Goal: Task Accomplishment & Management: Manage account settings

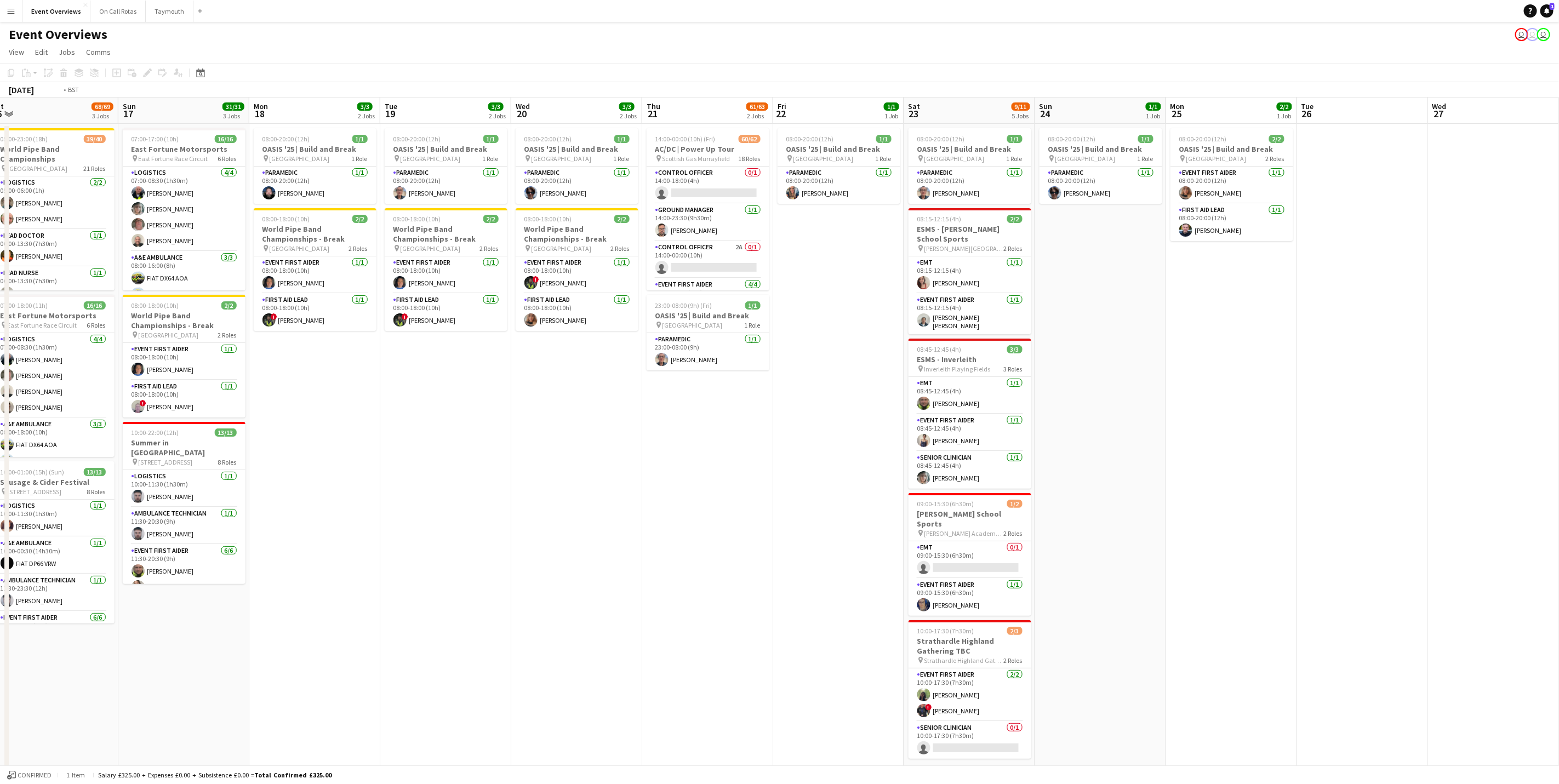
drag, startPoint x: 875, startPoint y: 529, endPoint x: 865, endPoint y: 398, distance: 131.4
click at [91, 482] on app-calendar-viewport "Mon 11 2/2 1 Job Tue 12 84/85 4 Jobs Wed 13 4/4 3 Jobs Thu 14 4/4 3 Jobs Fri 15…" at bounding box center [779, 470] width 1559 height 744
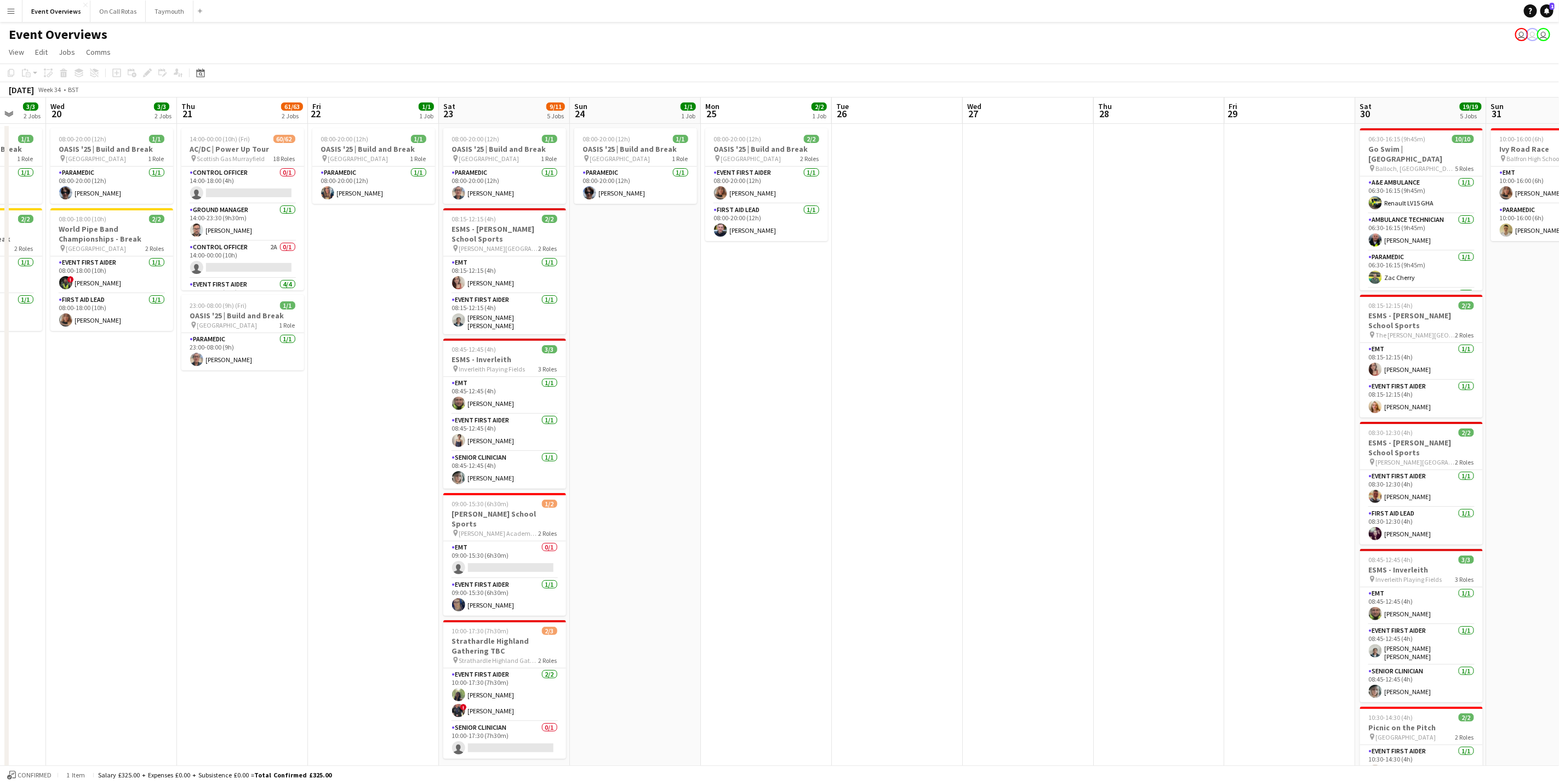
drag, startPoint x: 869, startPoint y: 382, endPoint x: 237, endPoint y: 420, distance: 633.1
click at [238, 420] on app-calendar-viewport "Sun 17 31/31 3 Jobs Mon 18 3/3 2 Jobs Tue 19 3/3 2 Jobs Wed 20 3/3 2 Jobs Thu 2…" at bounding box center [779, 470] width 1559 height 744
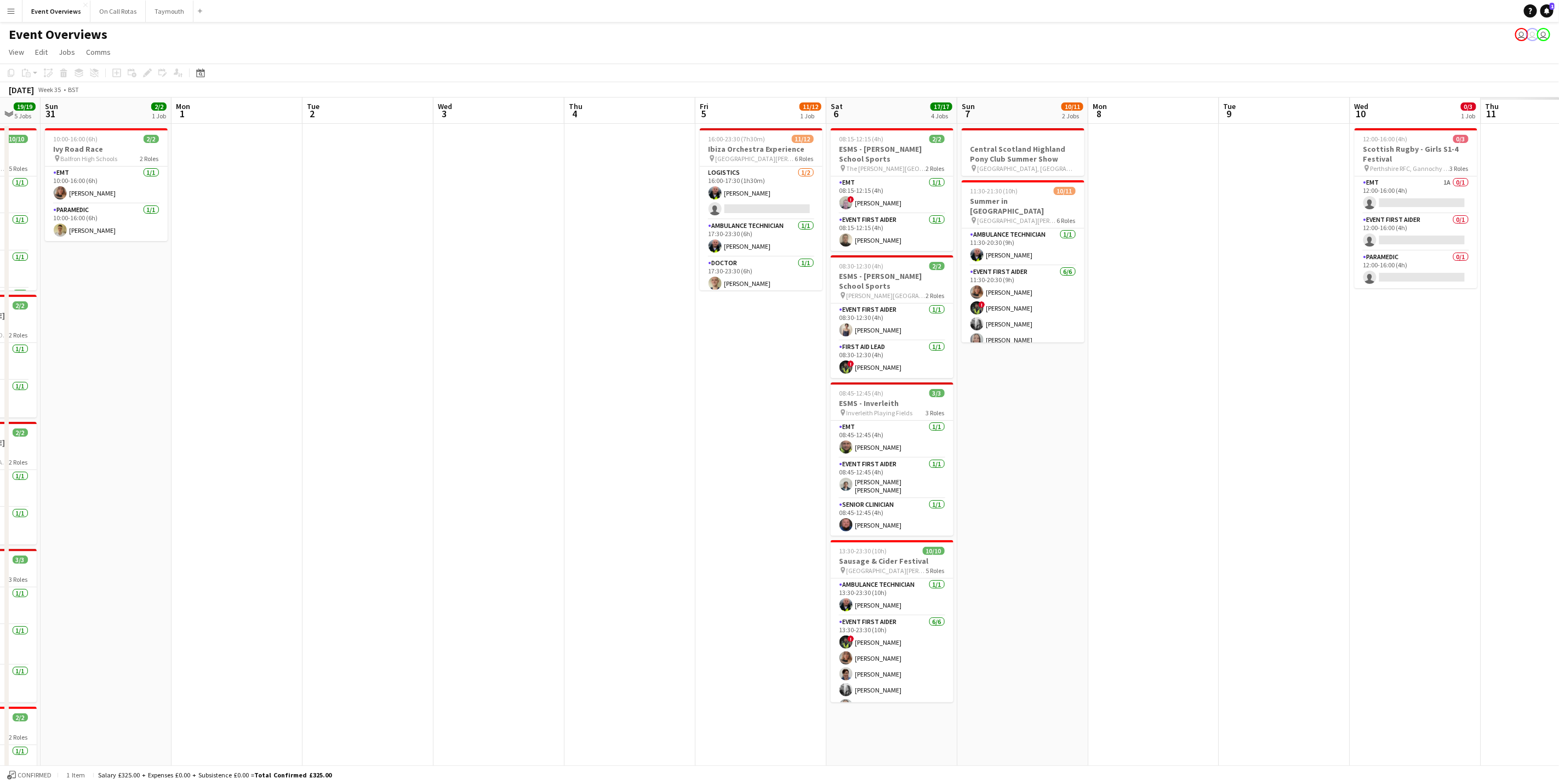
drag, startPoint x: 137, startPoint y: 510, endPoint x: 878, endPoint y: 482, distance: 741.5
click at [161, 510] on app-calendar-viewport "Thu 28 Fri 29 Sat 30 19/19 5 Jobs Sun 31 2/2 1 Job Mon 1 Tue 2 Wed 3 Thu 4 Fri …" at bounding box center [779, 470] width 1559 height 744
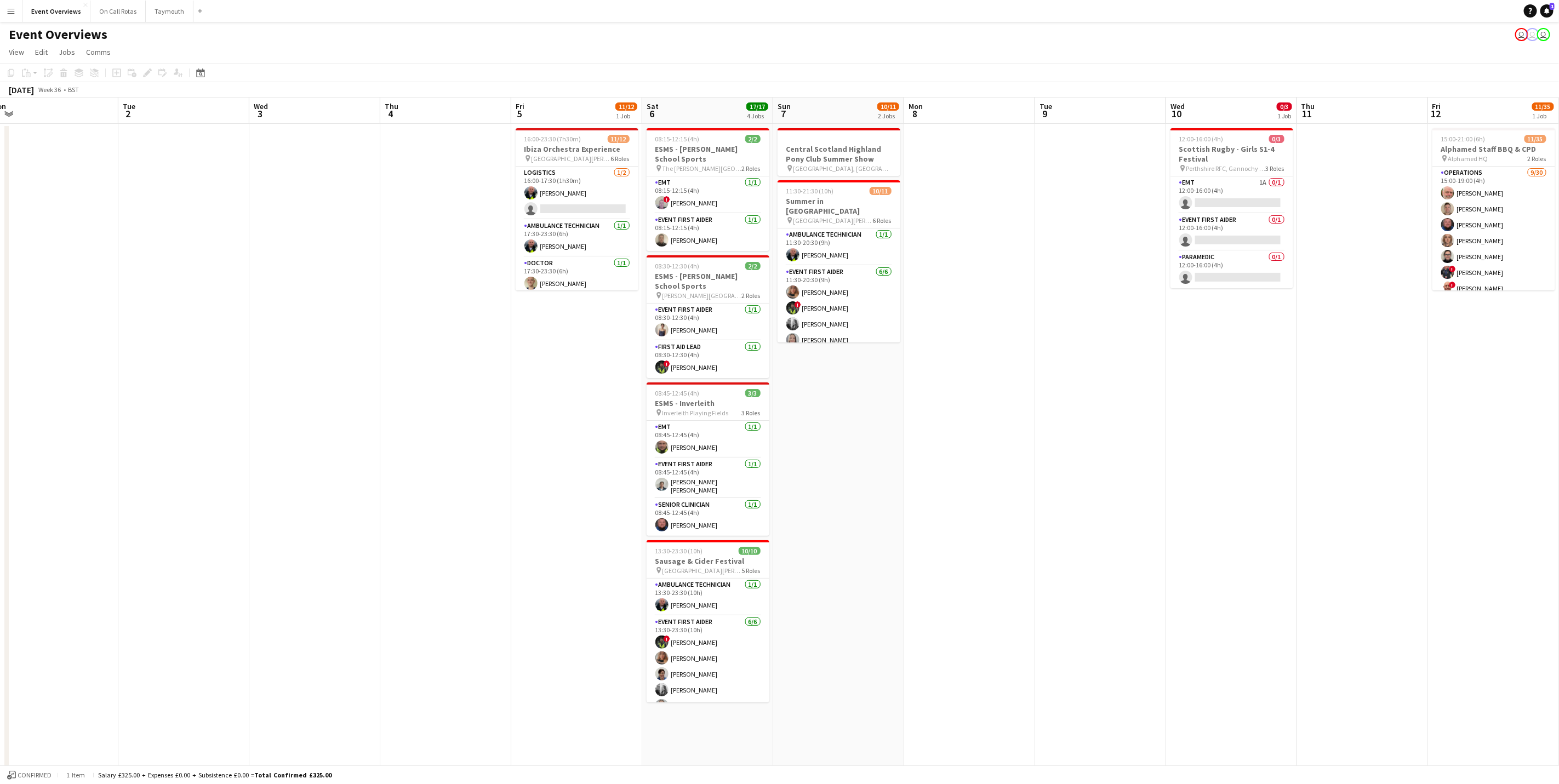
drag, startPoint x: 878, startPoint y: 482, endPoint x: 115, endPoint y: 510, distance: 763.5
click at [0, 510] on html "Menu Boards Boards Boards All jobs Status Workforce Workforce My Workforce Recr…" at bounding box center [779, 430] width 1559 height 860
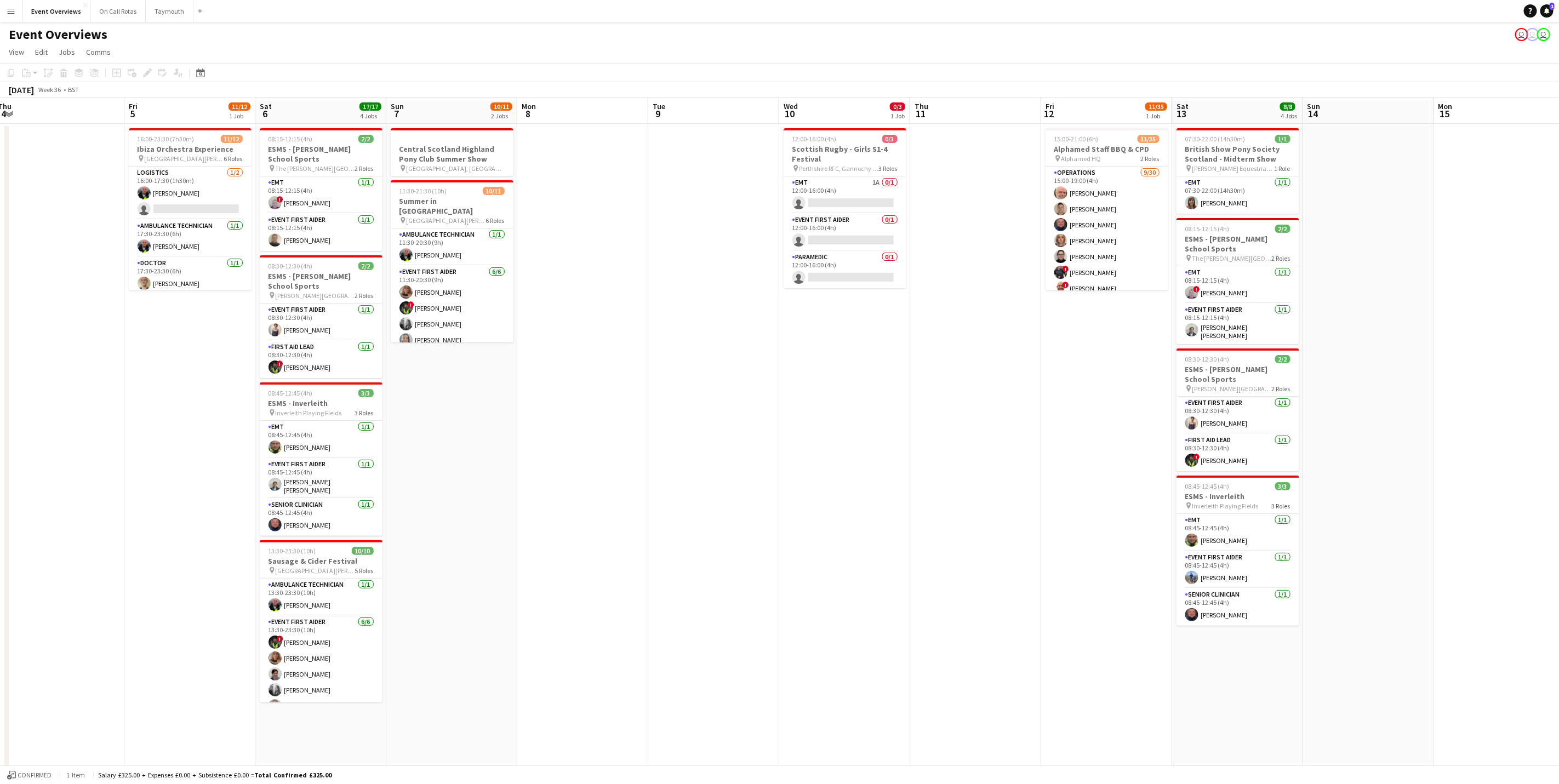
drag, startPoint x: 754, startPoint y: 492, endPoint x: 72, endPoint y: 539, distance: 683.6
click at [64, 548] on app-calendar-viewport "Tue 2 Wed 3 Thu 4 Fri 5 11/12 1 Job Sat 6 17/17 4 Jobs Sun 7 10/11 2 Jobs Mon 8…" at bounding box center [779, 470] width 1559 height 744
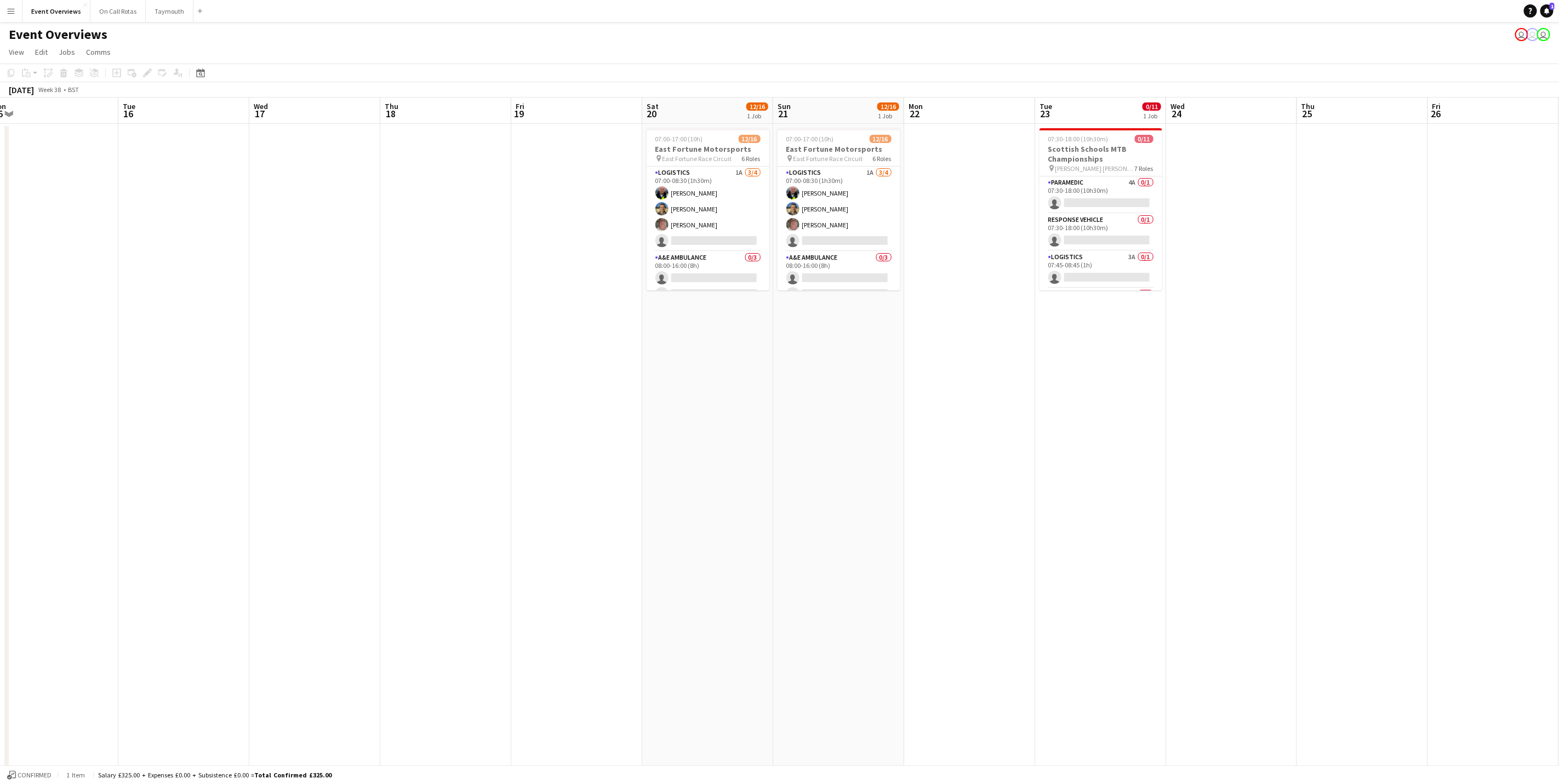
drag, startPoint x: 40, startPoint y: 648, endPoint x: 249, endPoint y: 588, distance: 217.4
click at [0, 643] on html "Menu Boards Boards Boards All jobs Status Workforce Workforce My Workforce Recr…" at bounding box center [779, 430] width 1559 height 860
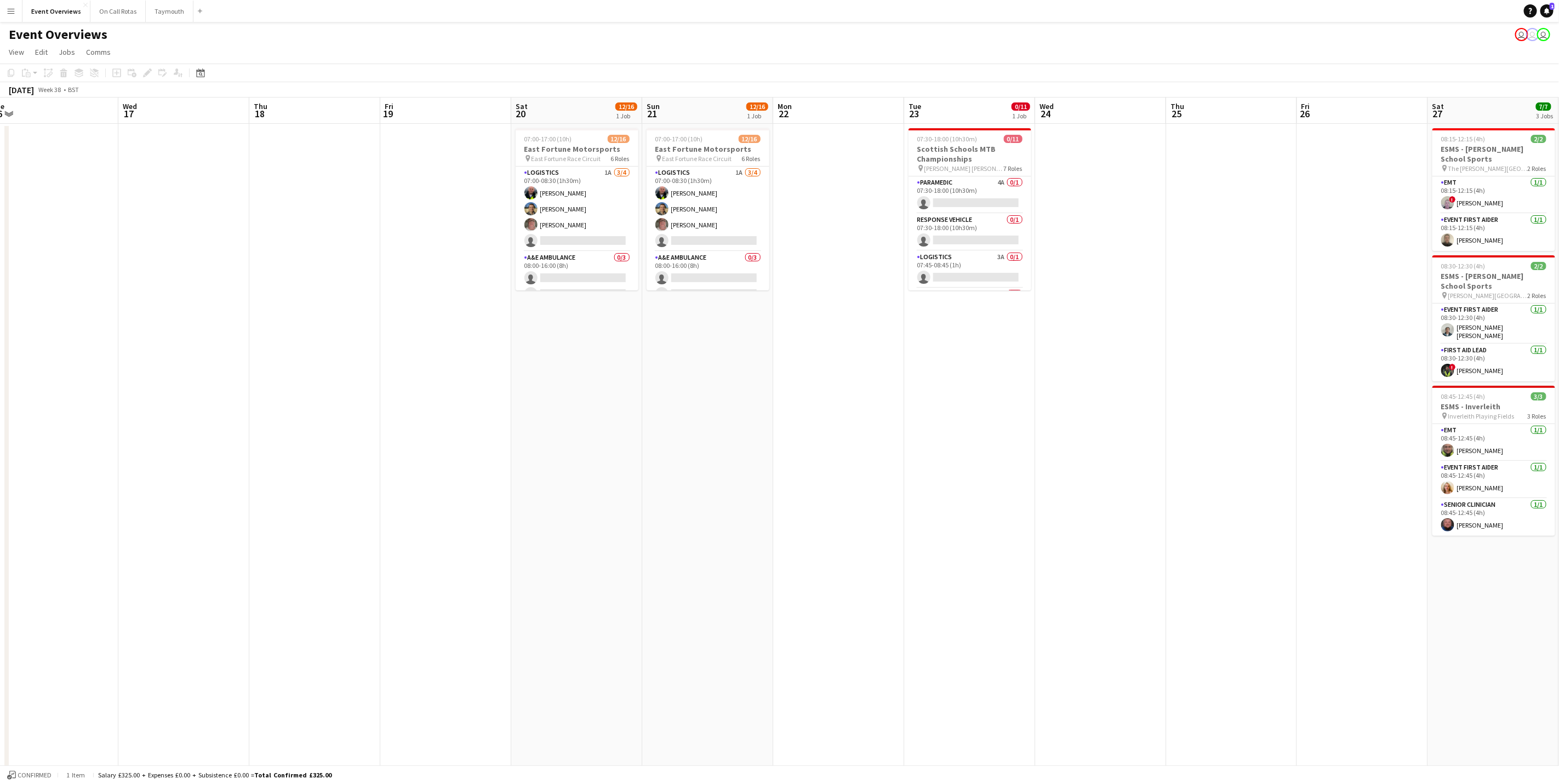
drag, startPoint x: 222, startPoint y: 554, endPoint x: 145, endPoint y: 560, distance: 77.2
click at [145, 560] on app-calendar-viewport "Sun 14 Mon 15 Tue 16 Wed 17 Thu 18 Fri 19 Sat 20 12/16 1 Job Sun 21 12/16 1 Job…" at bounding box center [779, 470] width 1559 height 744
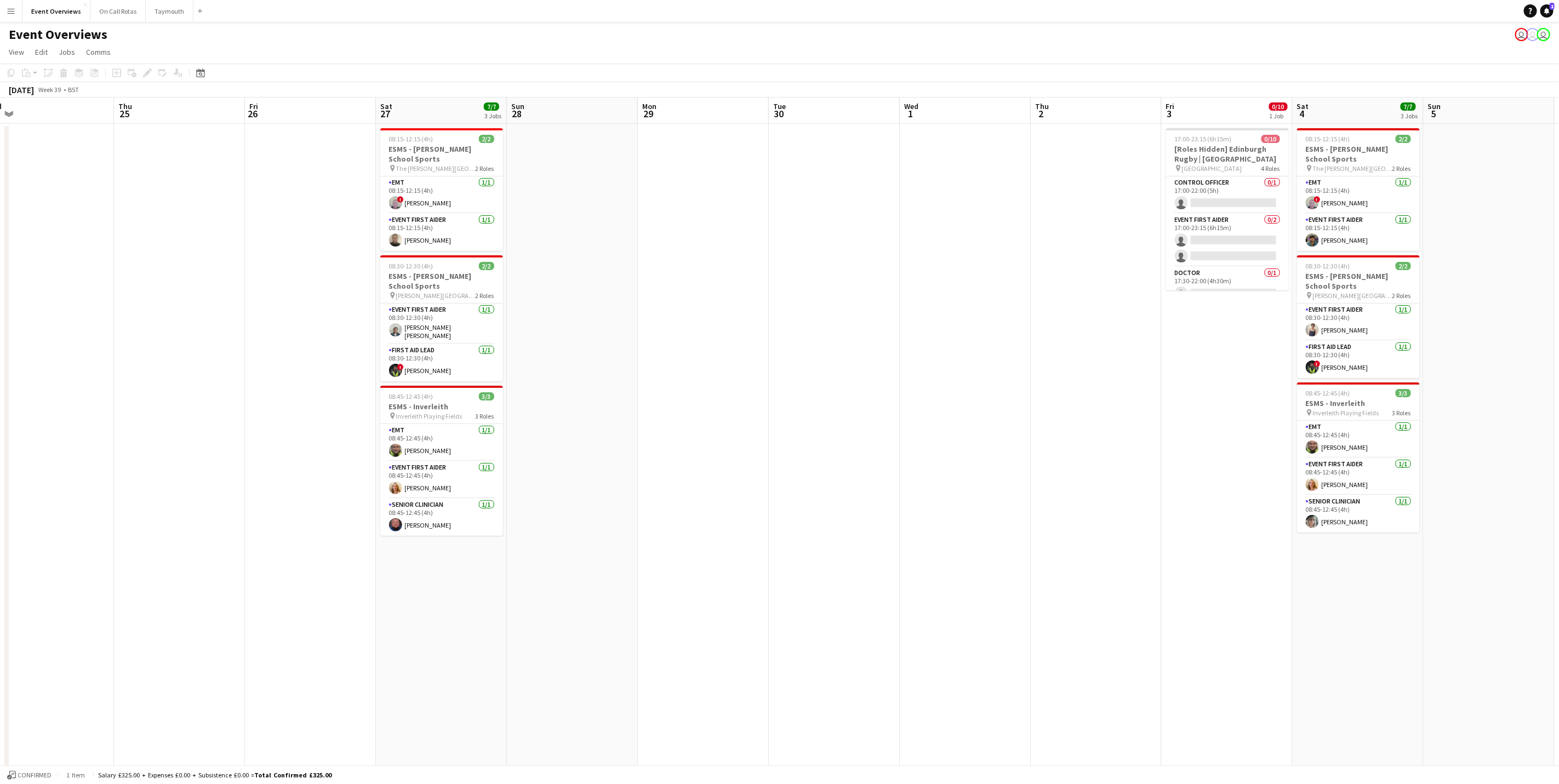
click at [0, 501] on html "Menu Boards Boards Boards All jobs Status Workforce Workforce My Workforce Recr…" at bounding box center [779, 430] width 1559 height 860
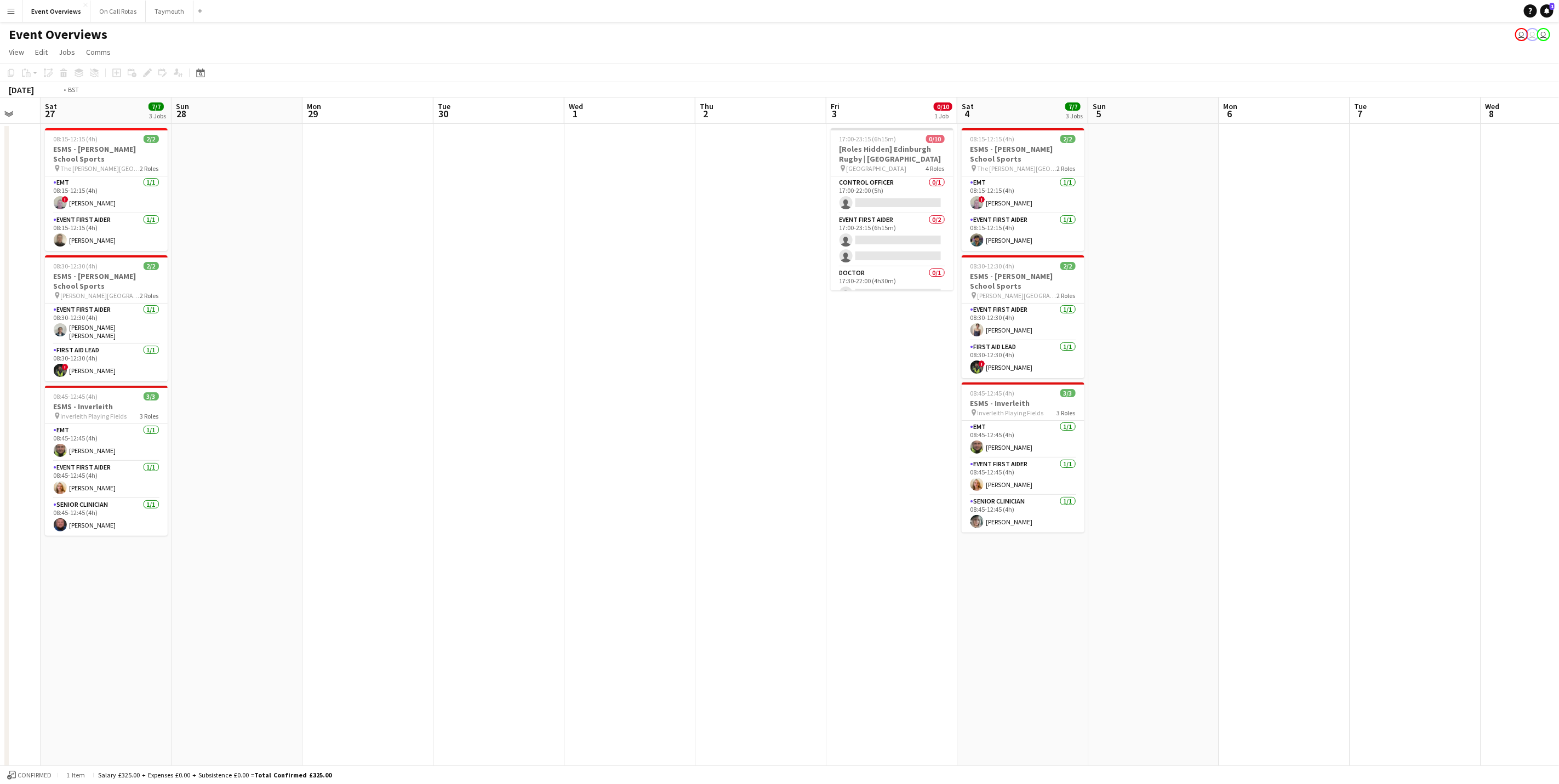
drag, startPoint x: 943, startPoint y: 425, endPoint x: 87, endPoint y: 508, distance: 860.0
click at [87, 508] on app-calendar-viewport "Wed 24 Thu 25 Fri 26 Sat 27 7/7 3 Jobs Sun 28 Mon 29 Tue 30 Wed 1 Thu 2 Fri 3 0…" at bounding box center [779, 470] width 1559 height 744
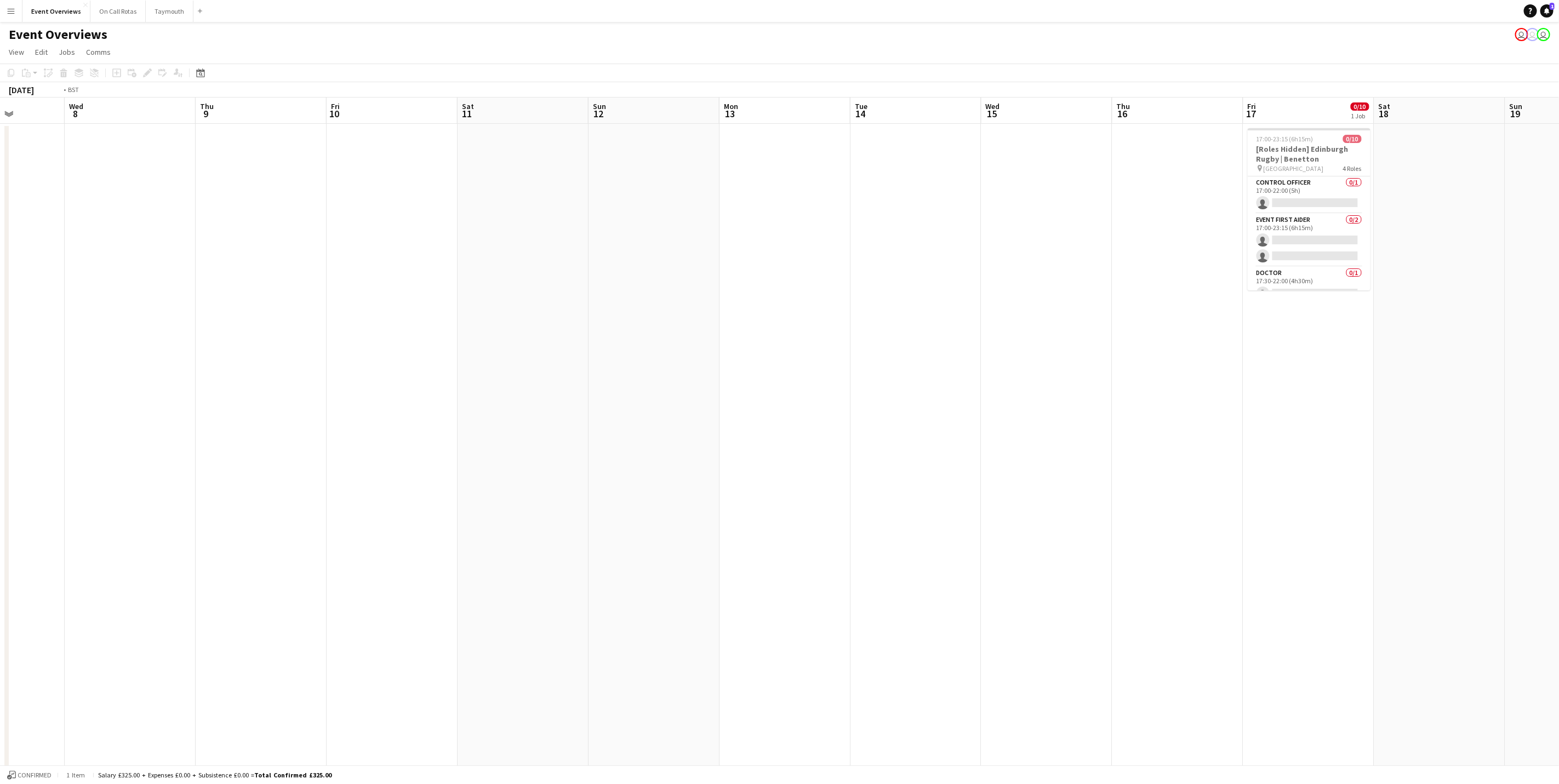
drag, startPoint x: 851, startPoint y: 461, endPoint x: 2, endPoint y: 518, distance: 850.9
click at [3, 518] on app-calendar-viewport "Fri 3 0/10 1 Job Sat 4 7/7 3 Jobs Sun 5 Mon 6 Tue 7 Wed 8 Thu 9 Fri 10 Sat 11 S…" at bounding box center [779, 470] width 1559 height 744
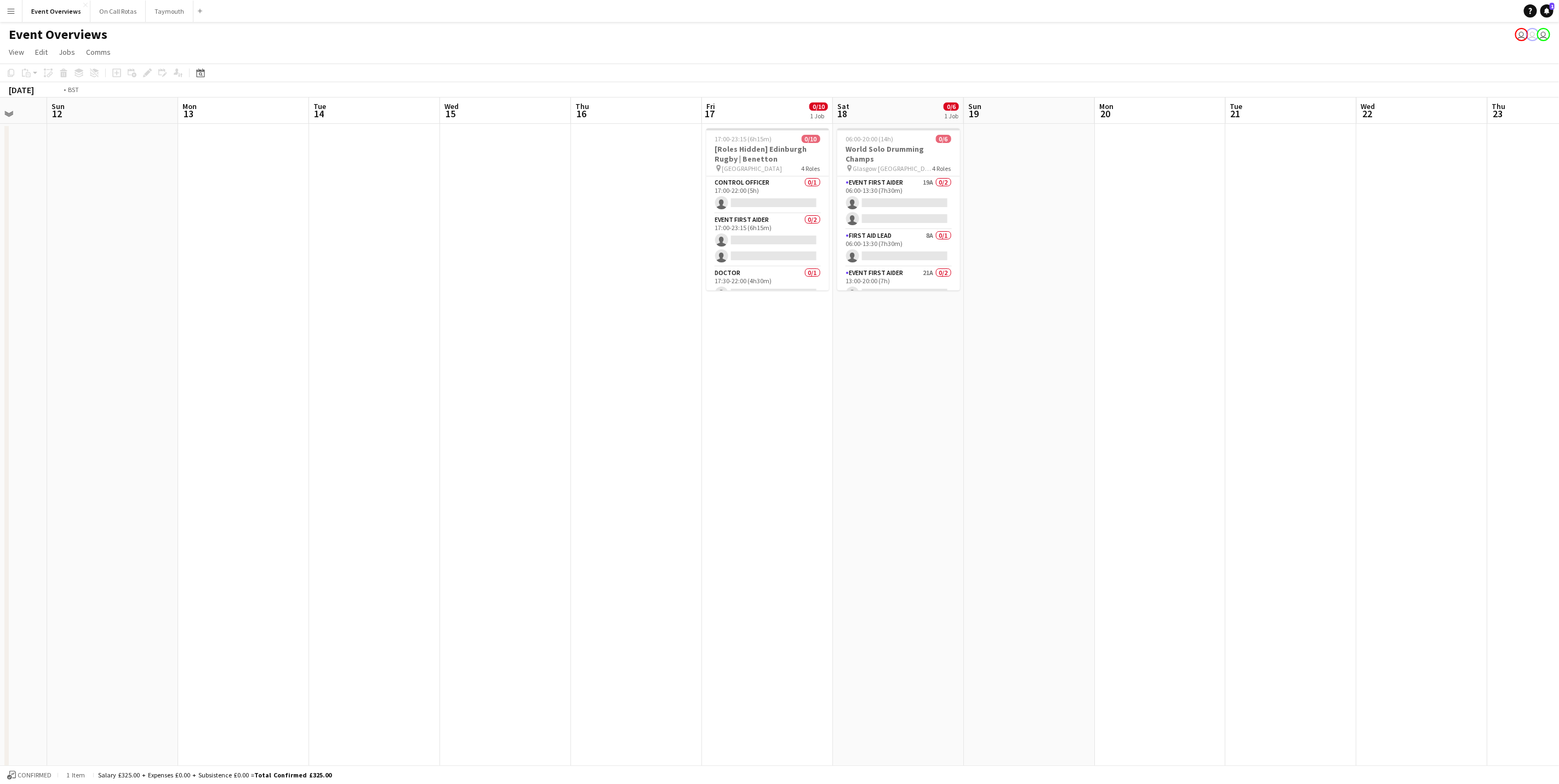
drag, startPoint x: 545, startPoint y: 524, endPoint x: 491, endPoint y: 510, distance: 55.8
click at [483, 518] on app-calendar-viewport "Thu 9 Fri 10 Sat 11 Sun 12 Mon 13 Tue 14 Wed 15 Thu 16 Fri 17 0/10 1 Job Sat 18…" at bounding box center [779, 470] width 1559 height 744
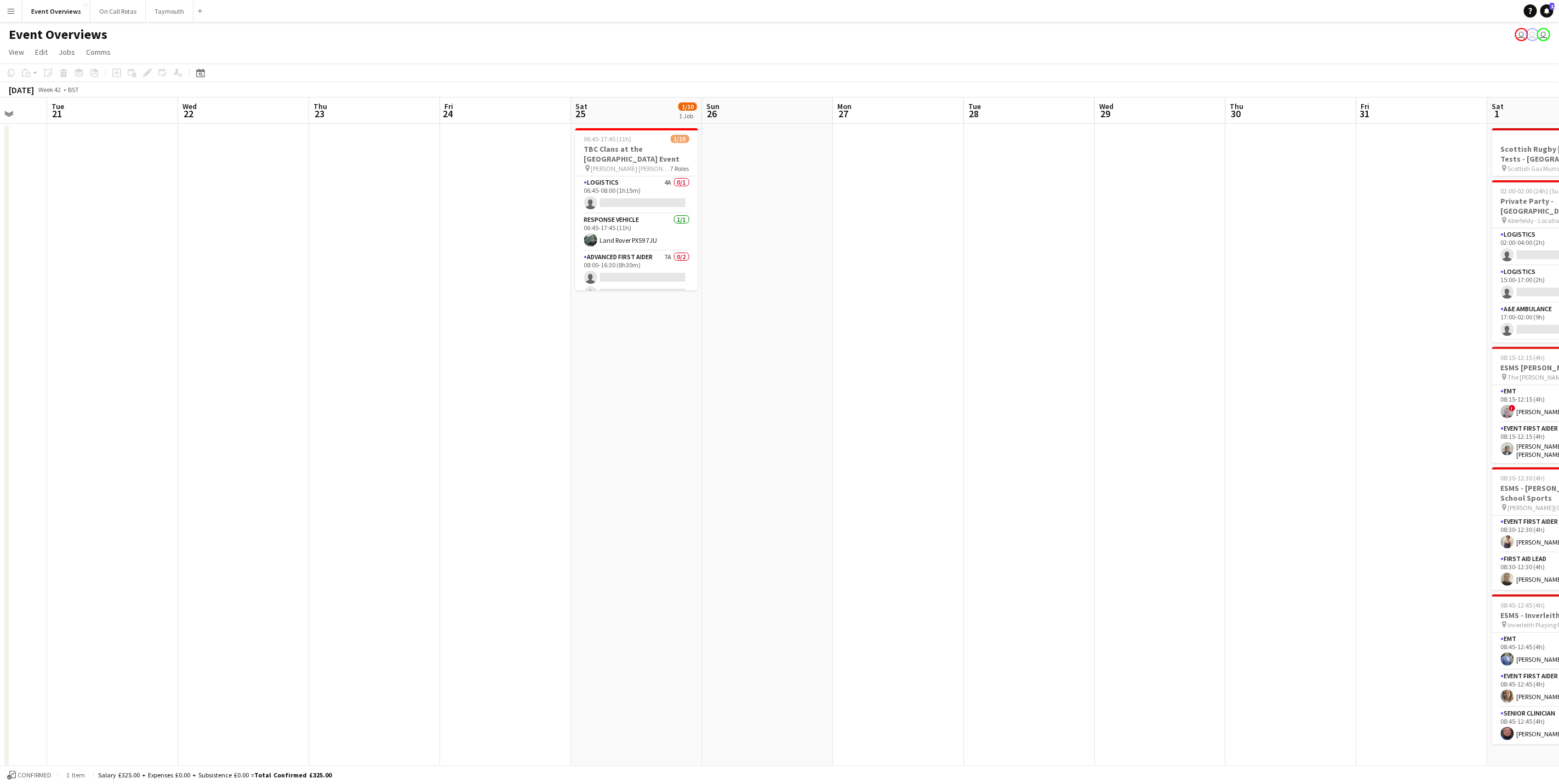
scroll to position [0, 261]
drag, startPoint x: 949, startPoint y: 243, endPoint x: 212, endPoint y: 358, distance: 745.9
click at [212, 358] on app-calendar-viewport "Sat 18 0/6 1 Job Sun 19 Mon 20 Tue 21 Wed 22 Thu 23 Fri 24 Sat 25 1/10 1 Job Su…" at bounding box center [779, 470] width 1559 height 744
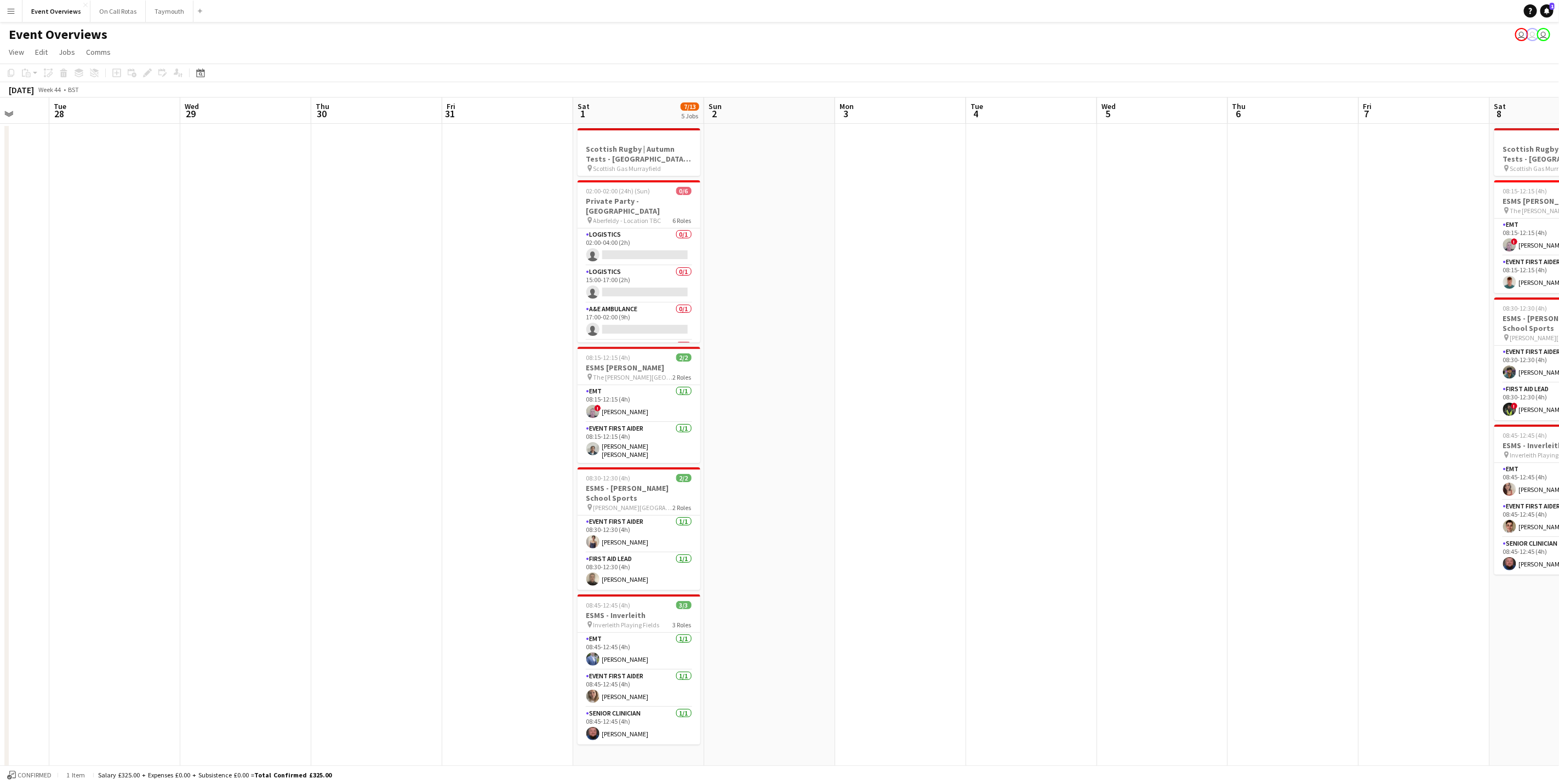
scroll to position [0, 325]
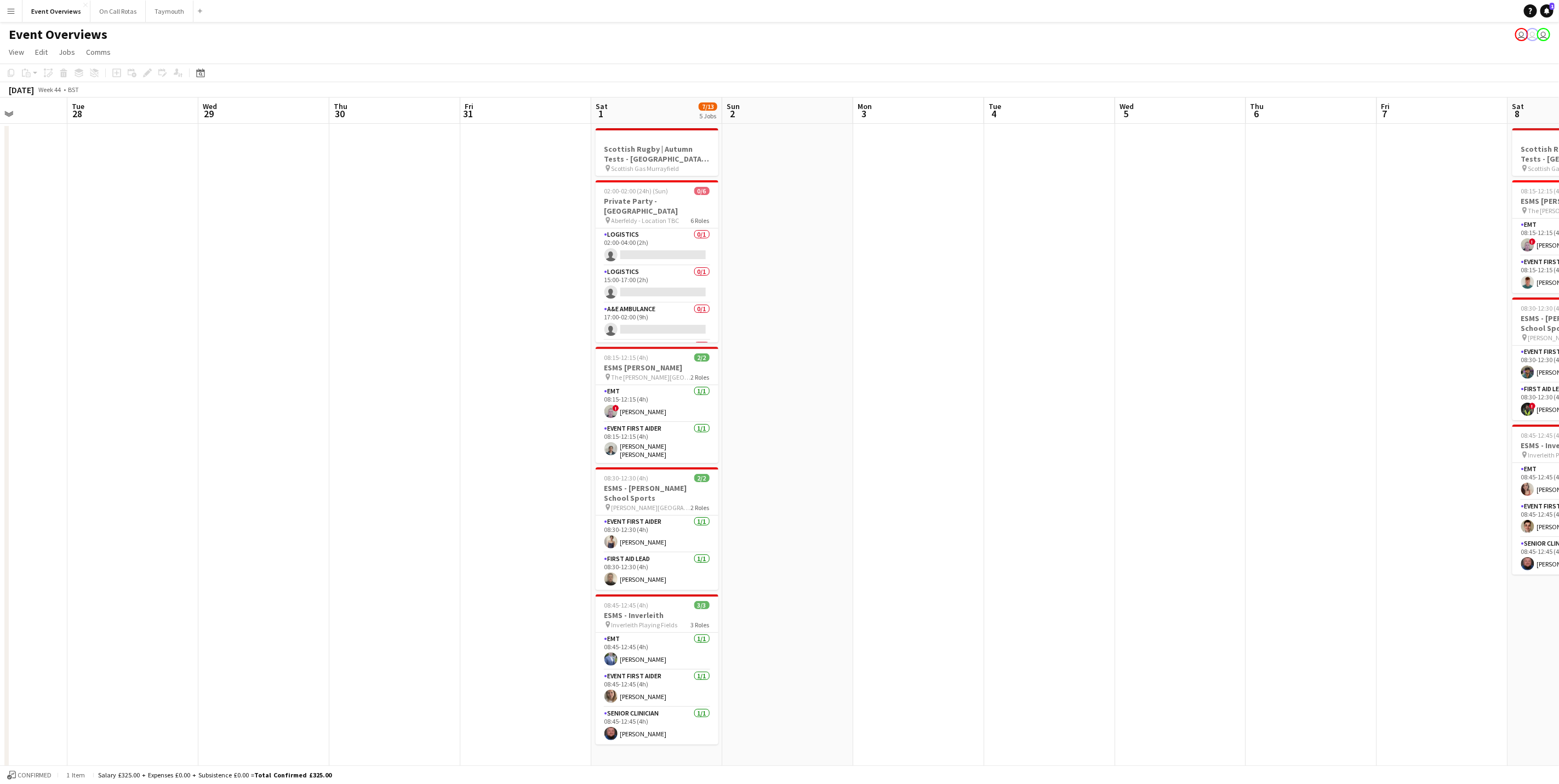
drag, startPoint x: 538, startPoint y: 362, endPoint x: 196, endPoint y: 373, distance: 342.2
click at [196, 373] on app-calendar-viewport "Sat 25 1/10 1 Job Sun 26 Mon 27 Tue 28 Wed 29 Thu 30 Fri 31 Sat 1 7/13 5 Jobs S…" at bounding box center [779, 470] width 1559 height 744
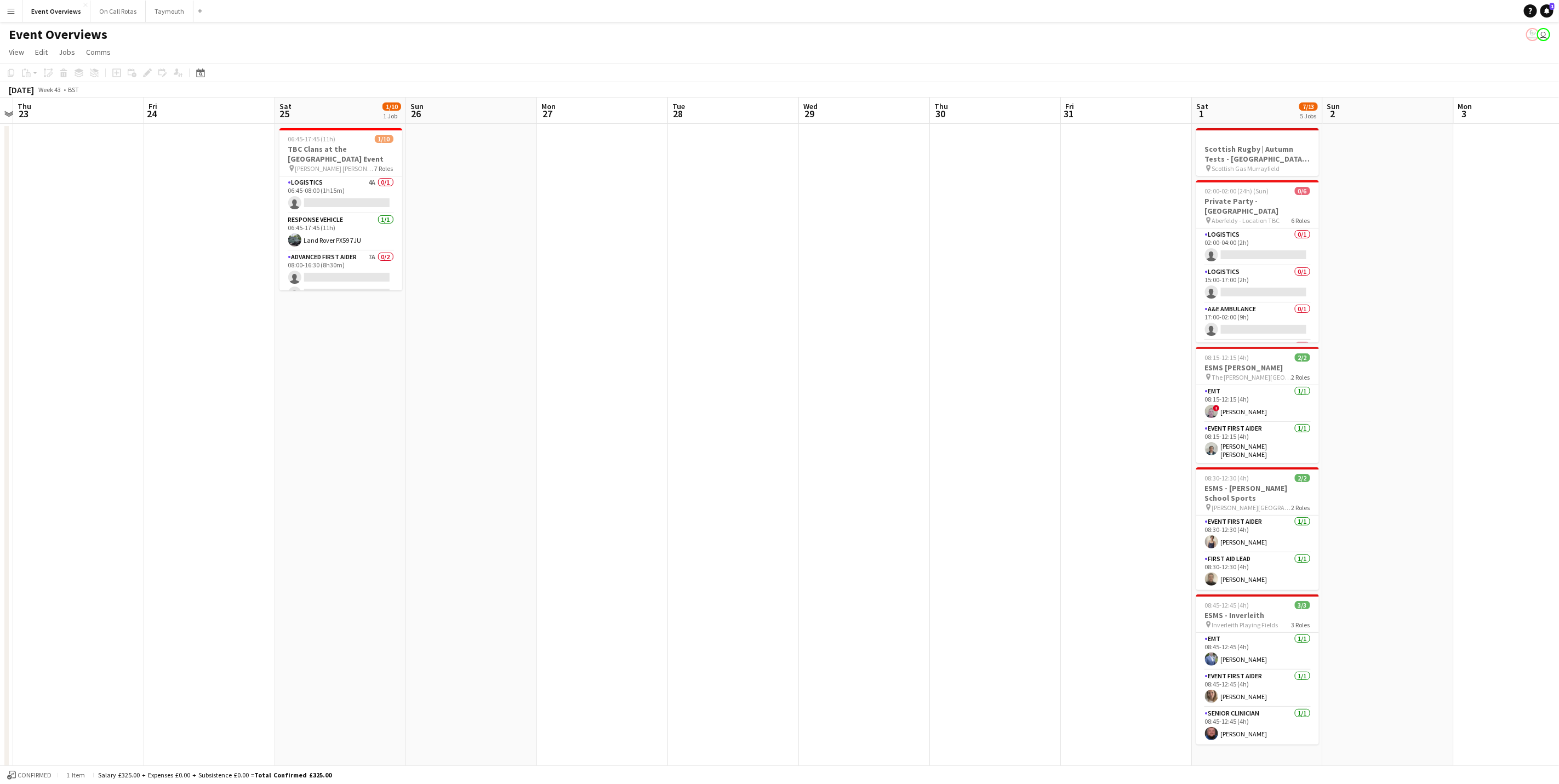
drag, startPoint x: 1350, startPoint y: 333, endPoint x: 675, endPoint y: 326, distance: 675.0
click at [1350, 333] on app-calendar-viewport "Tue 21 Wed 22 Thu 23 Fri 24 Sat 25 1/10 1 Job Sun 26 Mon 27 Tue 28 Wed 29 Thu 3…" at bounding box center [779, 470] width 1559 height 744
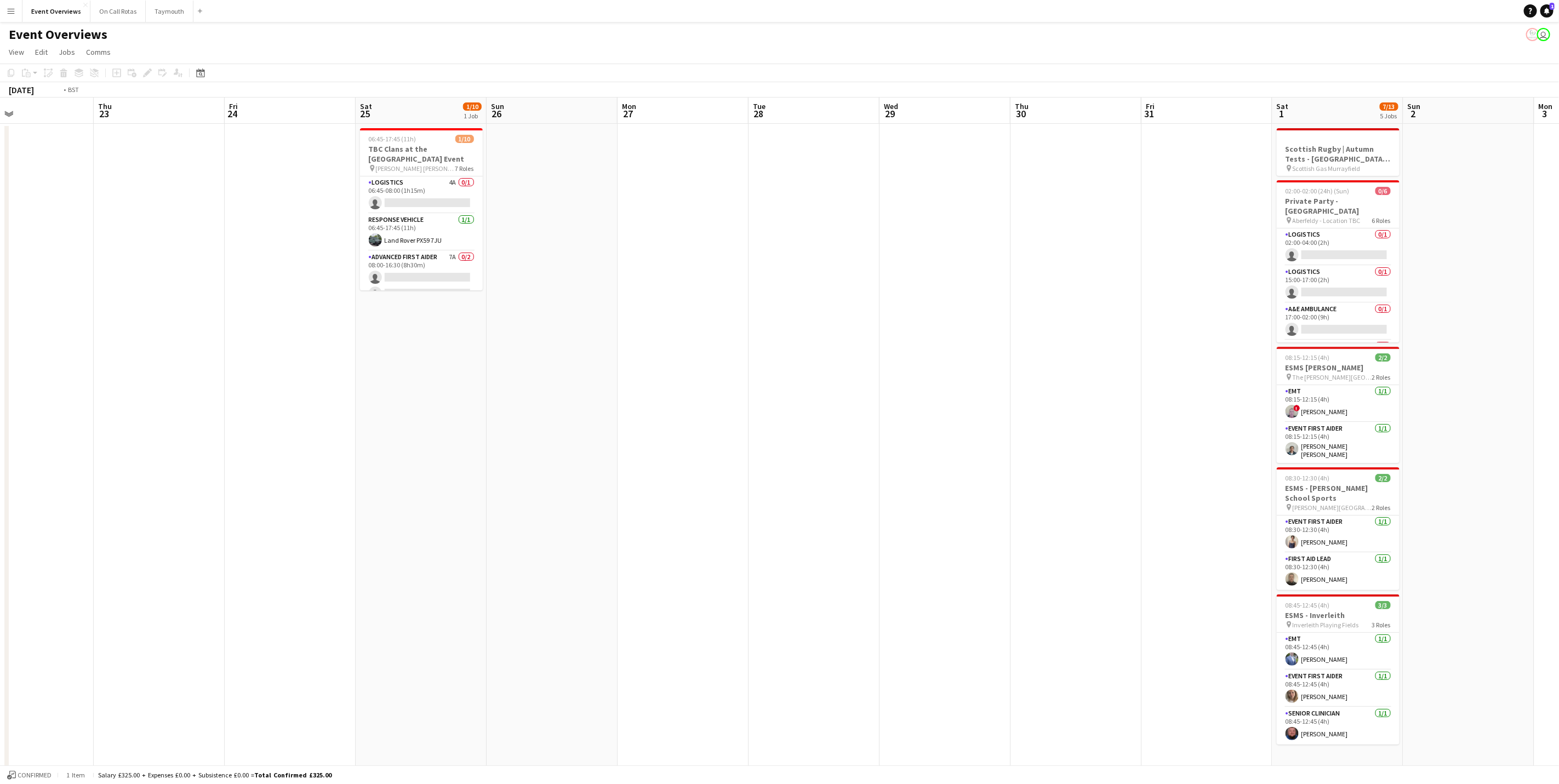
drag, startPoint x: 734, startPoint y: 341, endPoint x: 761, endPoint y: 285, distance: 62.2
click at [1239, 297] on app-calendar-viewport "Mon 20 Tue 21 Wed 22 Thu 23 Fri 24 Sat 25 1/10 1 Job Sun 26 Mon 27 Tue 28 Wed 2…" at bounding box center [779, 470] width 1559 height 744
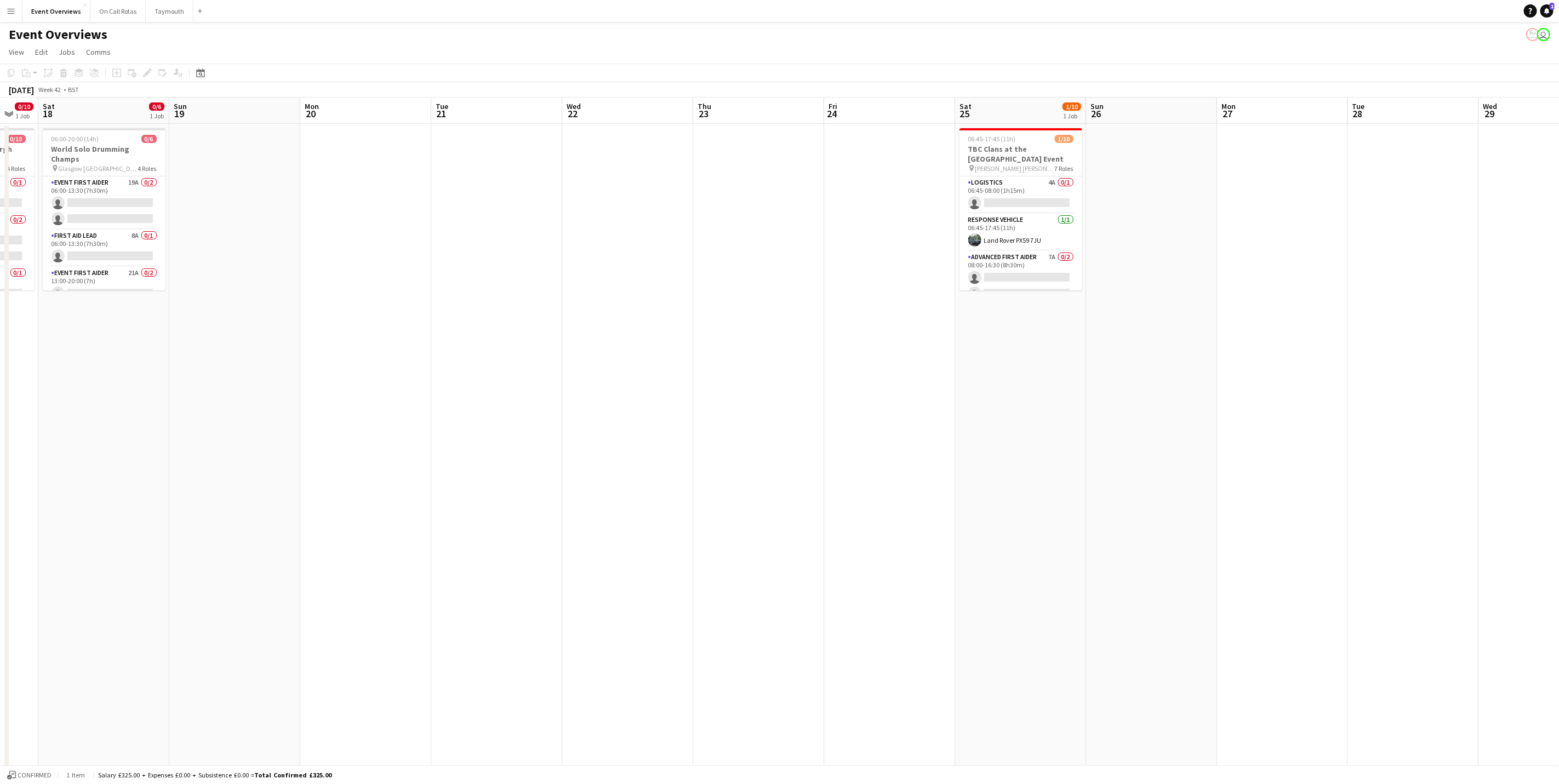
click at [1510, 318] on app-calendar-viewport "Thu 16 Fri 17 0/10 1 Job Sat 18 0/6 1 Job Sun 19 Mon 20 Tue 21 Wed 22 Thu 23 Fr…" at bounding box center [779, 470] width 1559 height 744
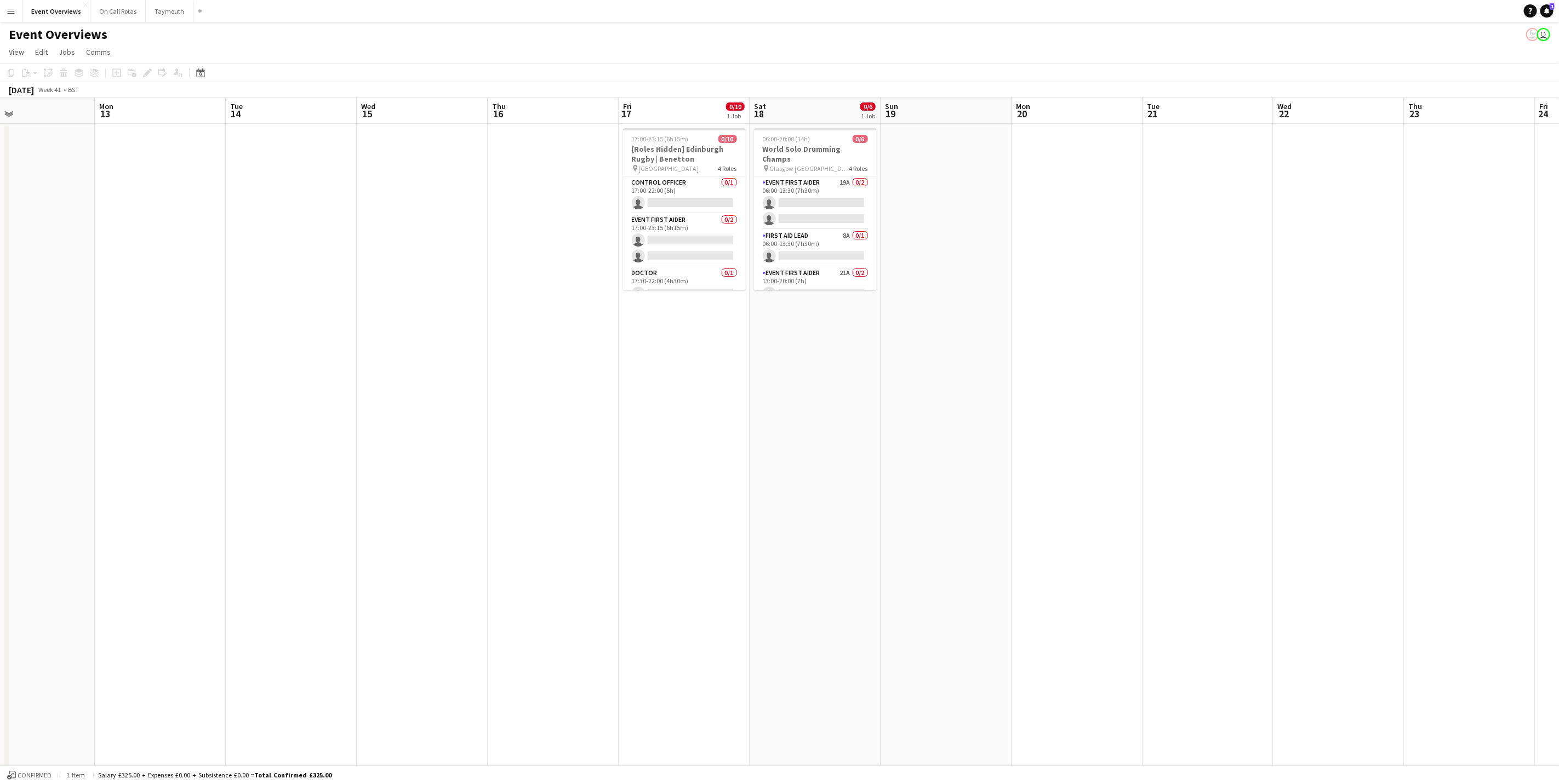
drag, startPoint x: 680, startPoint y: 228, endPoint x: 541, endPoint y: 217, distance: 139.4
click at [1421, 313] on app-calendar-viewport "Fri 10 Sat 11 Sun 12 Mon 13 Tue 14 Wed 15 Thu 16 Fri 17 0/10 1 Job Sat 18 0/6 1…" at bounding box center [779, 470] width 1559 height 744
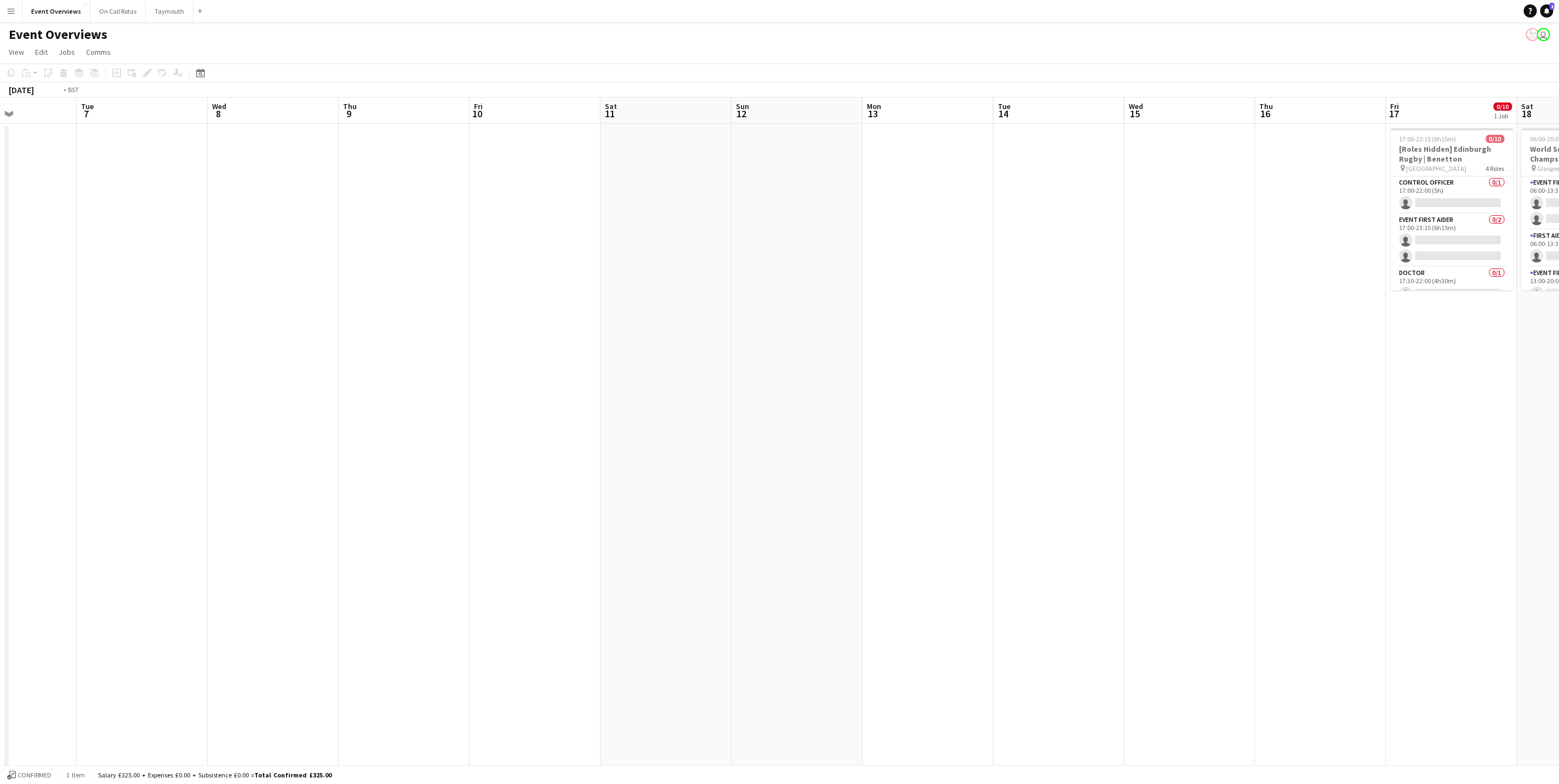
drag, startPoint x: 541, startPoint y: 217, endPoint x: 1428, endPoint y: 193, distance: 887.3
click at [1423, 170] on app-calendar-viewport "Sat 4 7/7 3 Jobs Sun 5 Mon 6 Tue 7 Wed 8 Thu 9 Fri 10 Sat 11 Sun 12 Mon 13 Tue …" at bounding box center [779, 470] width 1559 height 744
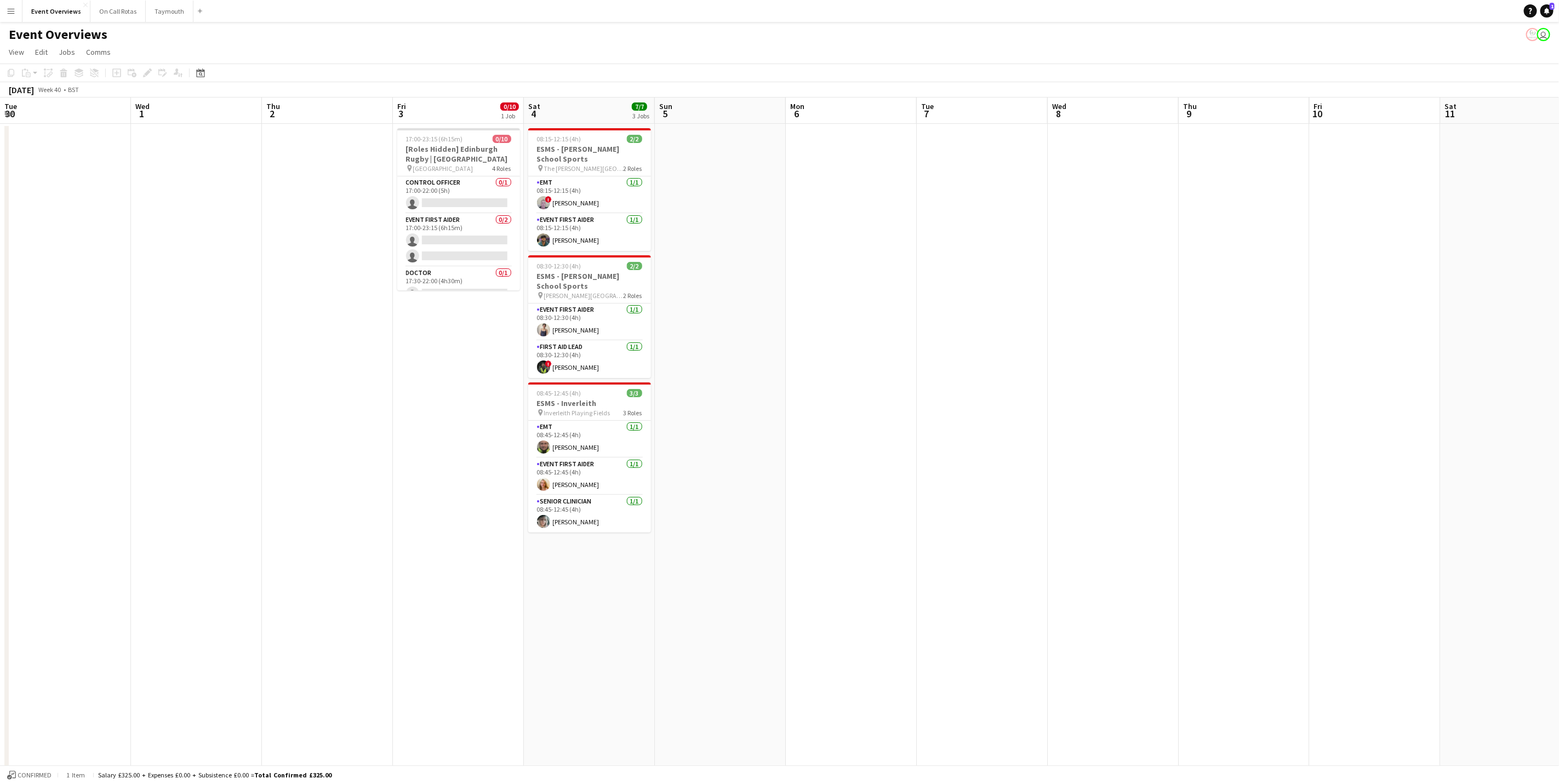
scroll to position [0, 0]
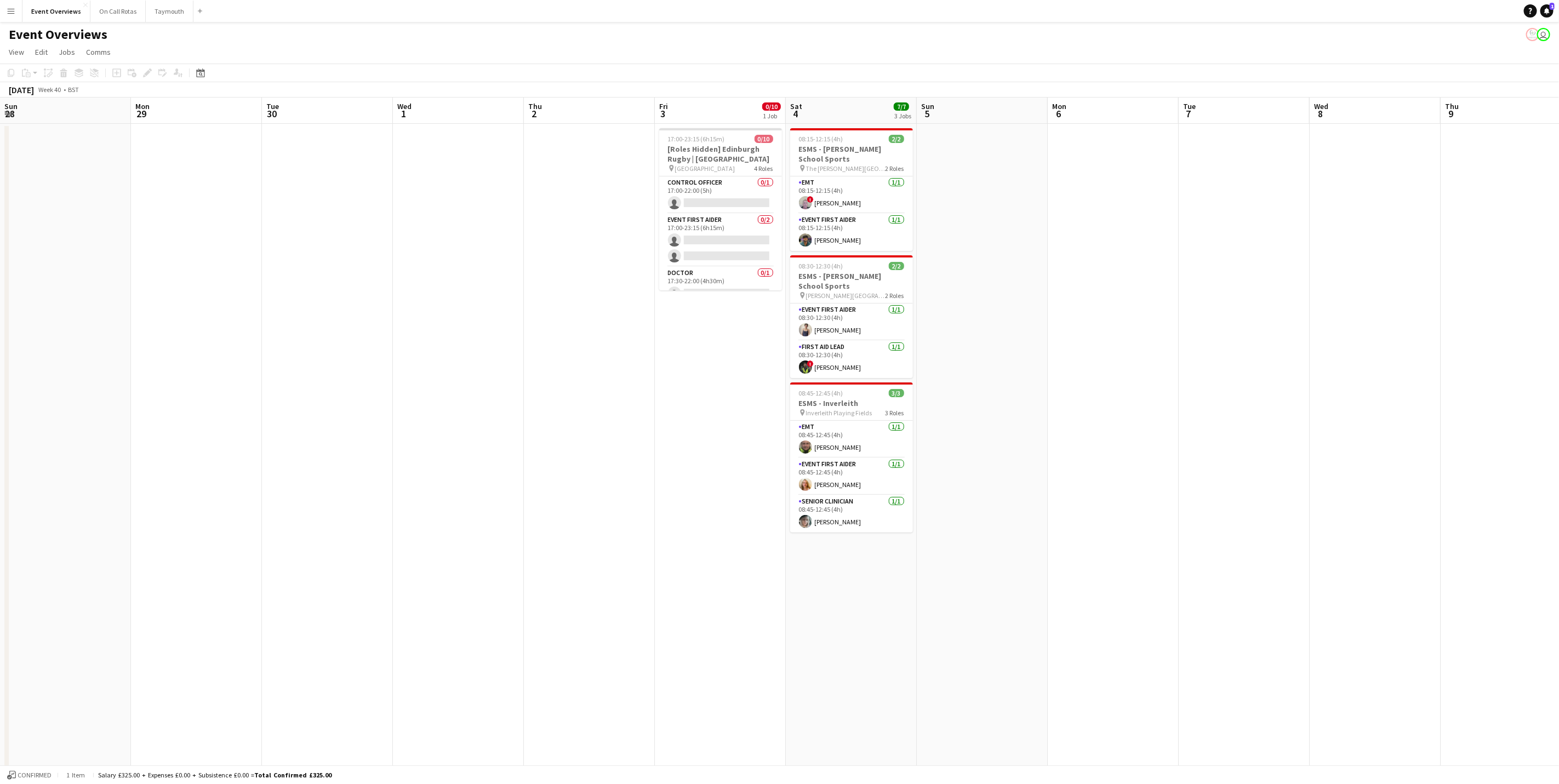
drag, startPoint x: 493, startPoint y: 175, endPoint x: 1462, endPoint y: 244, distance: 971.5
click at [1463, 244] on app-calendar-viewport "Sun 28 Mon 29 Tue 30 Wed 1 Thu 2 Fri 3 0/10 1 Job Sat 4 7/7 3 Jobs Sun 5 Mon 6 …" at bounding box center [779, 470] width 1559 height 744
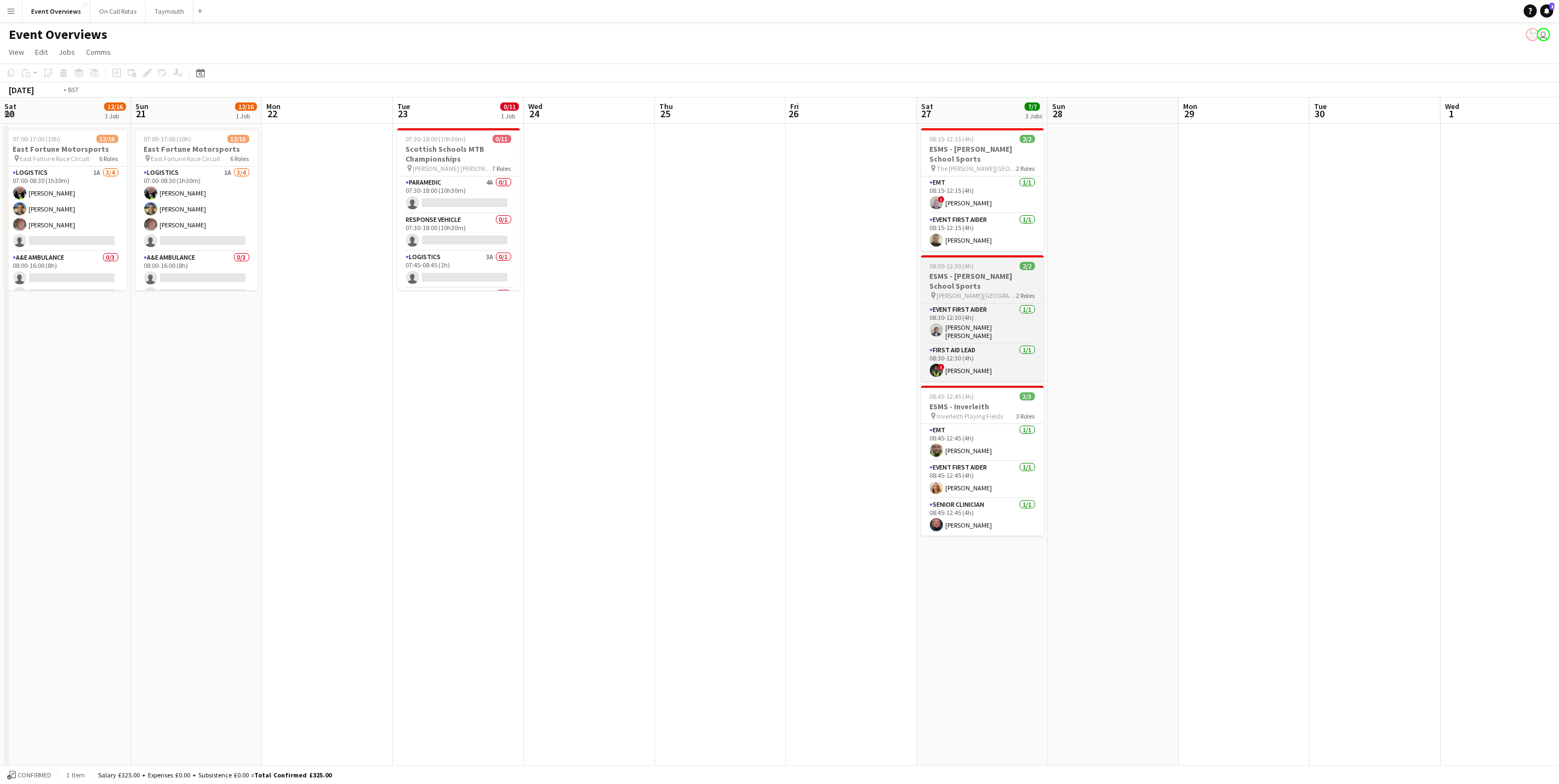
drag, startPoint x: 549, startPoint y: 286, endPoint x: 1288, endPoint y: 291, distance: 739.0
click at [1369, 295] on app-calendar-viewport "Sat 20 12/16 1 Job Sun 21 12/16 1 Job Mon 22 Tue 23 0/11 1 Job Wed 24 Thu 25 Fr…" at bounding box center [779, 470] width 1559 height 744
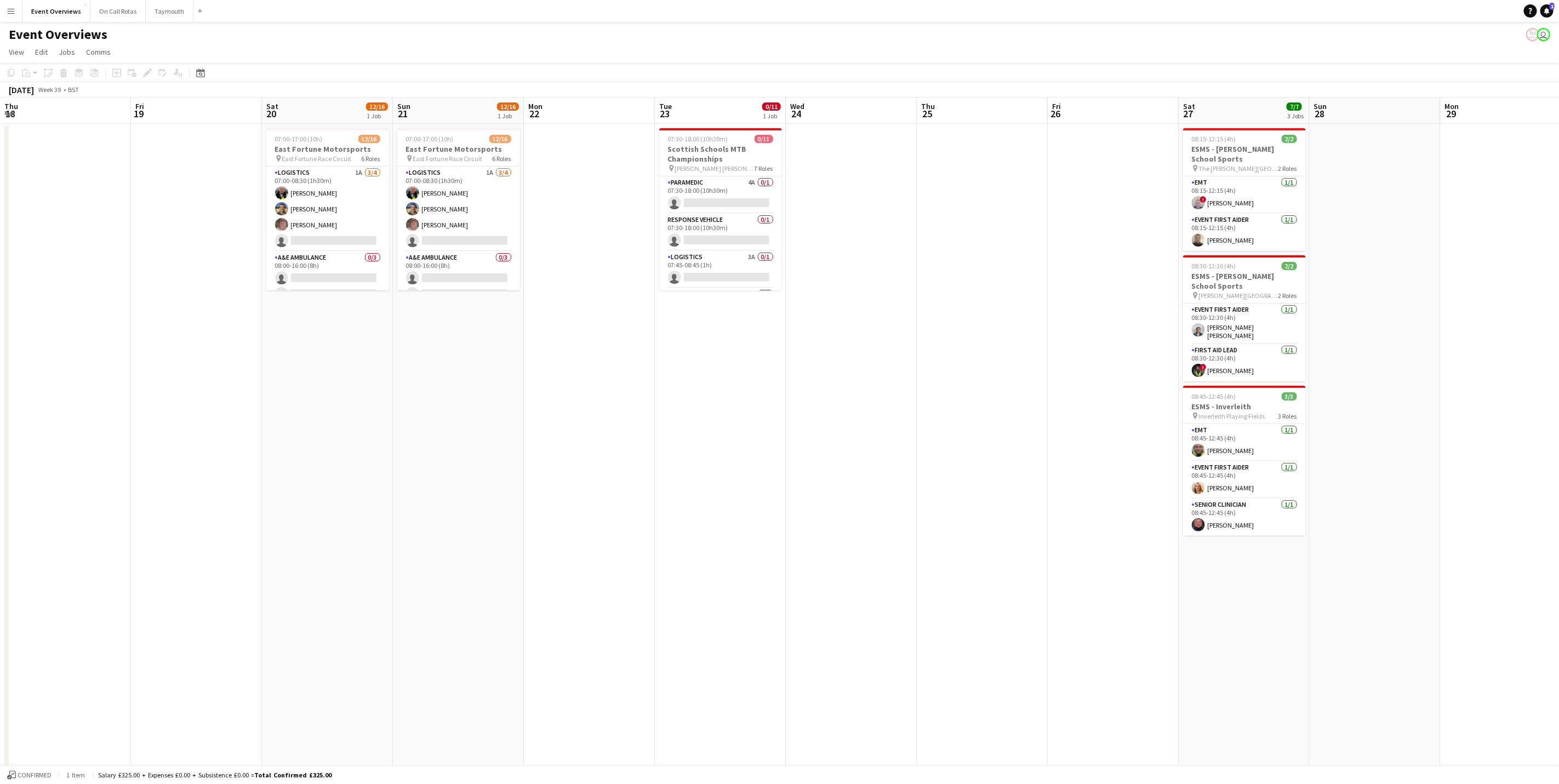
drag, startPoint x: 770, startPoint y: 285, endPoint x: 1481, endPoint y: 281, distance: 711.0
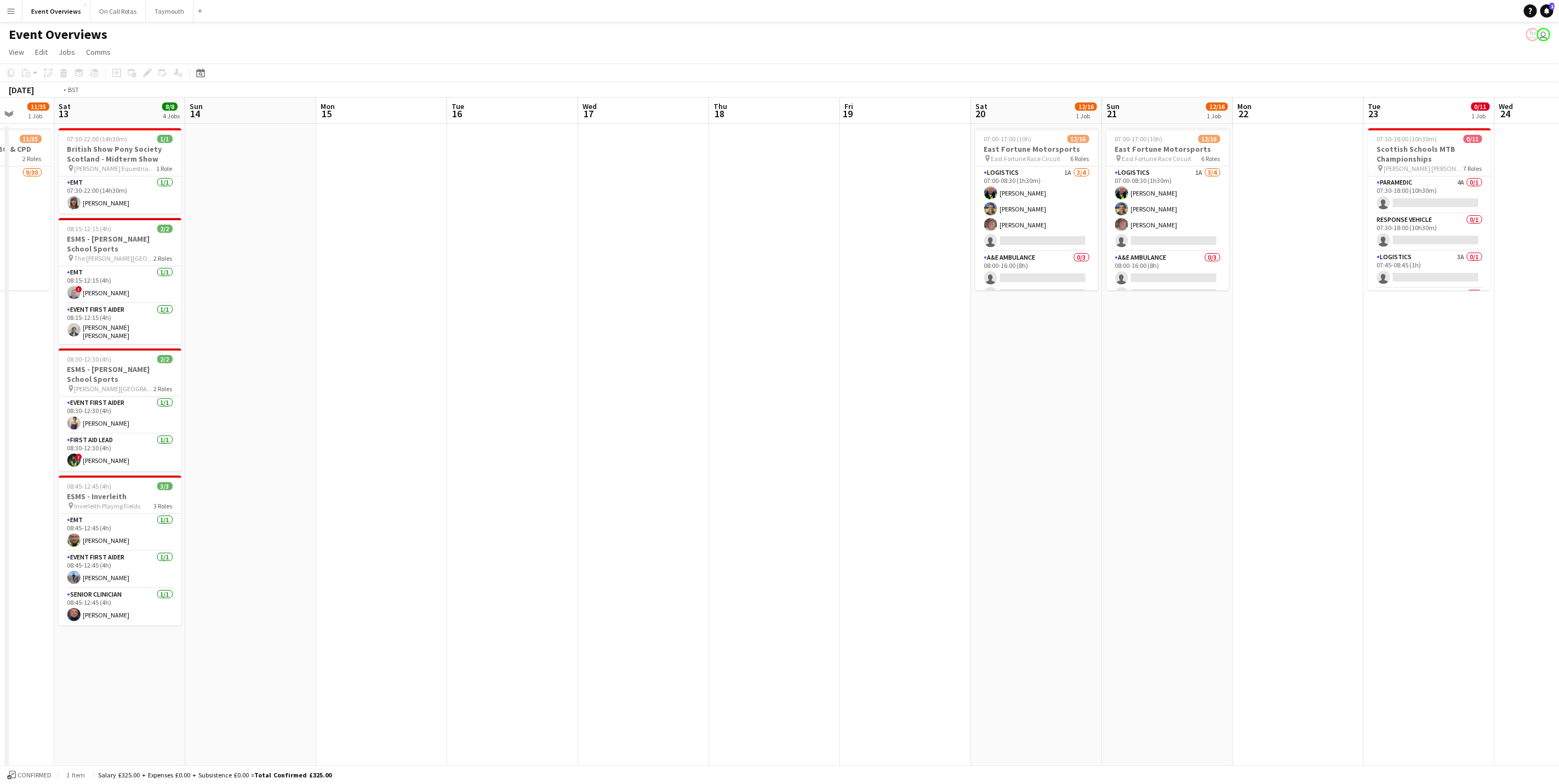
drag, startPoint x: 1481, startPoint y: 281, endPoint x: 992, endPoint y: 200, distance: 495.7
click at [1558, 210] on html "Menu Boards Boards Boards All jobs Status Workforce Workforce My Workforce Recr…" at bounding box center [779, 430] width 1559 height 860
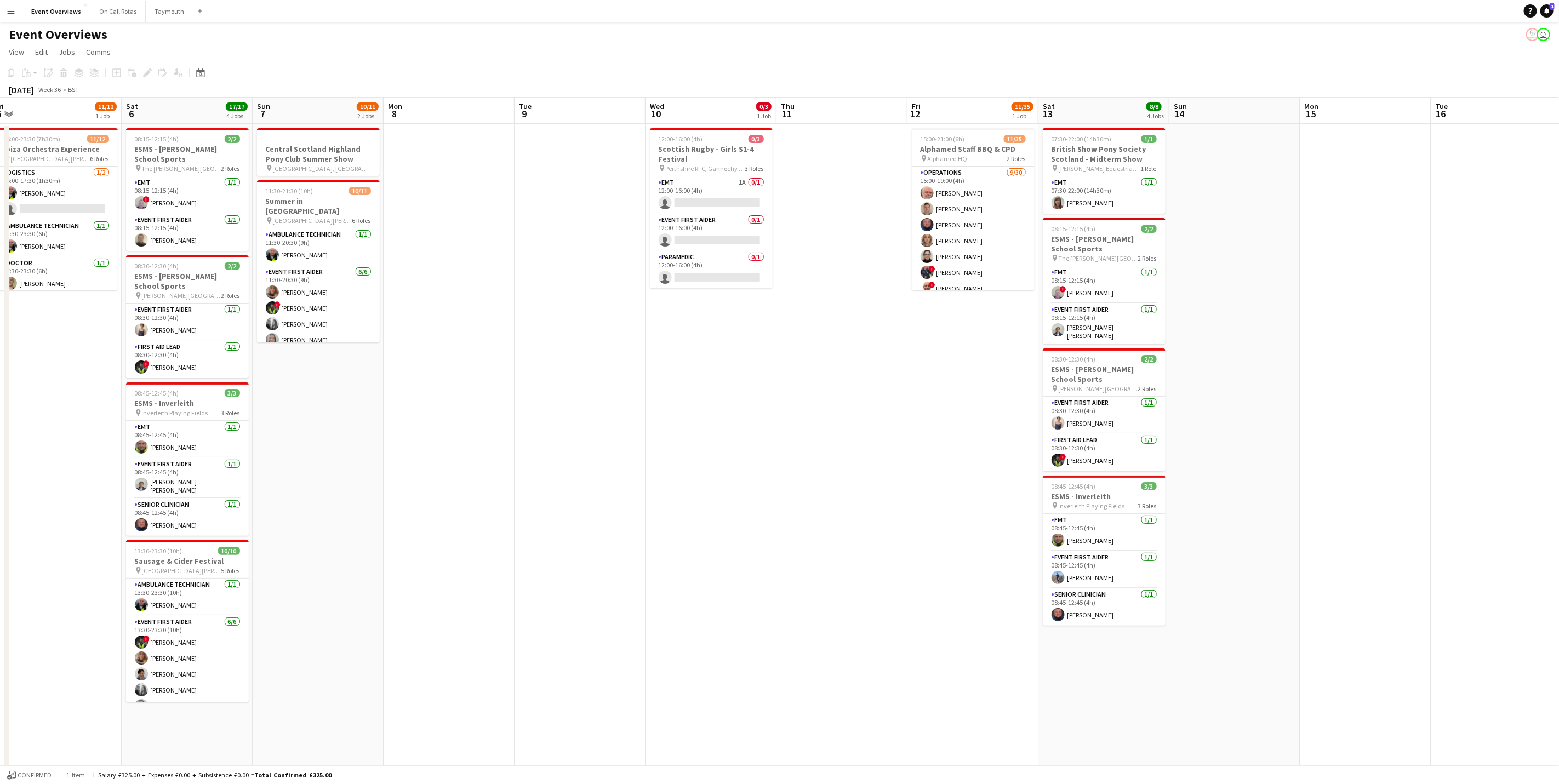
drag, startPoint x: 910, startPoint y: 217, endPoint x: 1319, endPoint y: 199, distance: 409.4
click at [1324, 199] on app-calendar-viewport "Wed 3 Thu 4 Fri 5 11/12 1 Job Sat 6 17/17 4 Jobs Sun 7 10/11 2 Jobs Mon 8 Tue 9…" at bounding box center [779, 470] width 1559 height 744
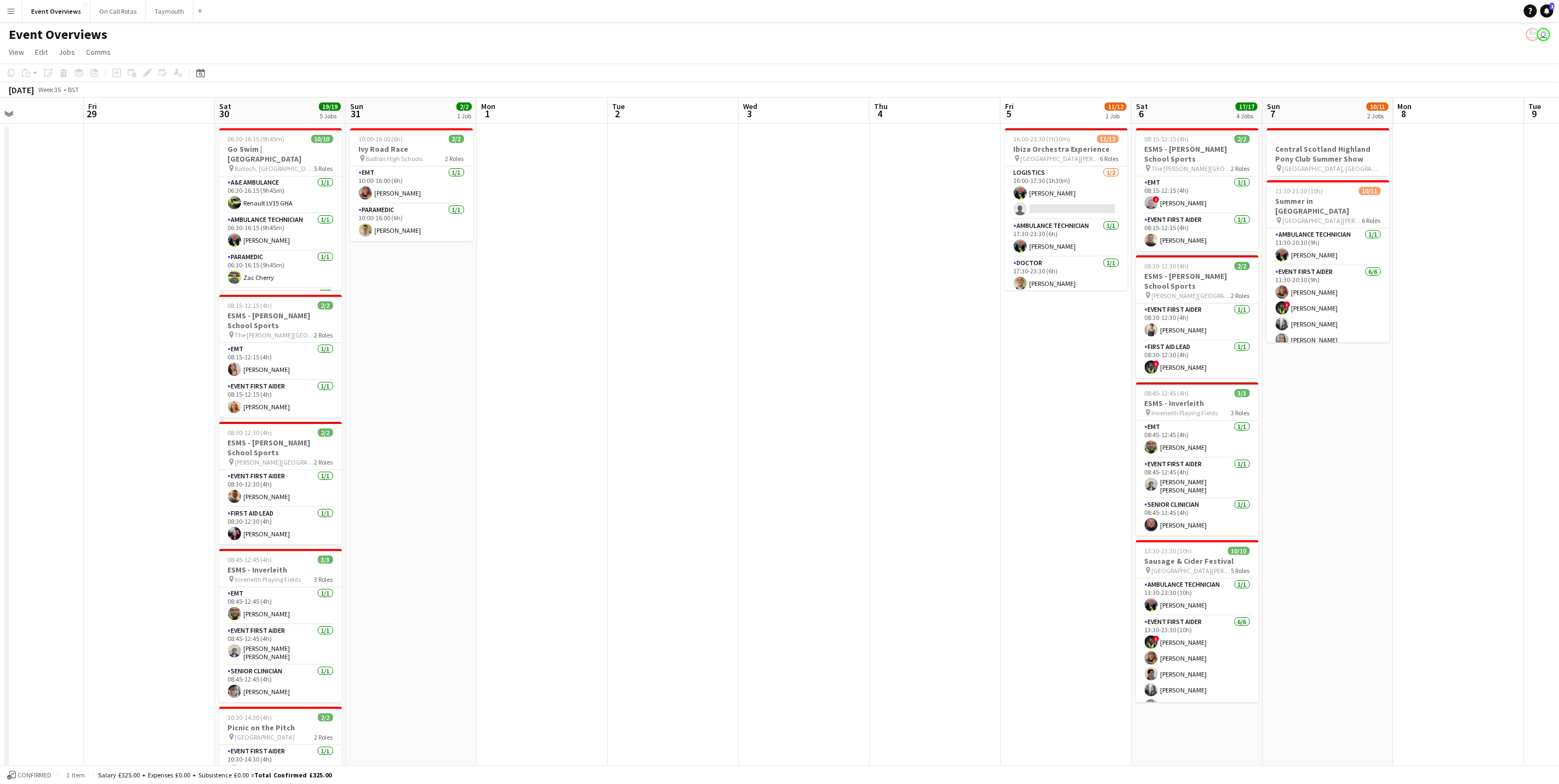
drag, startPoint x: 1134, startPoint y: 180, endPoint x: 1310, endPoint y: 207, distance: 178.1
click at [1310, 207] on app-calendar-viewport "Wed 27 Thu 28 Fri 29 Sat 30 19/19 5 Jobs Sun 31 2/2 1 Job Mon 1 Tue 2 Wed 3 Thu…" at bounding box center [779, 470] width 1559 height 744
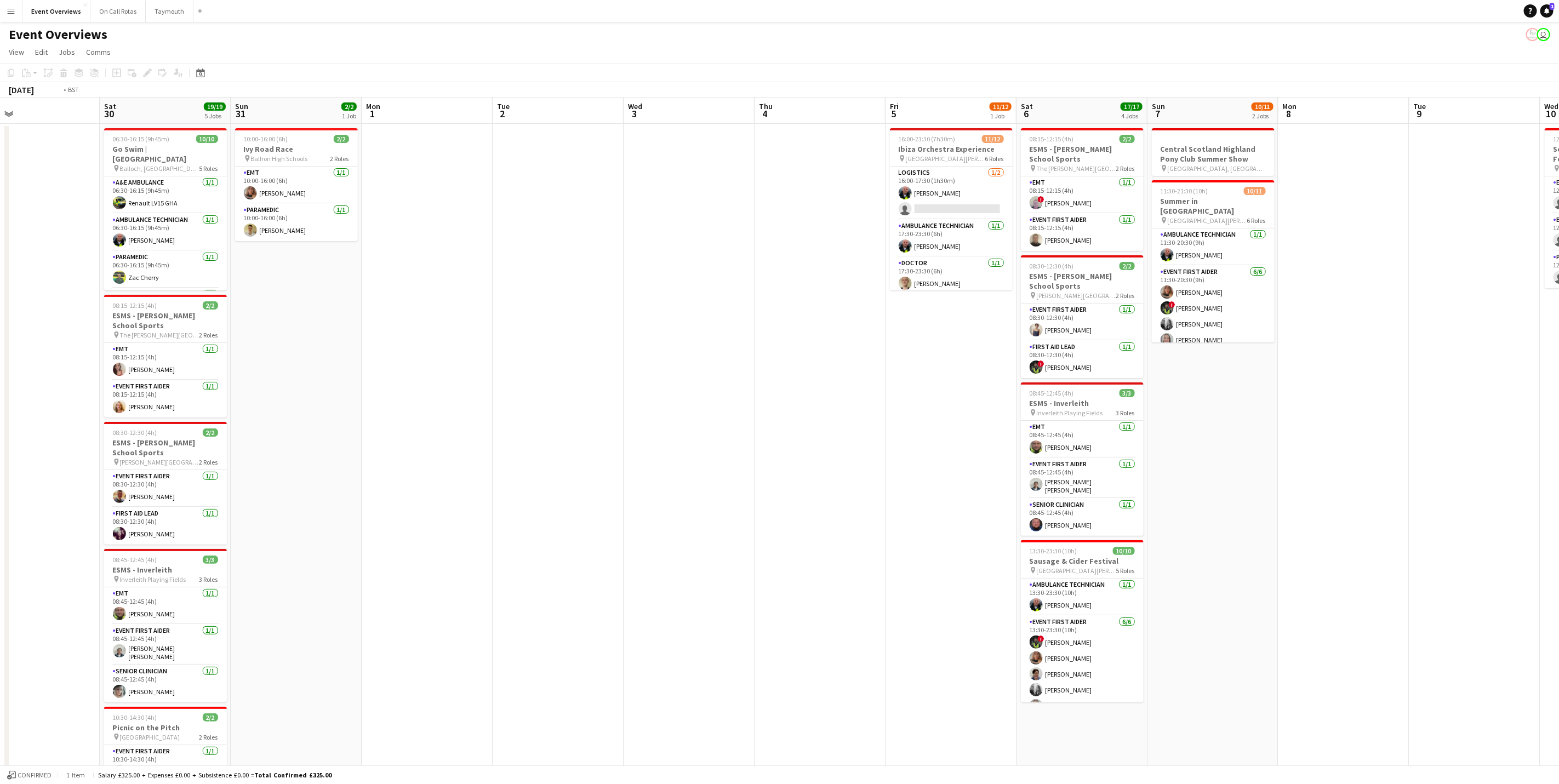
scroll to position [0, 262]
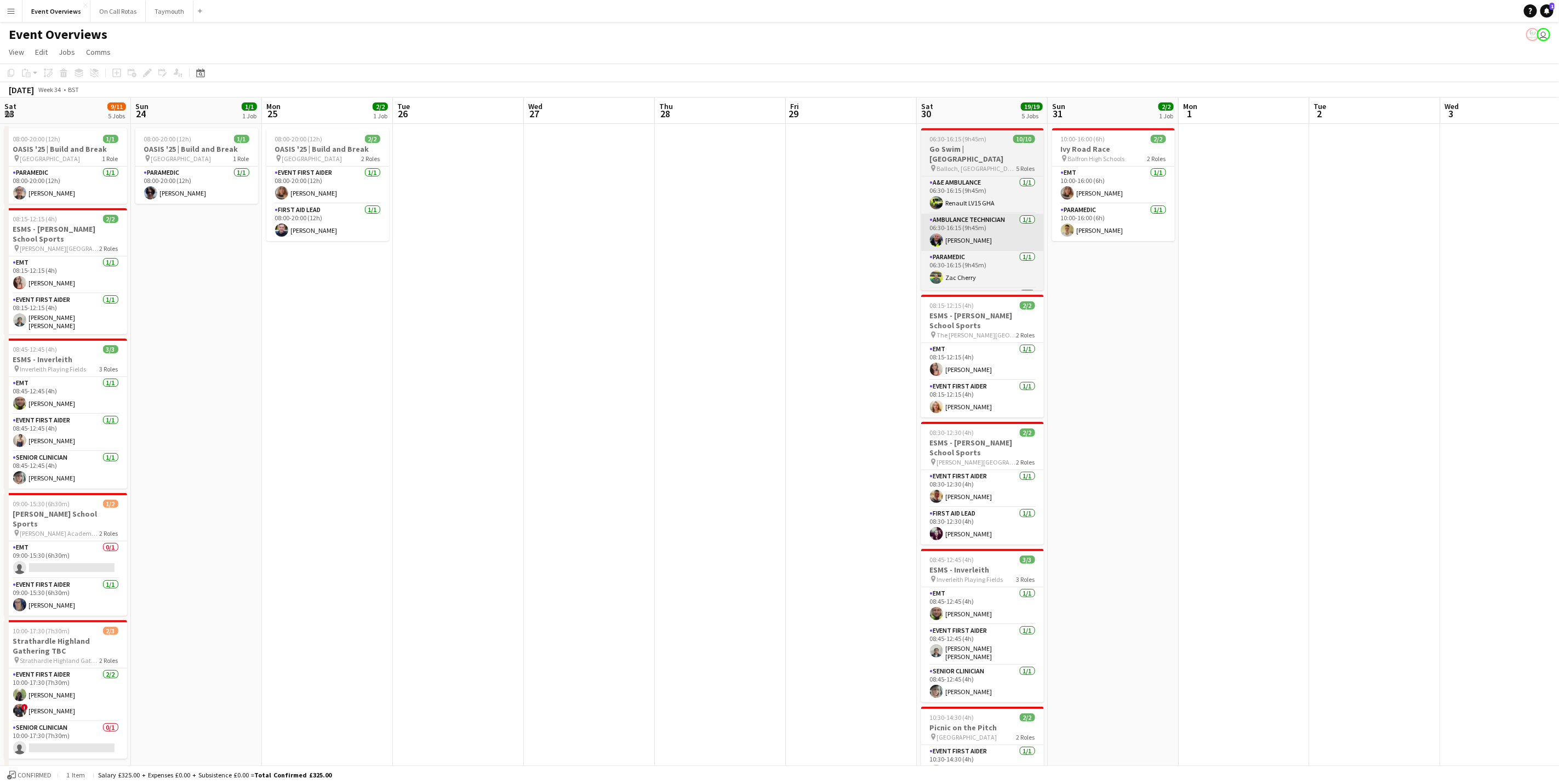
drag, startPoint x: 854, startPoint y: 196, endPoint x: 977, endPoint y: 234, distance: 128.7
click at [1558, 235] on html "Menu Boards Boards Boards All jobs Status Workforce Workforce My Workforce Recr…" at bounding box center [779, 430] width 1559 height 860
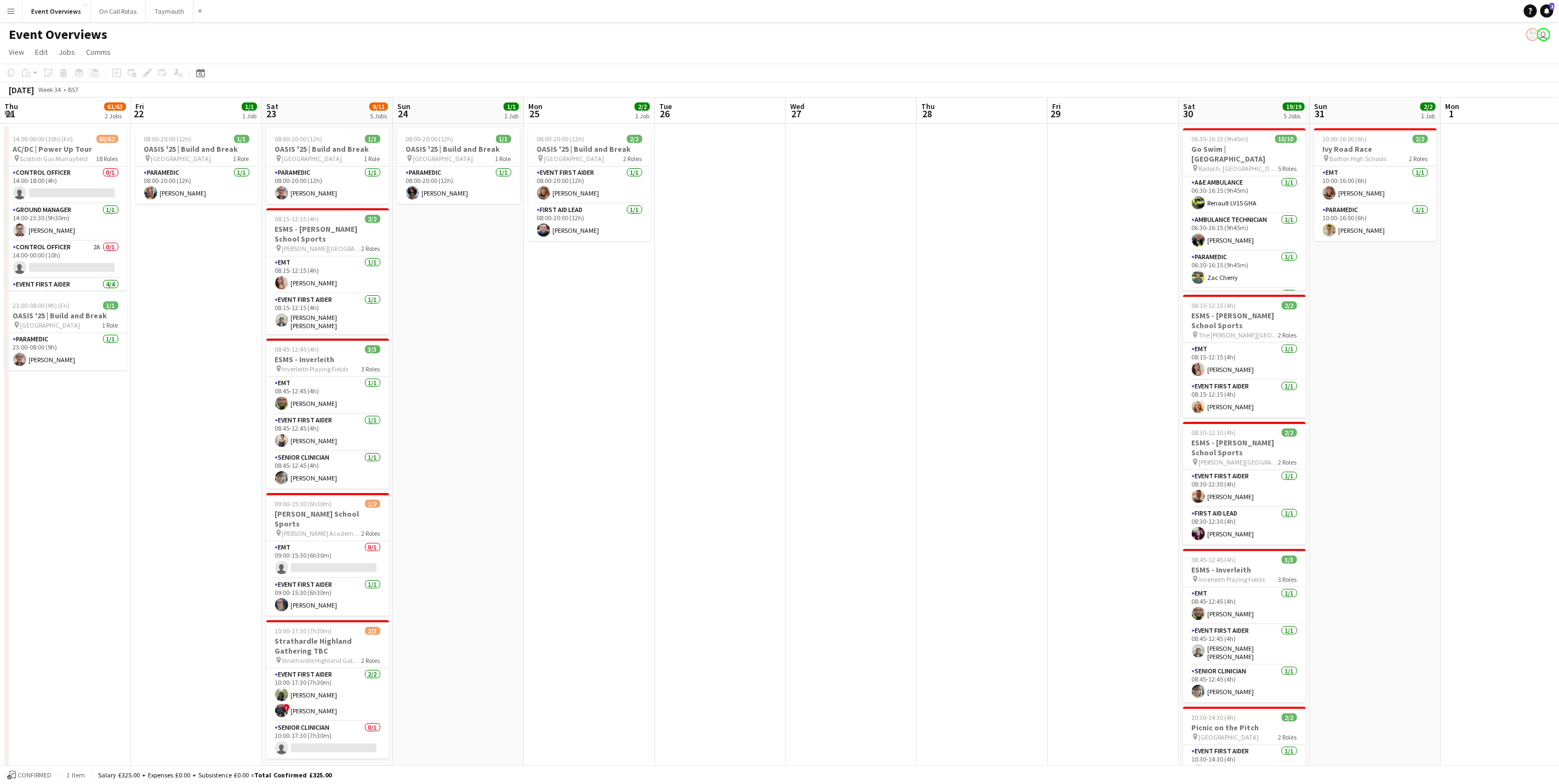
drag, startPoint x: 579, startPoint y: 281, endPoint x: 1503, endPoint y: 277, distance: 924.0
click at [1547, 286] on app-calendar-viewport "Thu 21 61/63 2 Jobs Fri 22 1/1 1 Job Sat 23 9/11 5 Jobs Sun 24 1/1 1 Job Mon 25…" at bounding box center [779, 470] width 1559 height 744
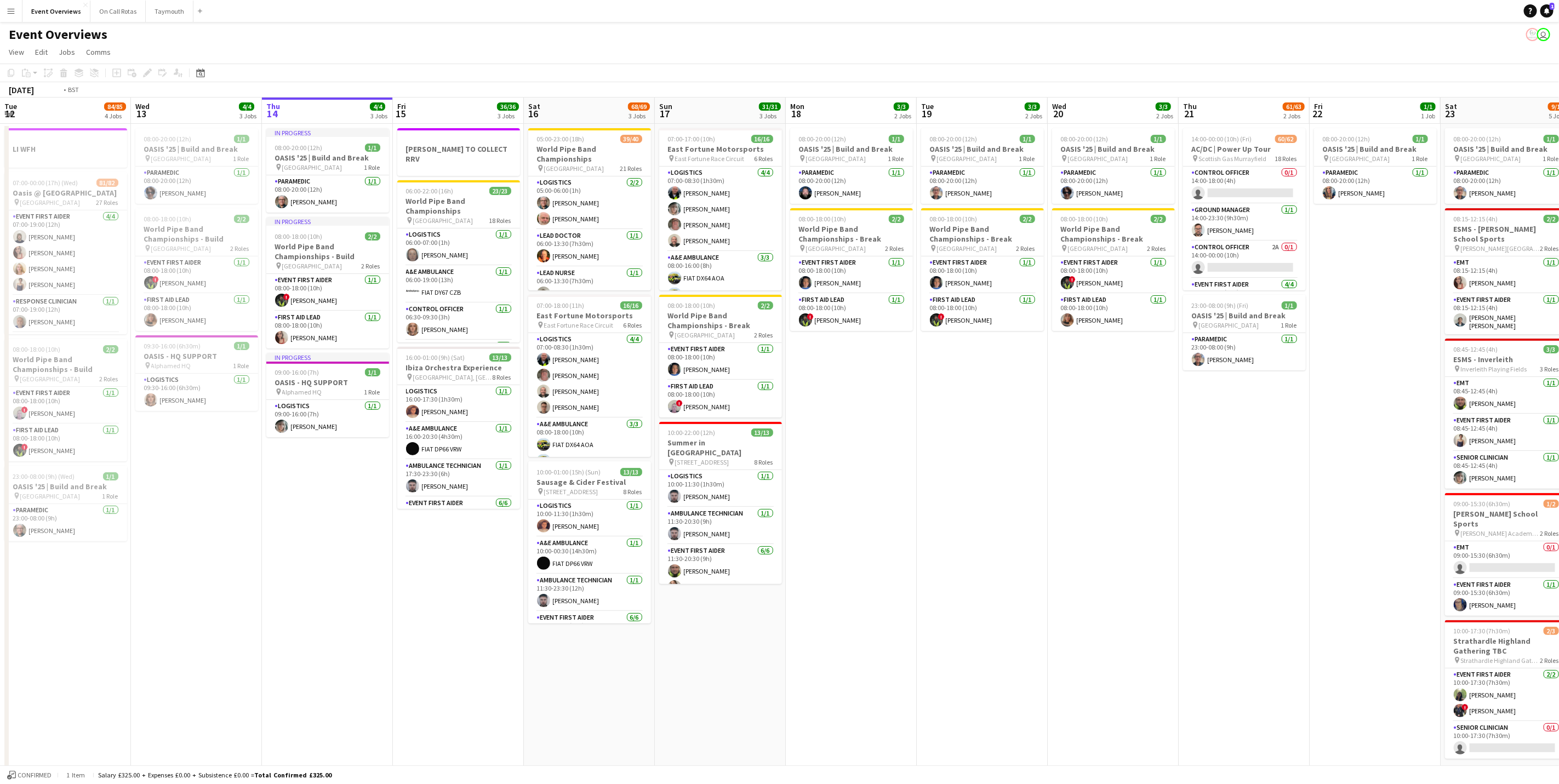
drag, startPoint x: 576, startPoint y: 482, endPoint x: 1240, endPoint y: 410, distance: 667.9
click at [1293, 394] on app-calendar-viewport "Tue 12 84/85 4 Jobs Wed 13 4/4 3 Jobs Thu 14 4/4 3 Jobs Fri 15 36/36 3 Jobs Sat…" at bounding box center [779, 470] width 1559 height 744
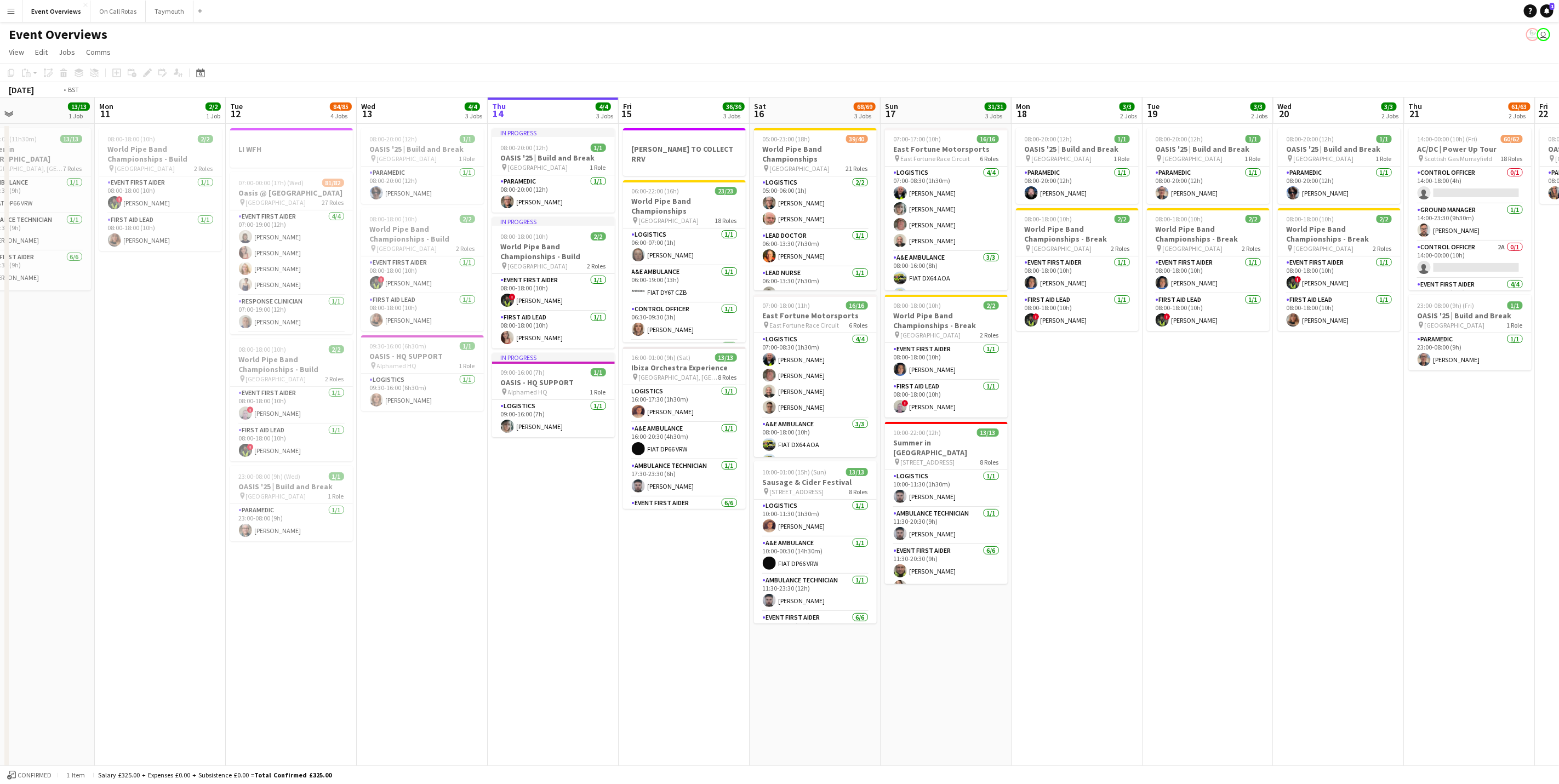
scroll to position [0, 293]
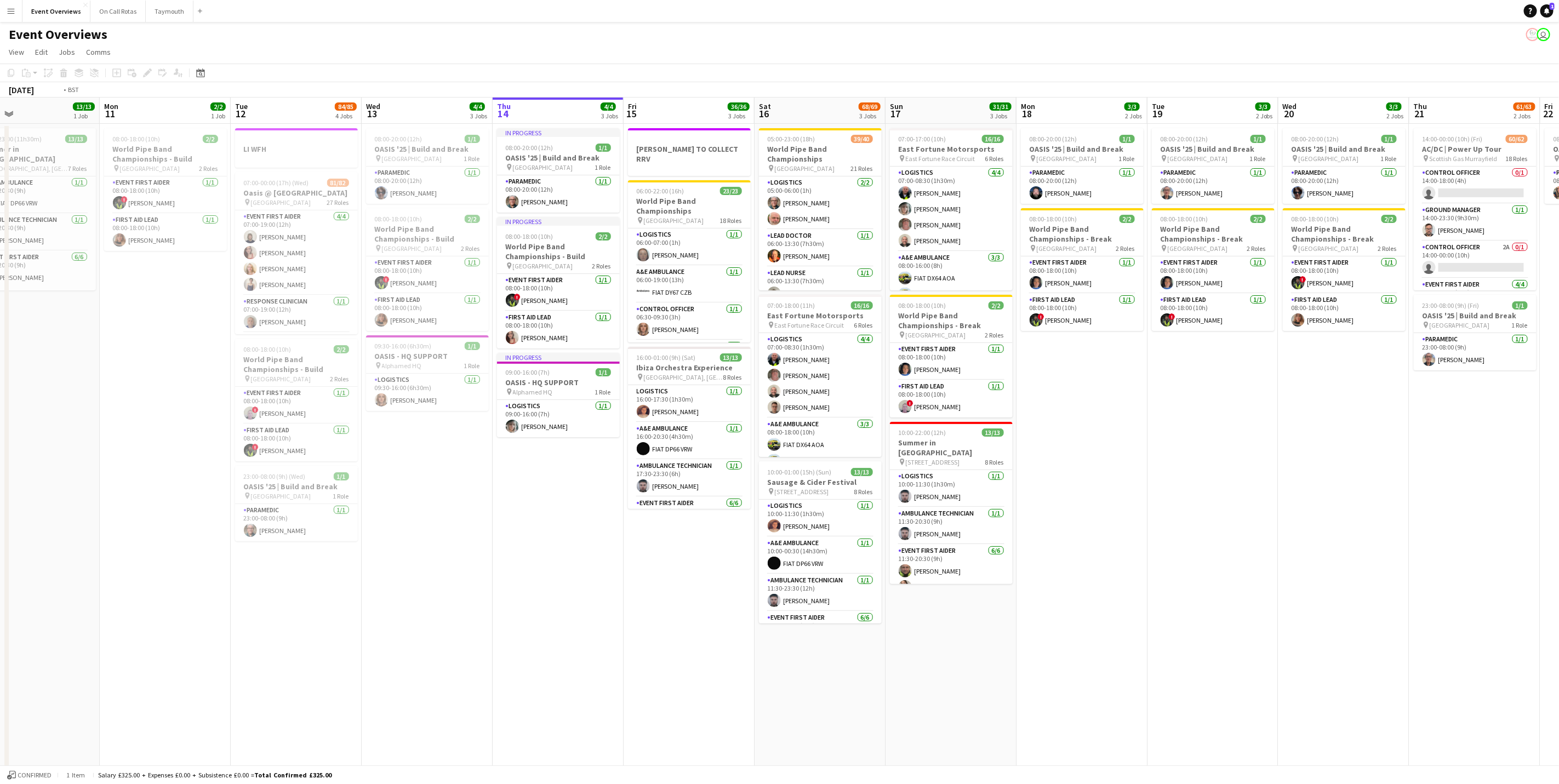
drag, startPoint x: 370, startPoint y: 518, endPoint x: 297, endPoint y: 505, distance: 74.1
click at [297, 505] on app-calendar-viewport "Fri 8 96/97 2 Jobs Sat 9 94/95 2 Jobs Sun 10 13/13 1 Job Mon 11 2/2 1 Job Tue 1…" at bounding box center [779, 470] width 1559 height 744
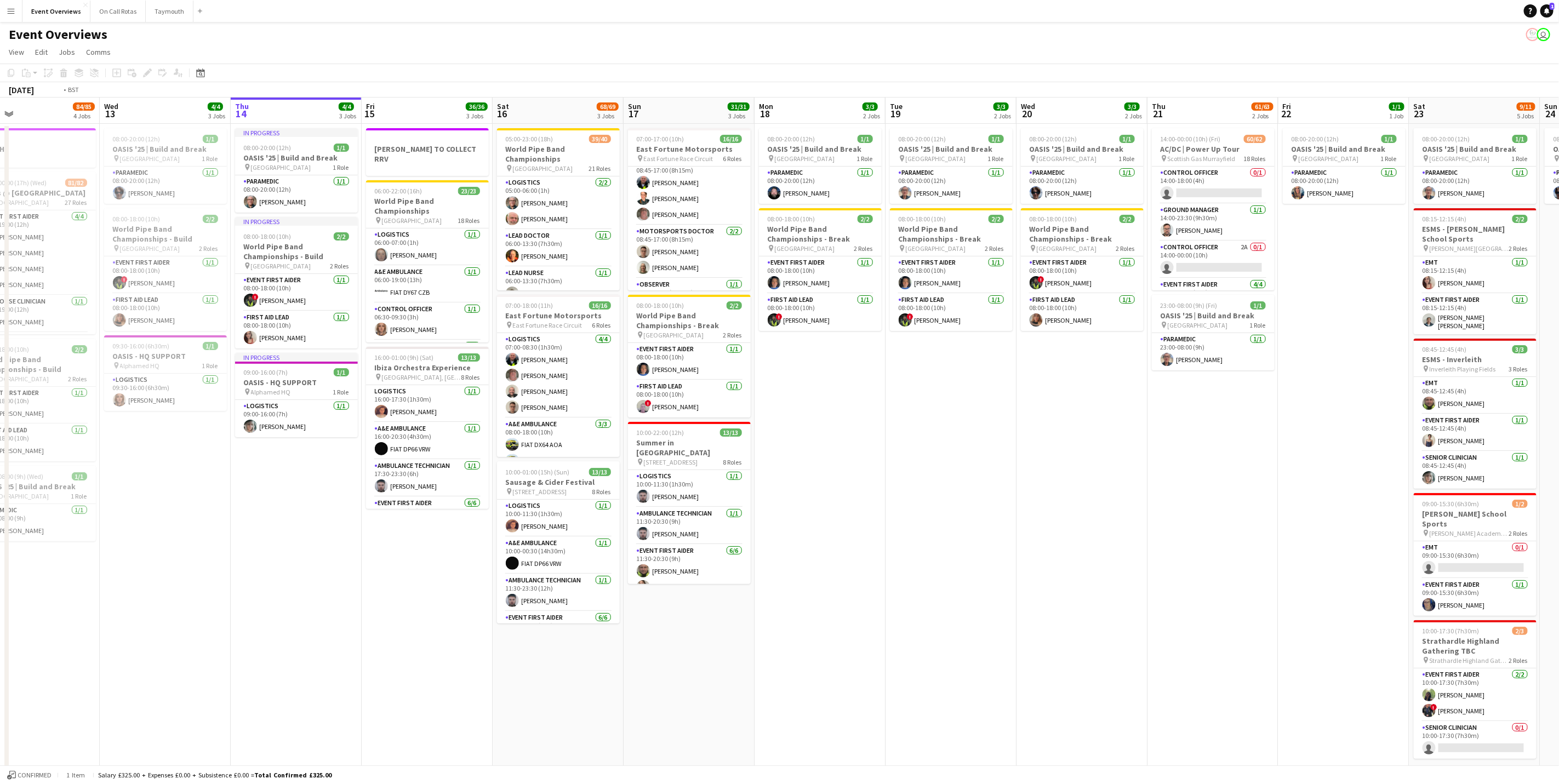
scroll to position [0, 398]
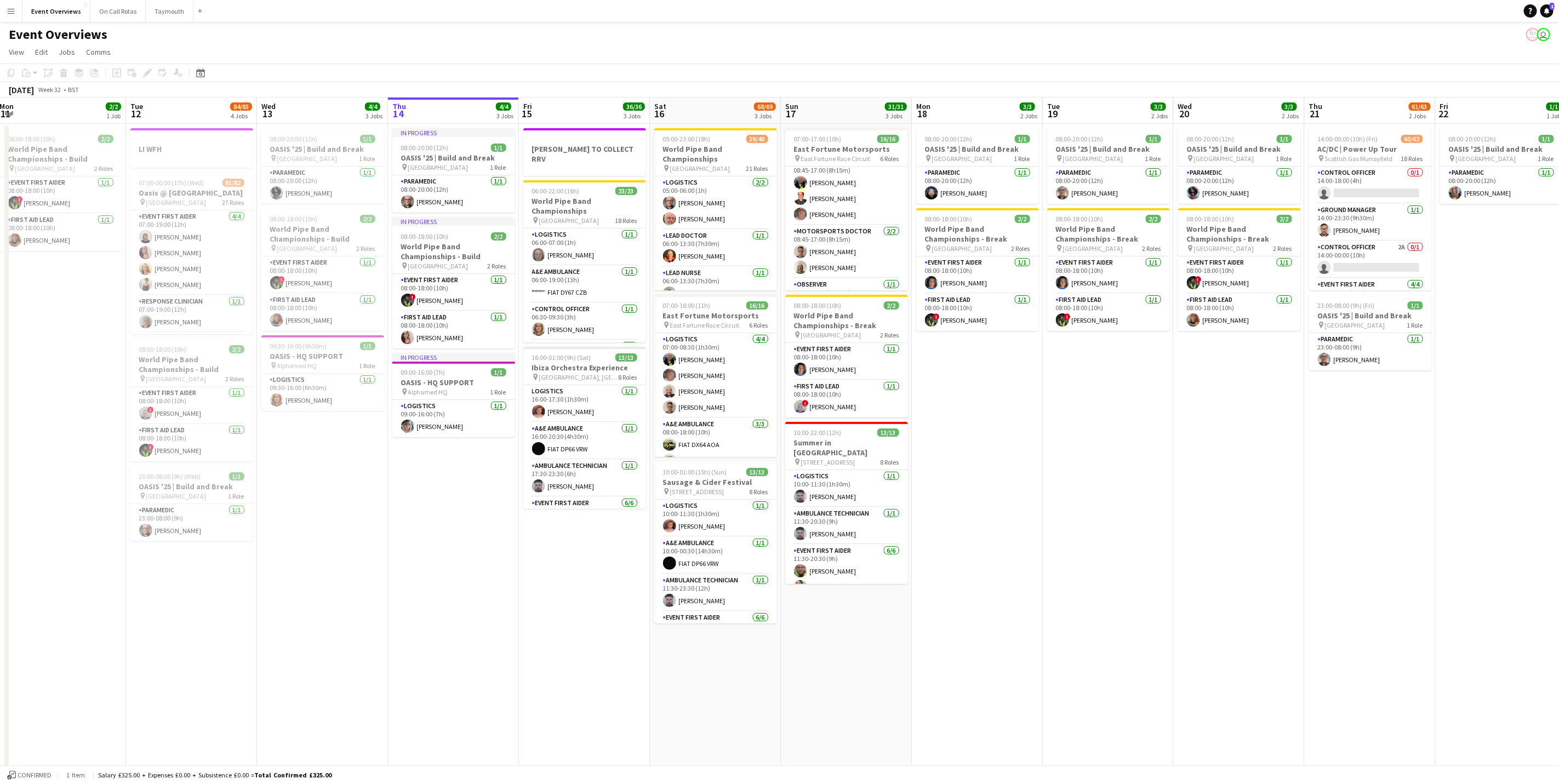
drag, startPoint x: 456, startPoint y: 608, endPoint x: 593, endPoint y: 605, distance: 137.0
click at [593, 605] on app-calendar-viewport "Fri 8 96/97 2 Jobs Sat 9 94/95 2 Jobs Sun 10 13/13 1 Job Mon 11 2/2 1 Job Tue 1…" at bounding box center [779, 470] width 1559 height 744
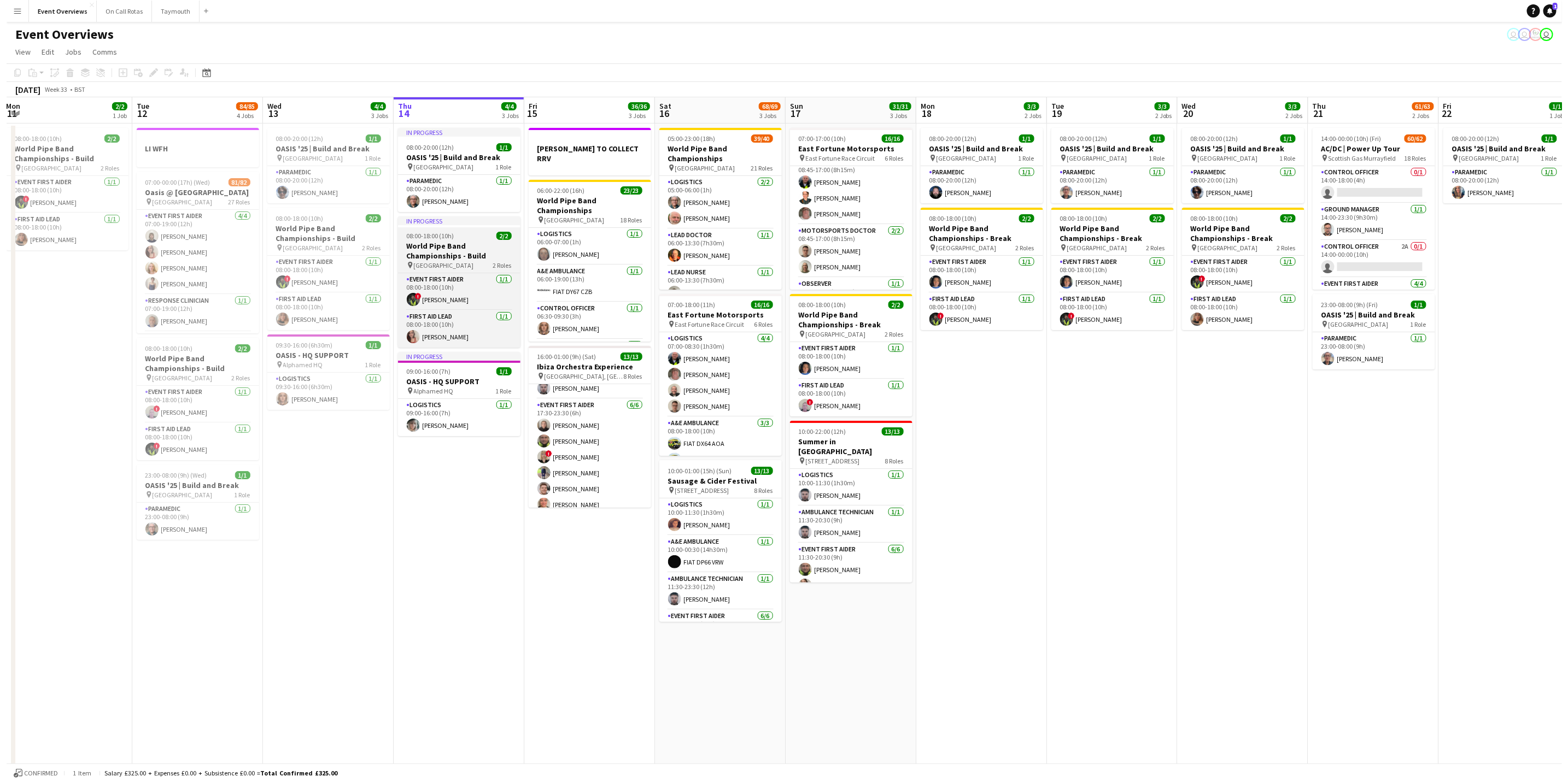
scroll to position [0, 0]
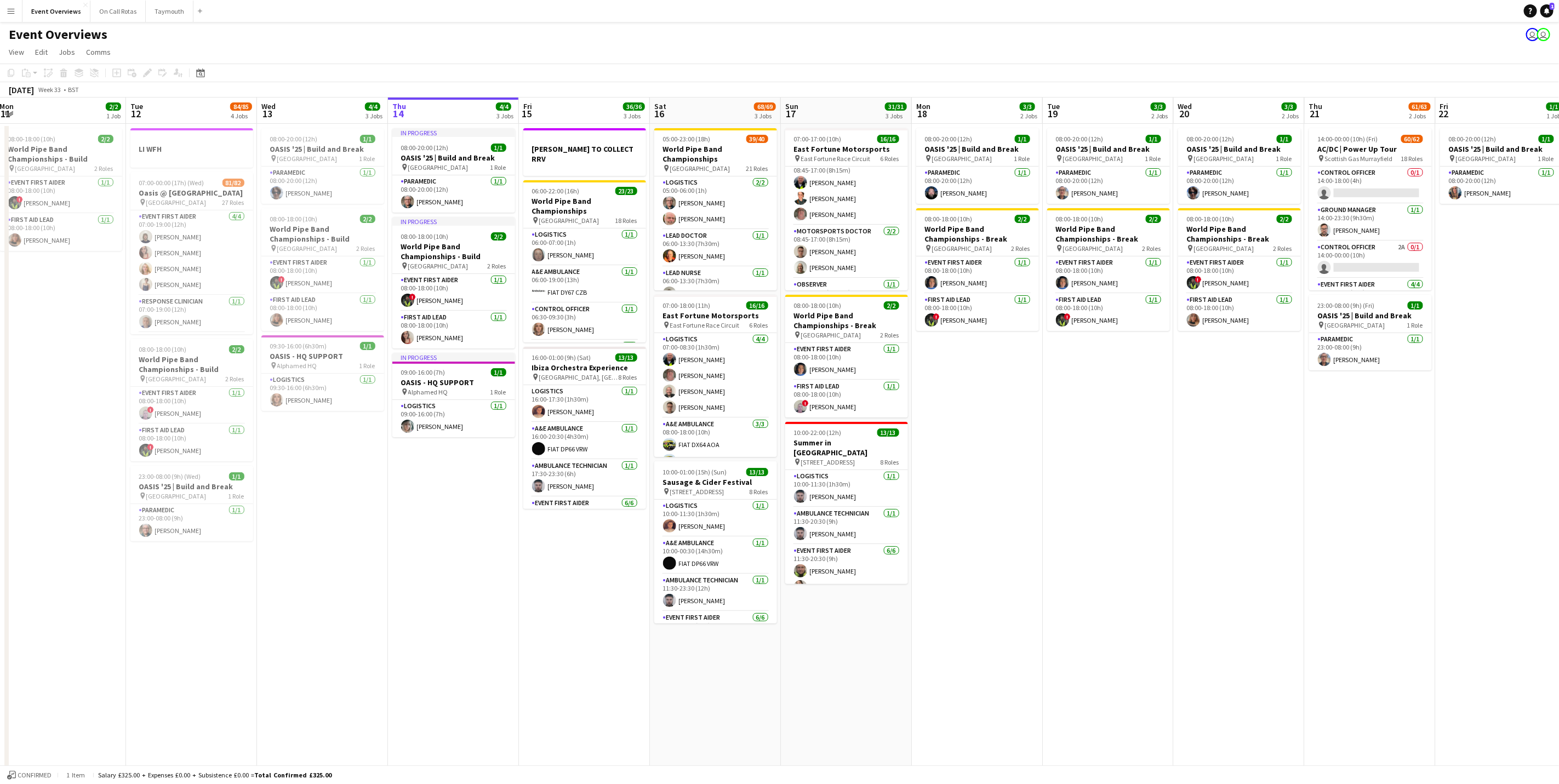
click at [10, 18] on button "Menu" at bounding box center [11, 11] width 22 height 22
click at [216, 67] on link "My Workforce" at bounding box center [165, 59] width 110 height 22
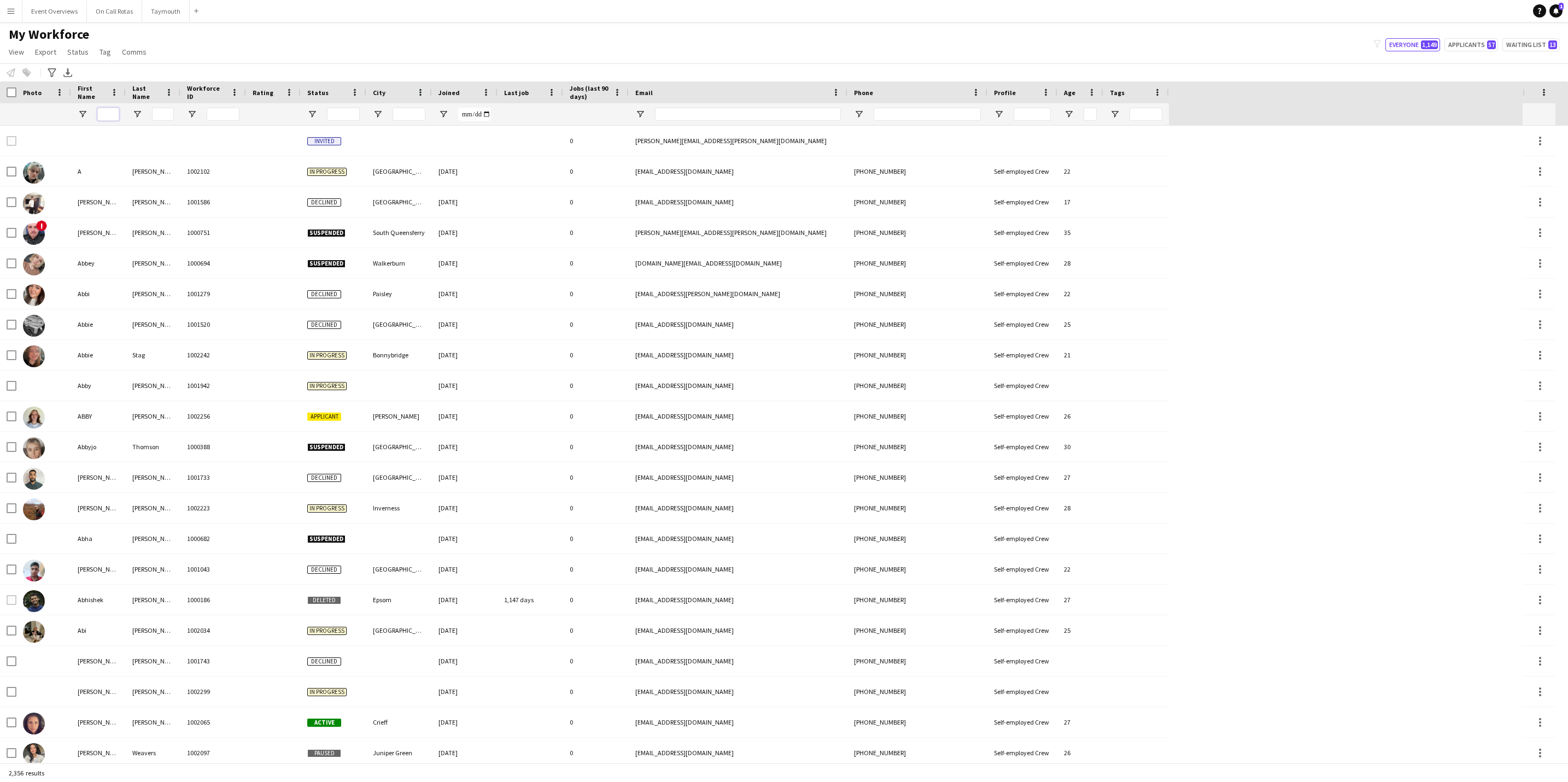
click at [114, 111] on input "First Name Filter Input" at bounding box center [108, 114] width 22 height 13
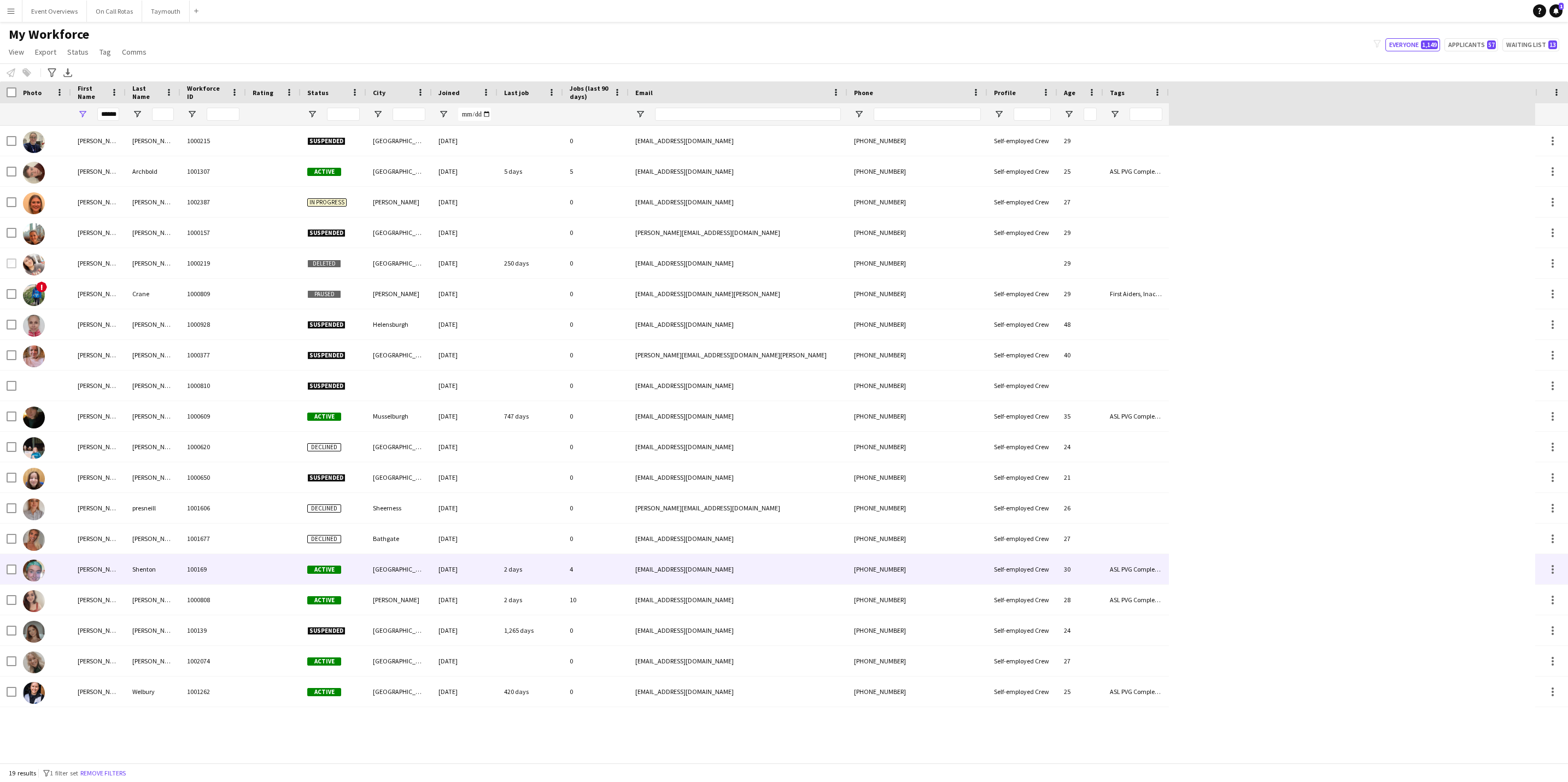
click at [148, 582] on div "Shenton" at bounding box center [153, 570] width 54 height 30
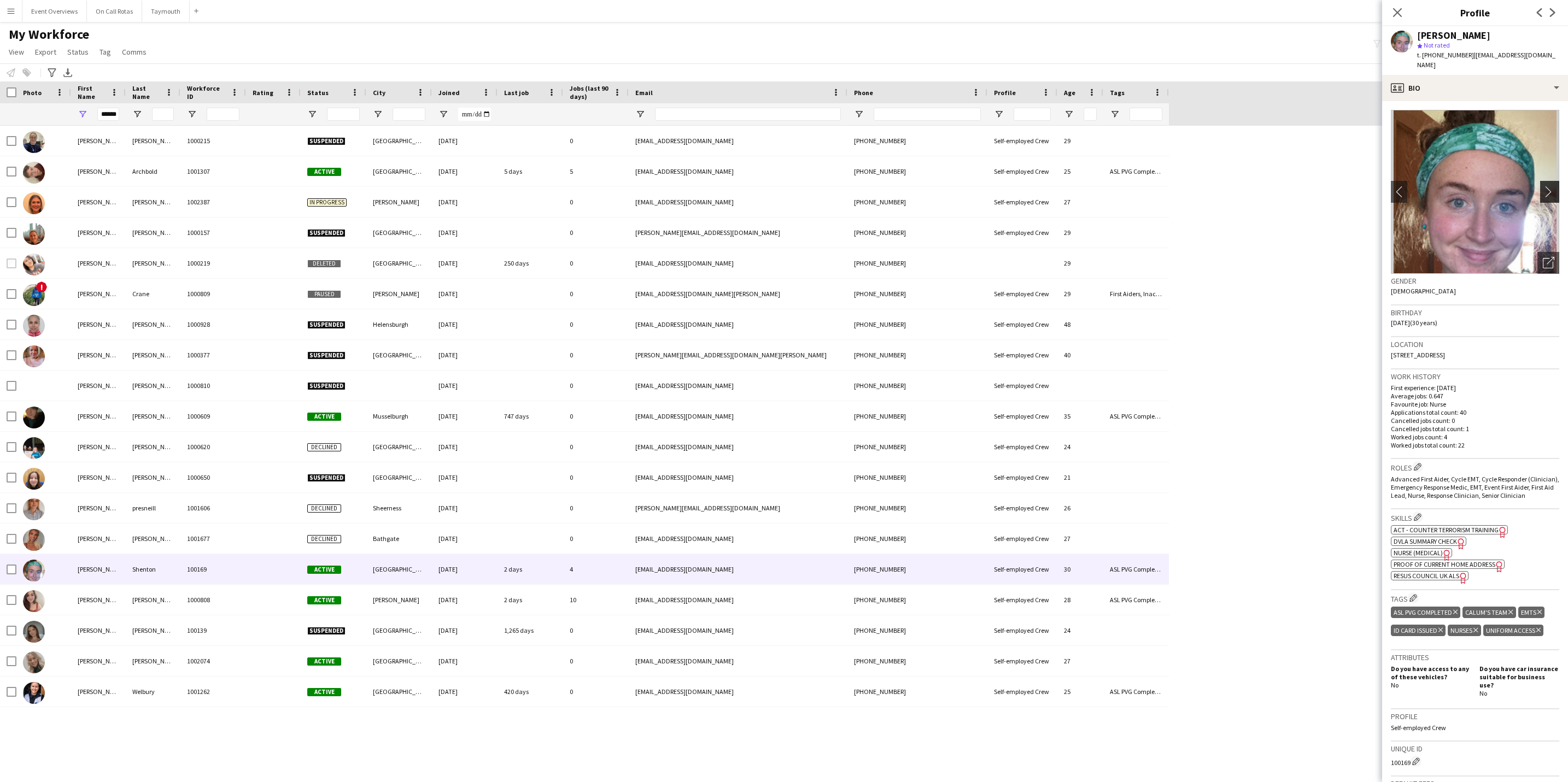
click at [1544, 186] on app-icon "chevron-right" at bounding box center [1551, 192] width 17 height 11
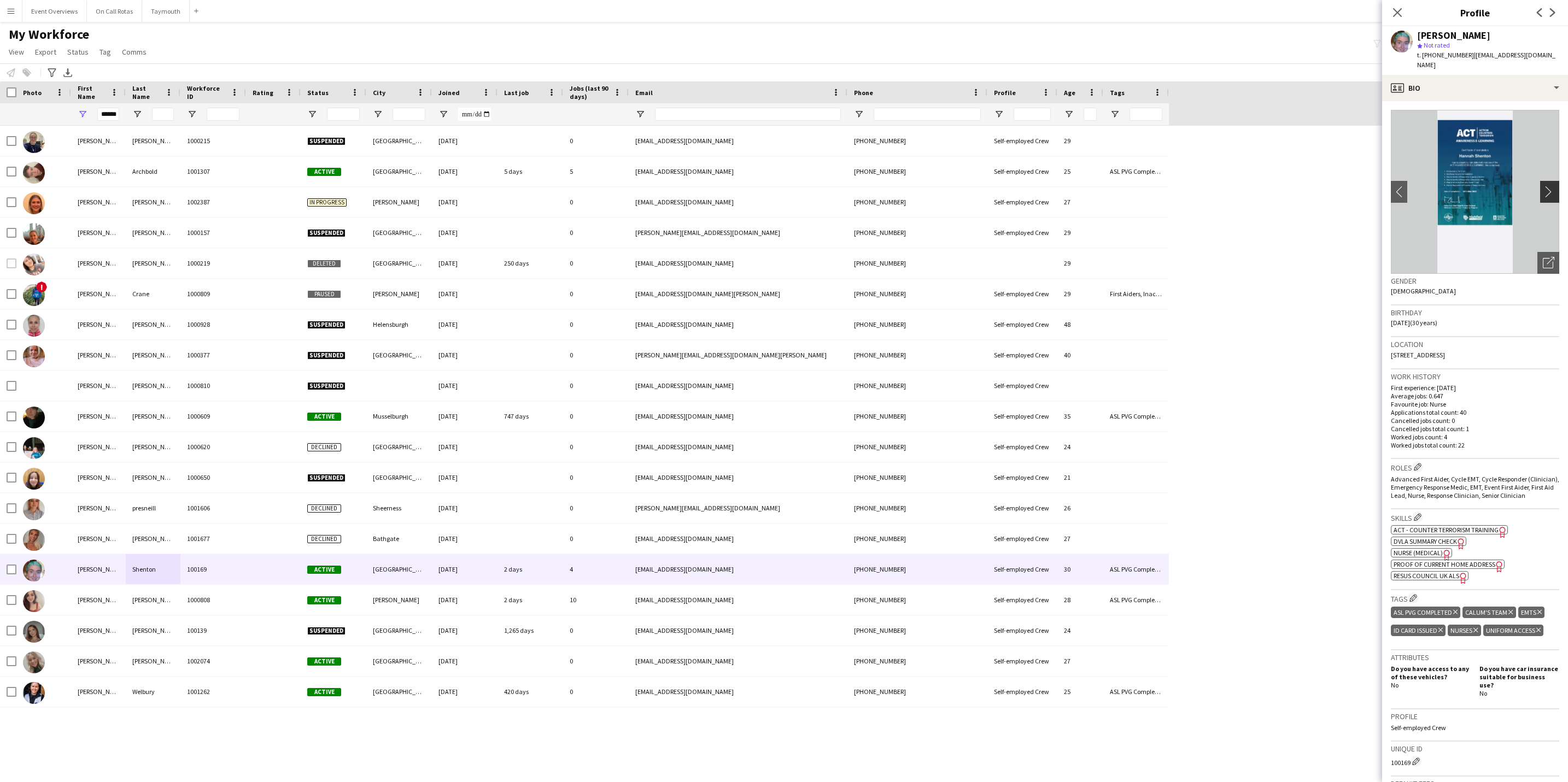
click at [1543, 186] on app-icon "chevron-right" at bounding box center [1551, 192] width 17 height 11
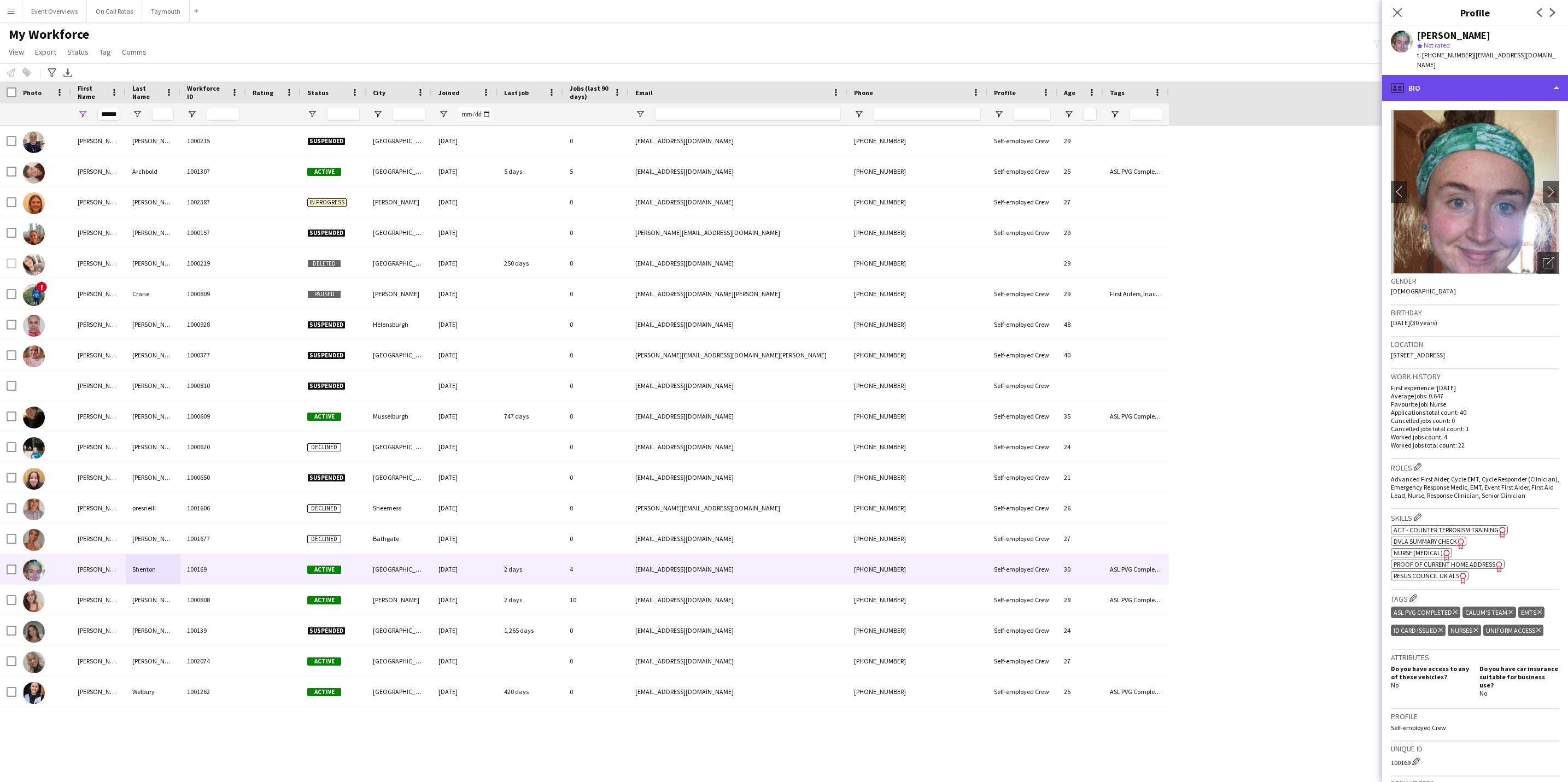
click at [1521, 82] on div "profile Bio" at bounding box center [1475, 87] width 186 height 26
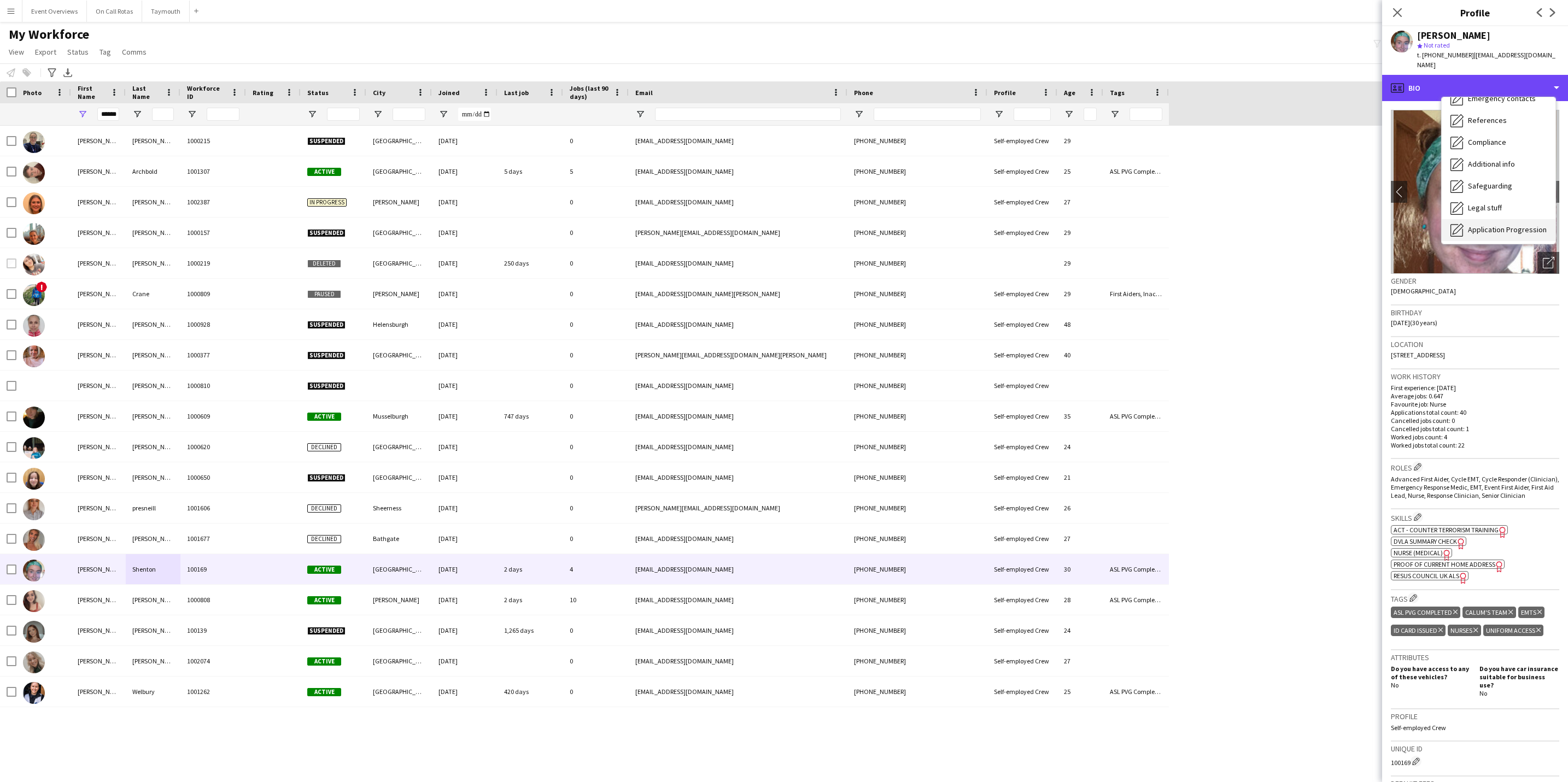
scroll to position [190, 0]
click at [1479, 223] on span "Calendar" at bounding box center [1483, 228] width 29 height 10
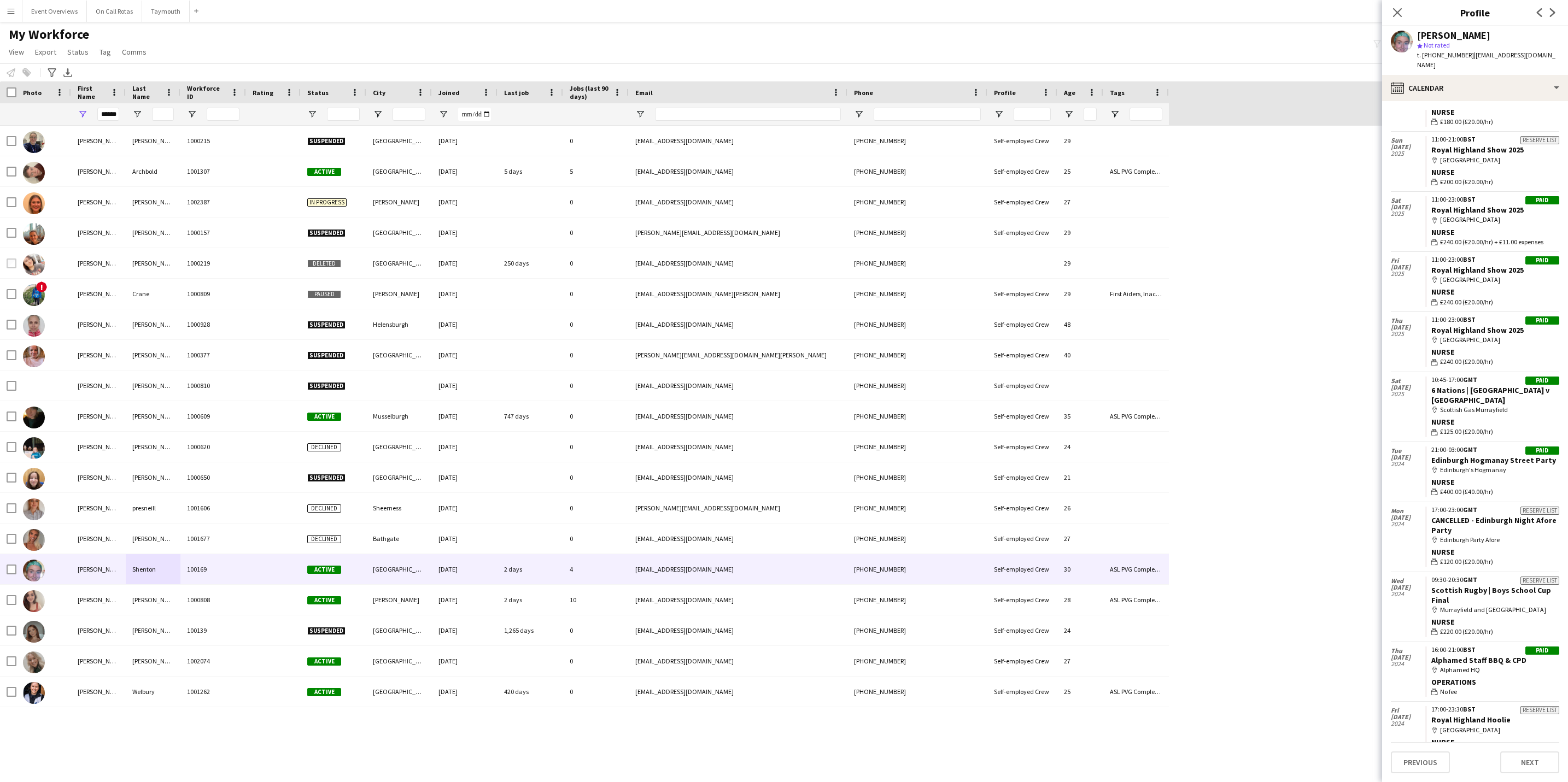
scroll to position [0, 0]
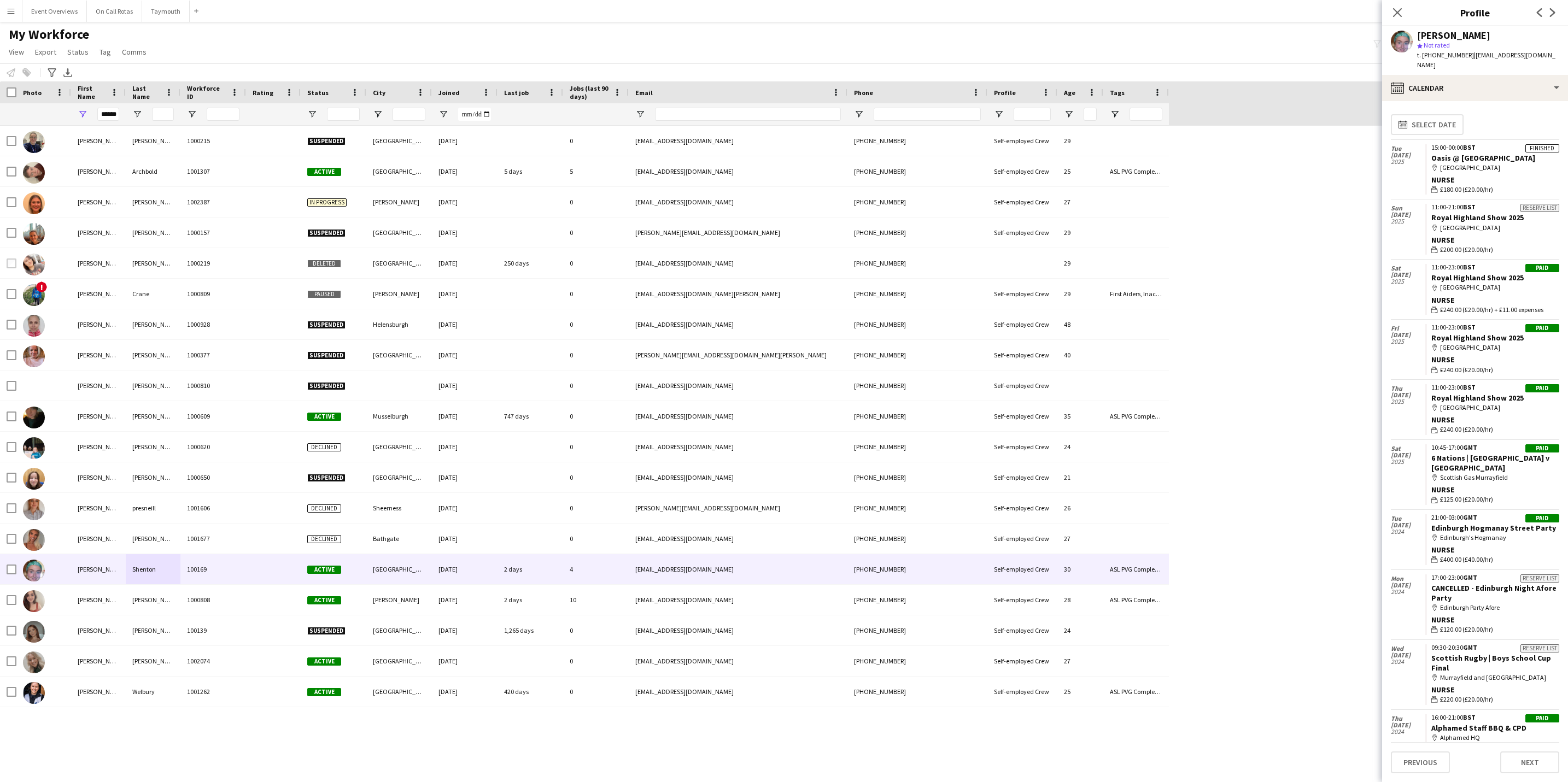
drag, startPoint x: 1392, startPoint y: 13, endPoint x: 1366, endPoint y: 27, distance: 29.5
click at [1393, 13] on icon "Close pop-in" at bounding box center [1397, 13] width 9 height 9
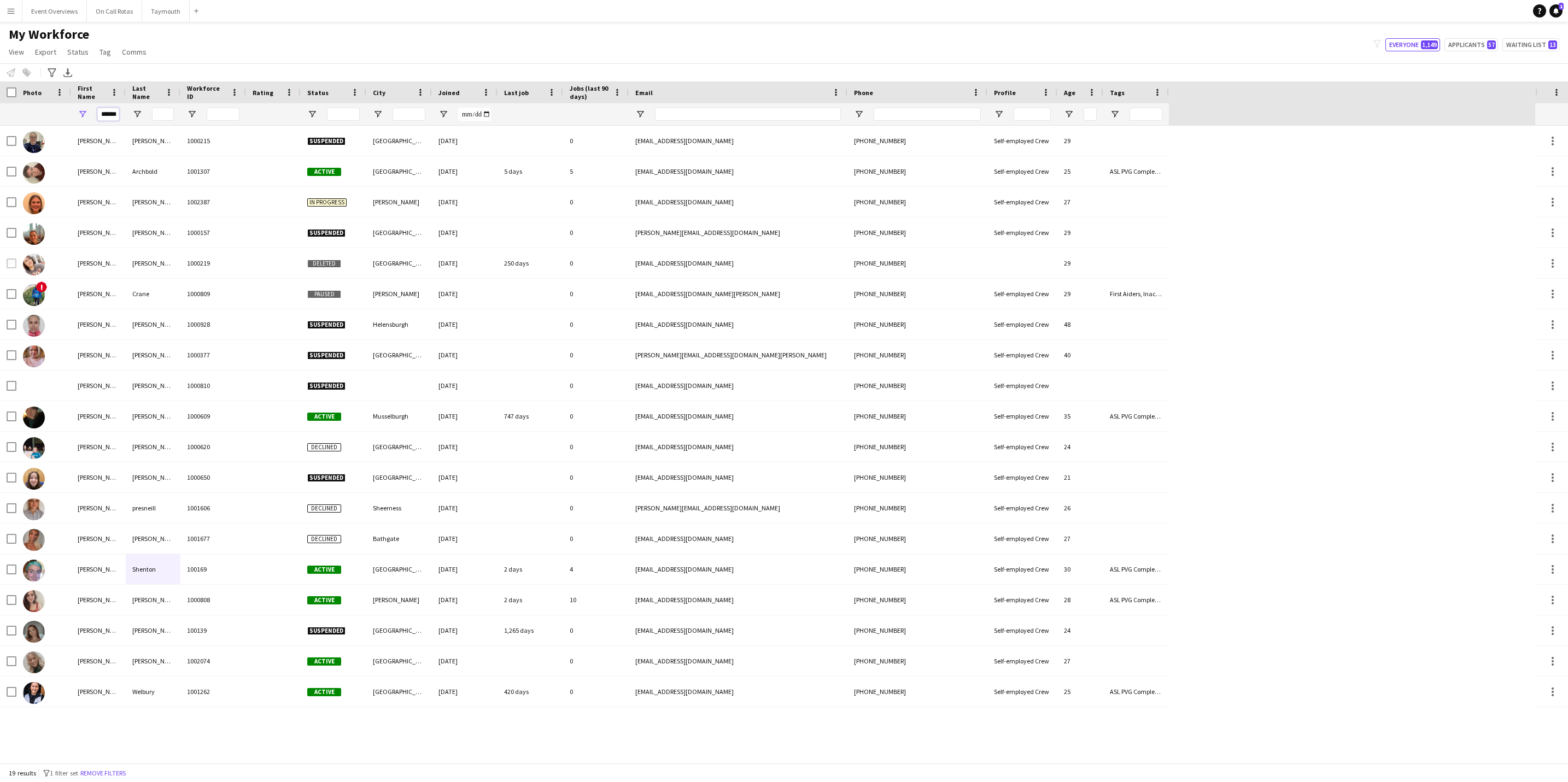
click at [114, 117] on input "******" at bounding box center [108, 114] width 22 height 13
type input "*"
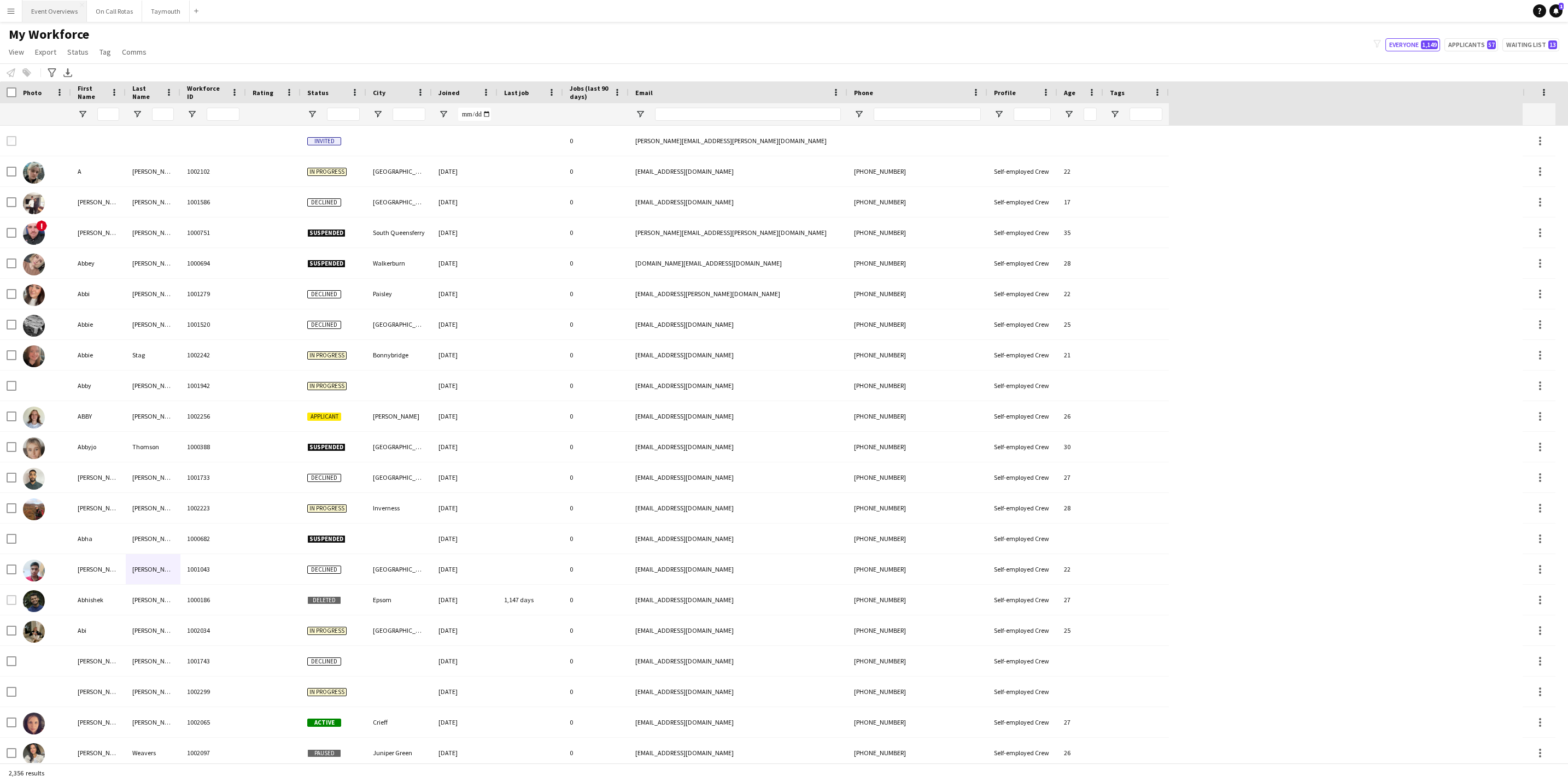
click at [46, 16] on button "Event Overviews Close" at bounding box center [54, 11] width 65 height 21
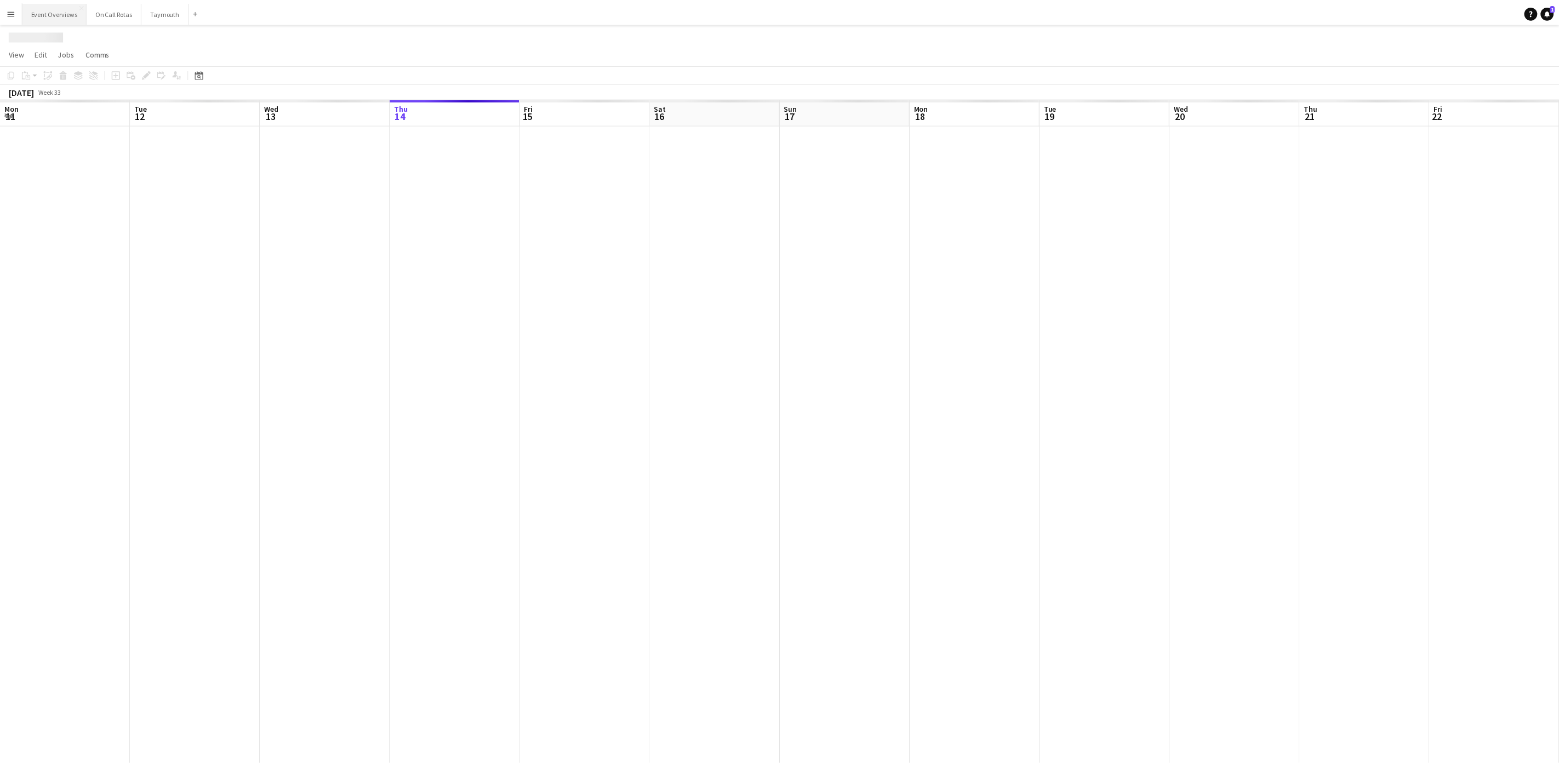
scroll to position [0, 262]
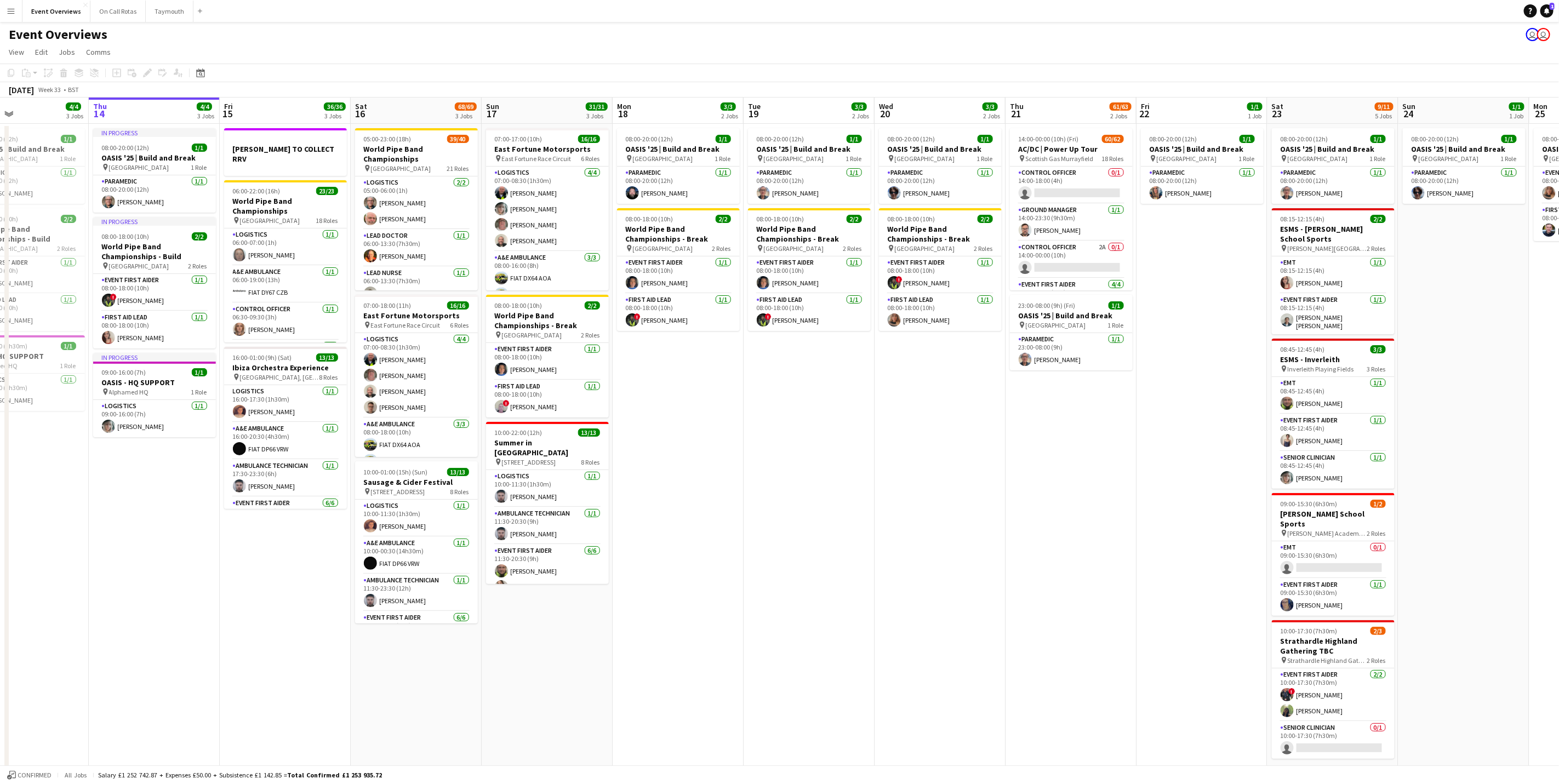
drag, startPoint x: 184, startPoint y: 563, endPoint x: 252, endPoint y: 575, distance: 69.1
click at [252, 575] on app-calendar-viewport "Mon 11 2/2 1 Job Tue 12 84/85 4 Jobs Wed 13 4/4 3 Jobs Thu 14 4/4 3 Jobs Fri 15…" at bounding box center [779, 444] width 1559 height 694
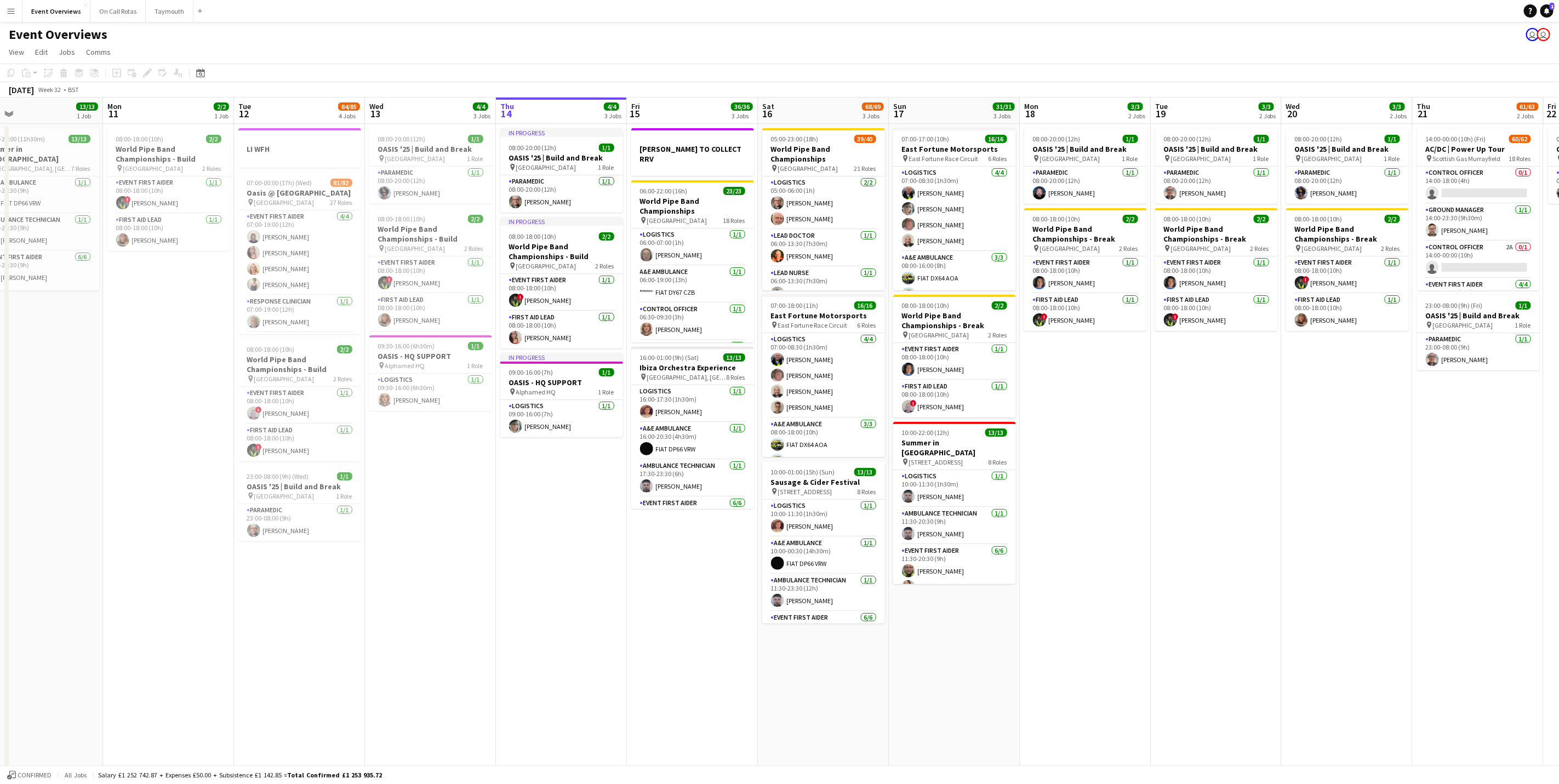
scroll to position [0, 276]
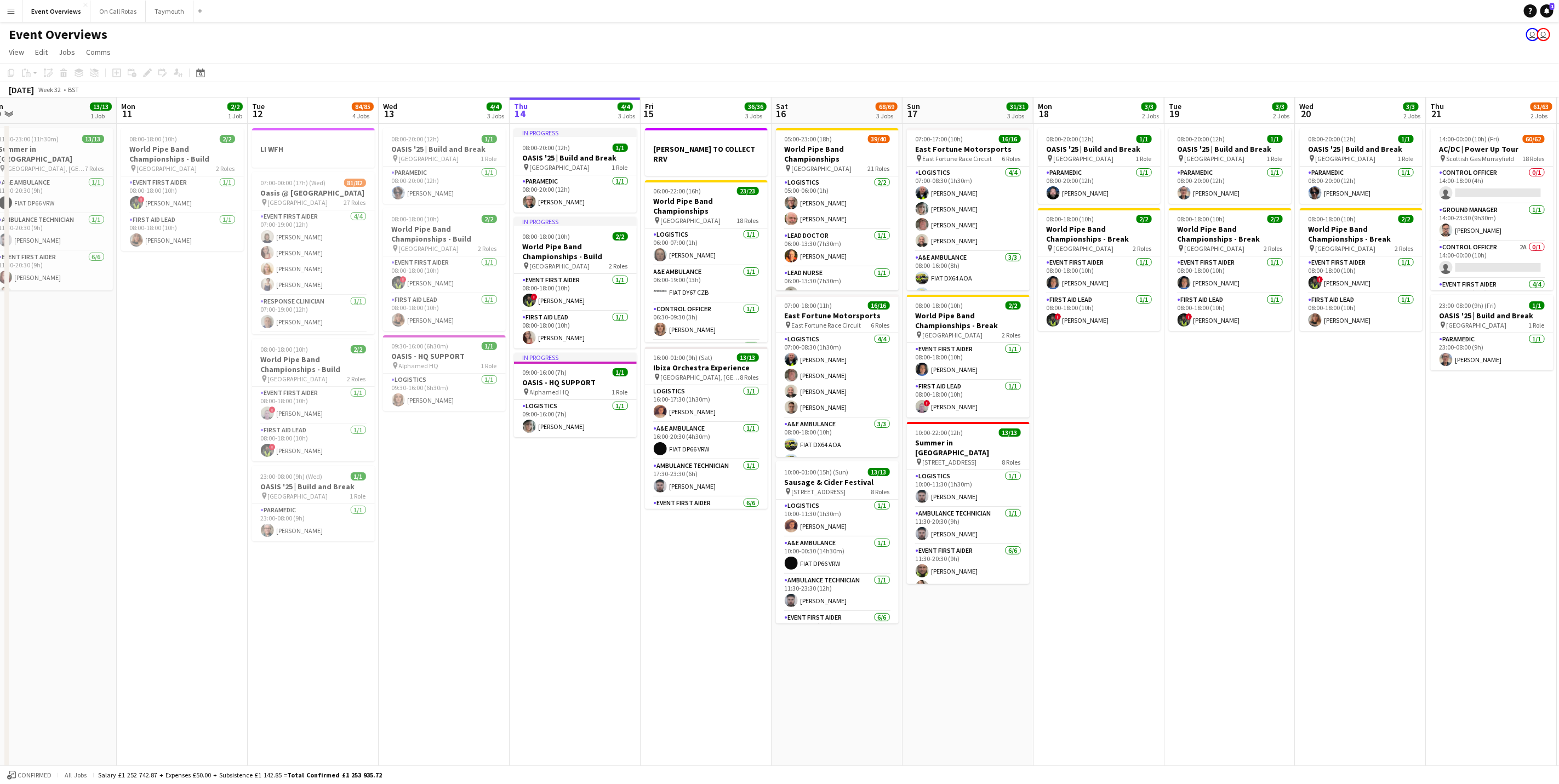
drag, startPoint x: 194, startPoint y: 579, endPoint x: 482, endPoint y: 555, distance: 289.0
click at [482, 555] on app-calendar-viewport "Fri 8 Sat 9 Sun 10 13/13 1 Job Mon 11 2/2 1 Job Tue 12 84/85 4 Jobs Wed 13 4/4 …" at bounding box center [779, 444] width 1559 height 694
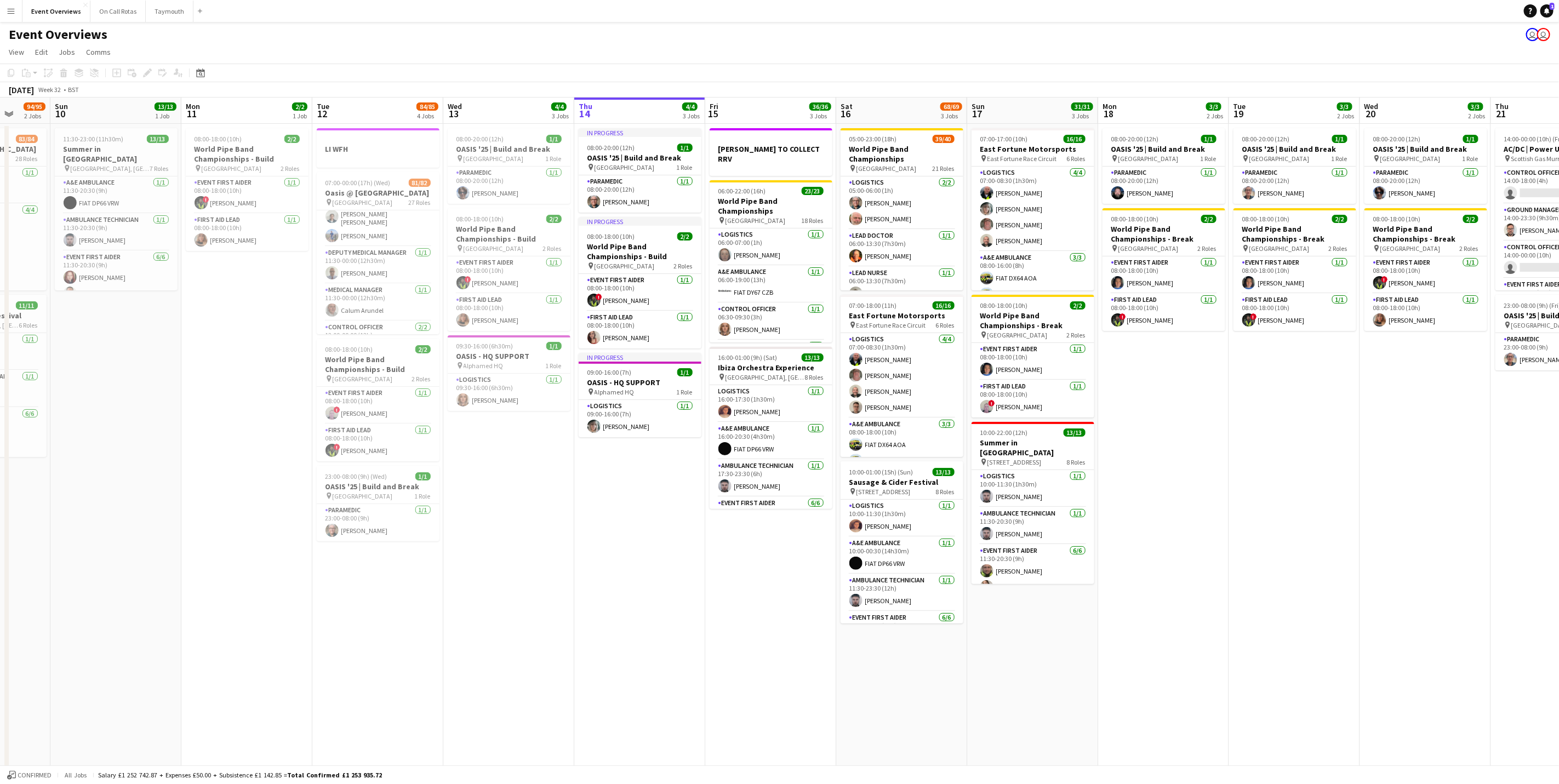
click at [579, 537] on app-calendar-viewport "Thu 7 Fri 8 96/97 2 Jobs Sat 9 94/95 2 Jobs Sun 10 13/13 1 Job Mon 11 2/2 1 Job…" at bounding box center [779, 444] width 1559 height 694
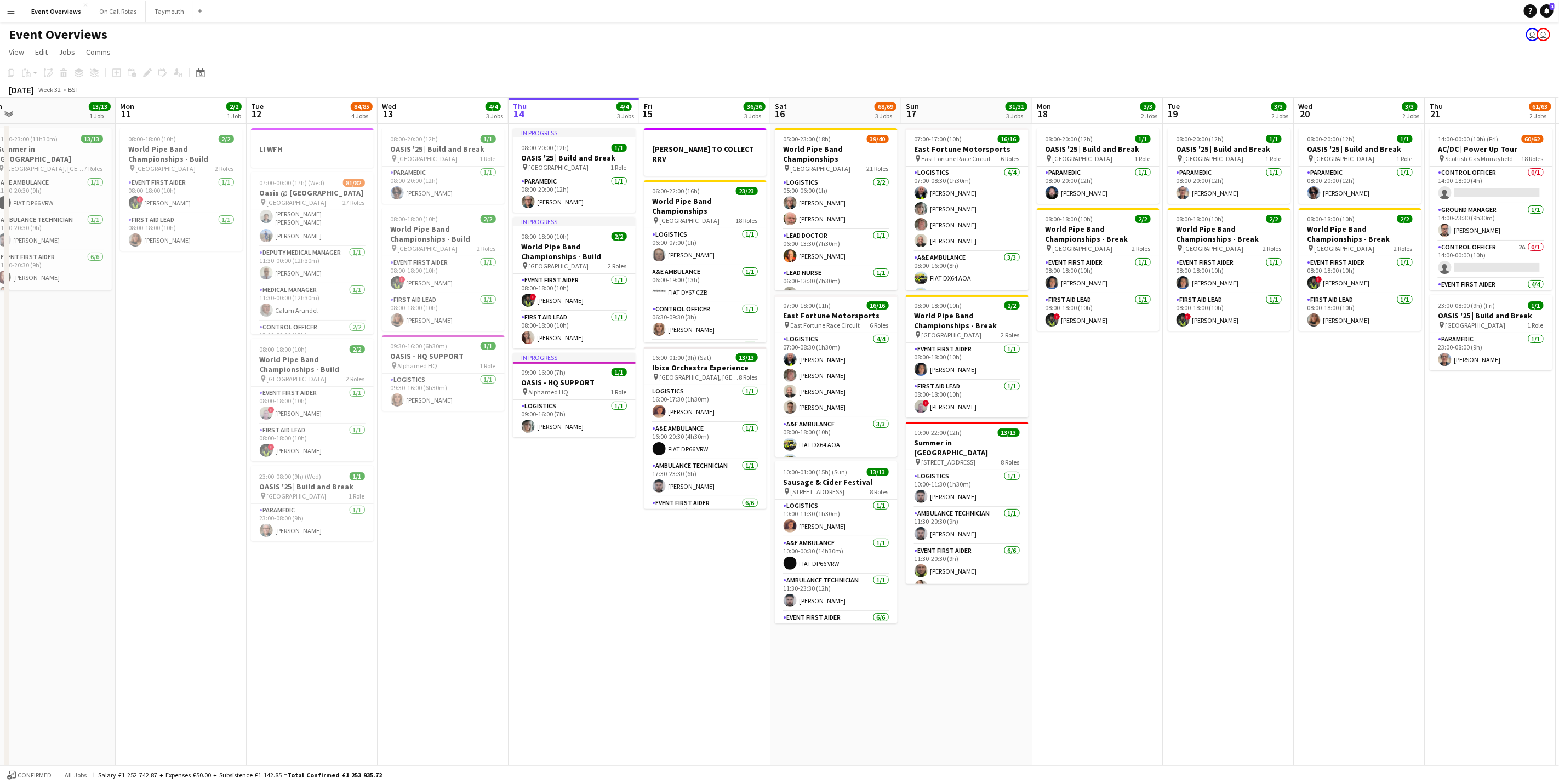
drag, startPoint x: 574, startPoint y: 487, endPoint x: 534, endPoint y: 487, distance: 40.0
click at [534, 487] on app-calendar-viewport "Thu 7 4/4 3 Jobs Fri 8 96/97 2 Jobs Sat 9 94/95 2 Jobs Sun 10 13/13 1 Job Mon 1…" at bounding box center [779, 444] width 1559 height 694
drag, startPoint x: 807, startPoint y: 195, endPoint x: 808, endPoint y: 168, distance: 27.0
click at [807, 193] on app-card-role "A&E Ambulance [DATE] 06:00-22:00 (16h) FIAT DY67 CZB" at bounding box center [836, 174] width 123 height 37
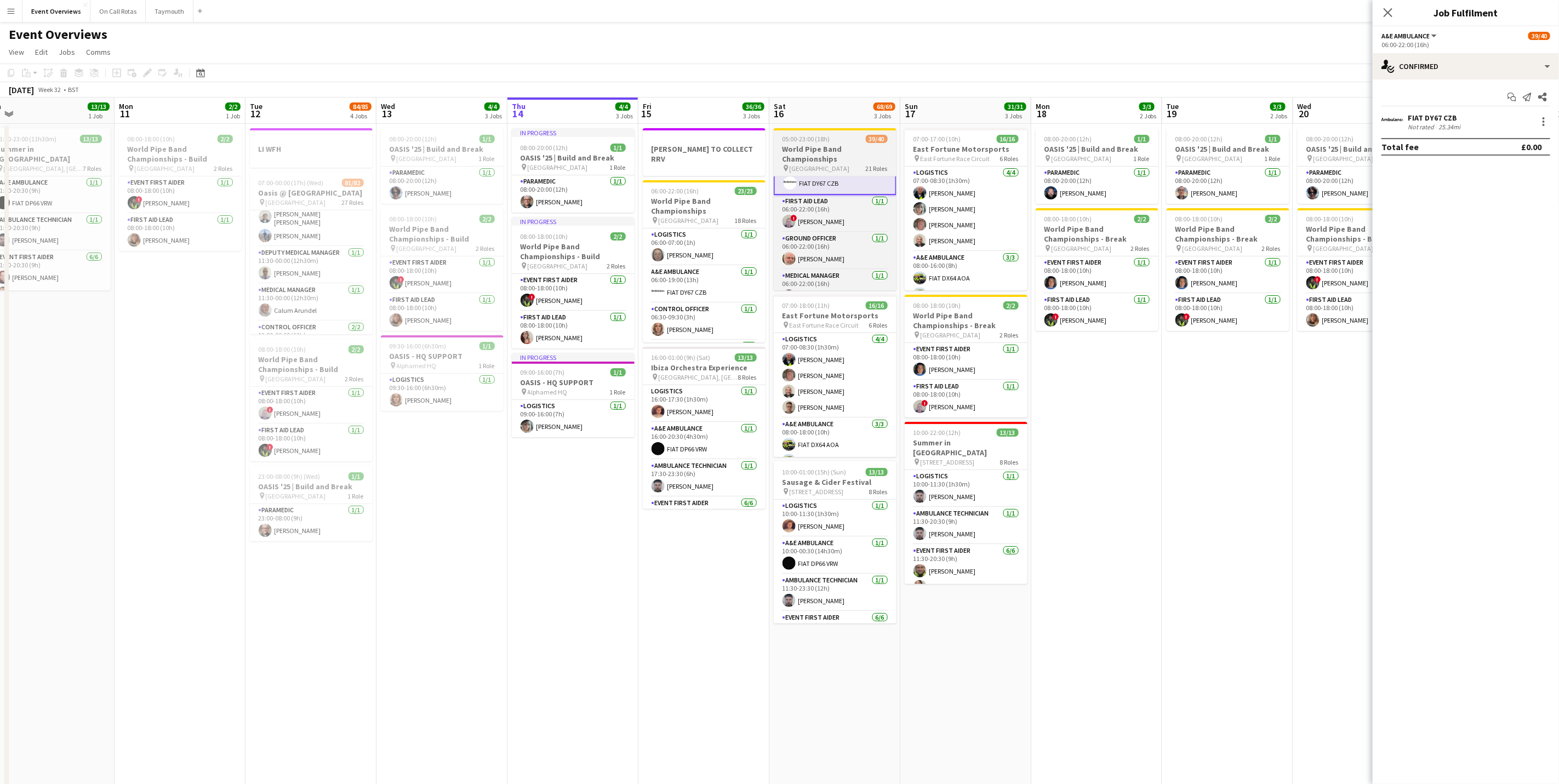
click at [812, 148] on h3 "World Pipe Band Championships" at bounding box center [836, 153] width 123 height 20
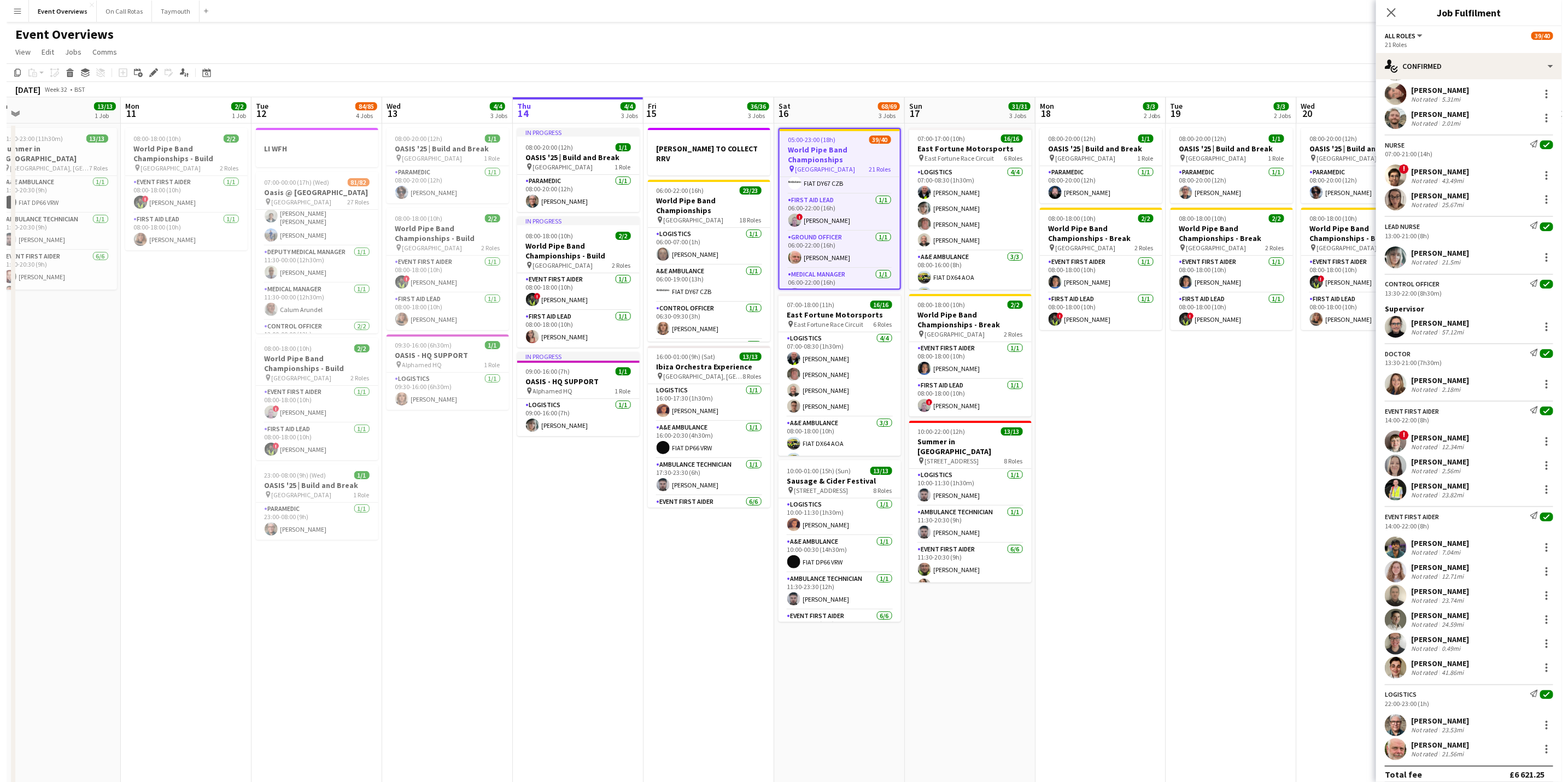
scroll to position [1065, 0]
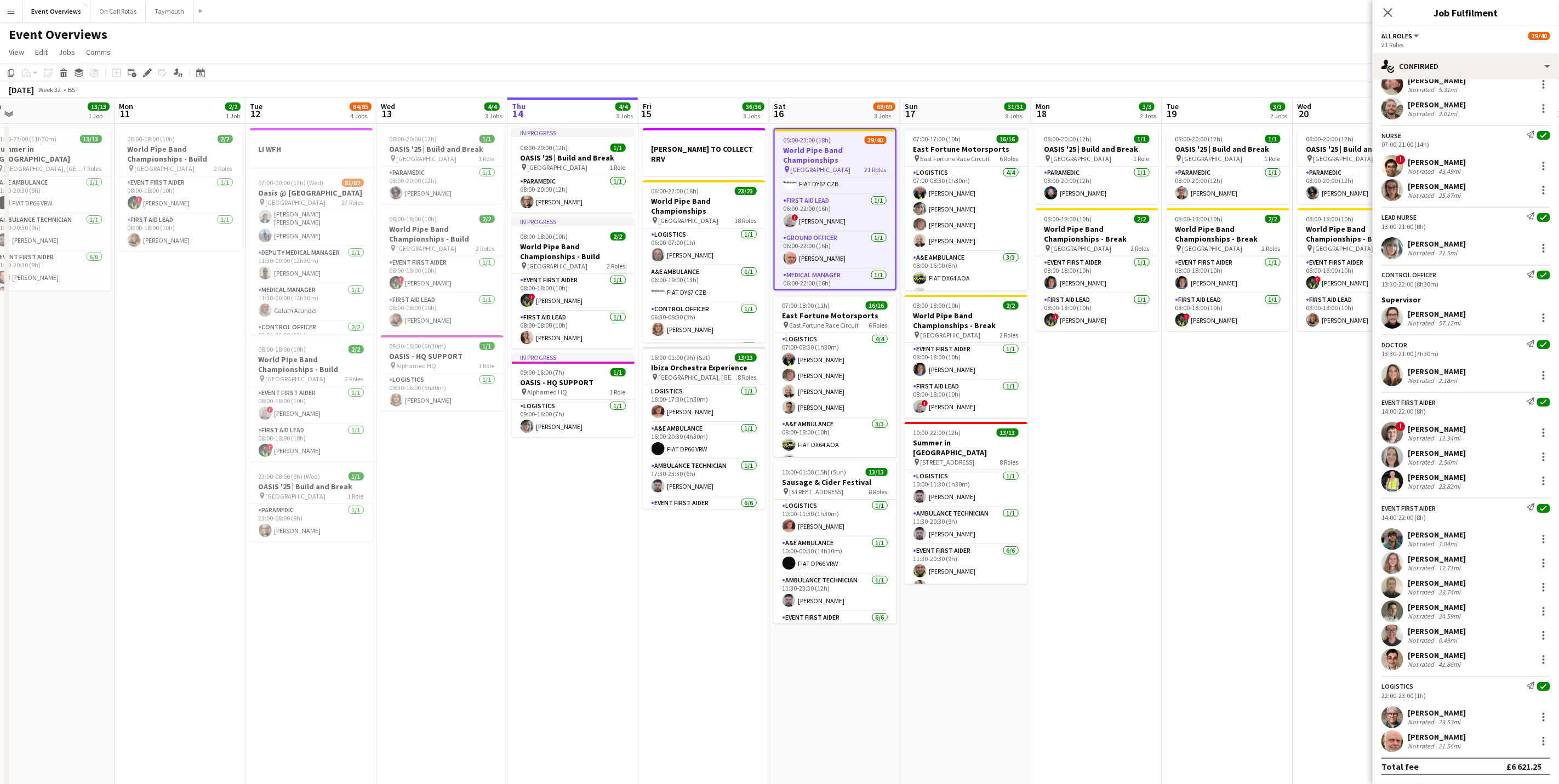
click at [9, 7] on app-icon "Menu" at bounding box center [11, 11] width 9 height 9
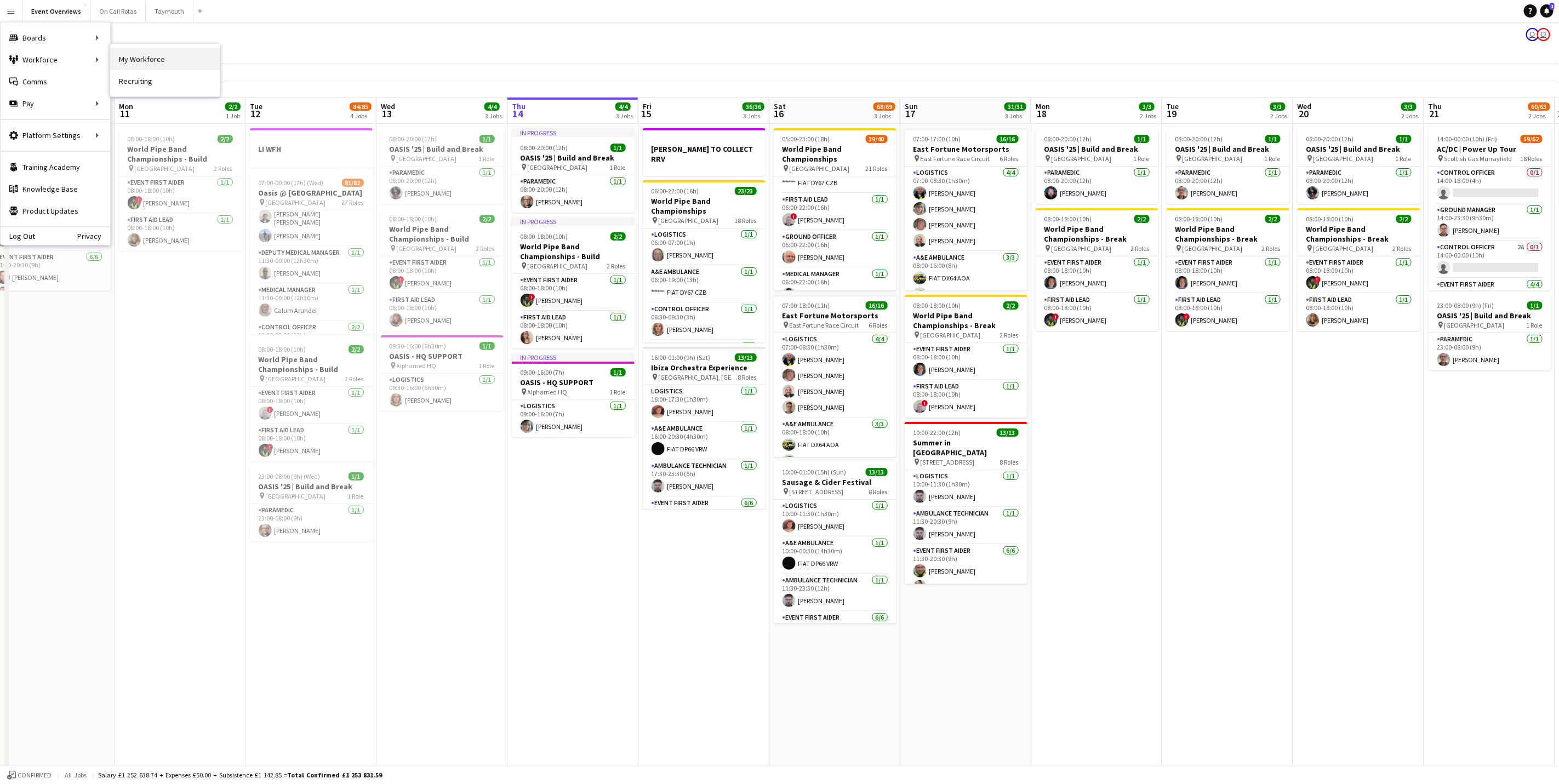
click at [171, 55] on link "My Workforce" at bounding box center [165, 59] width 110 height 22
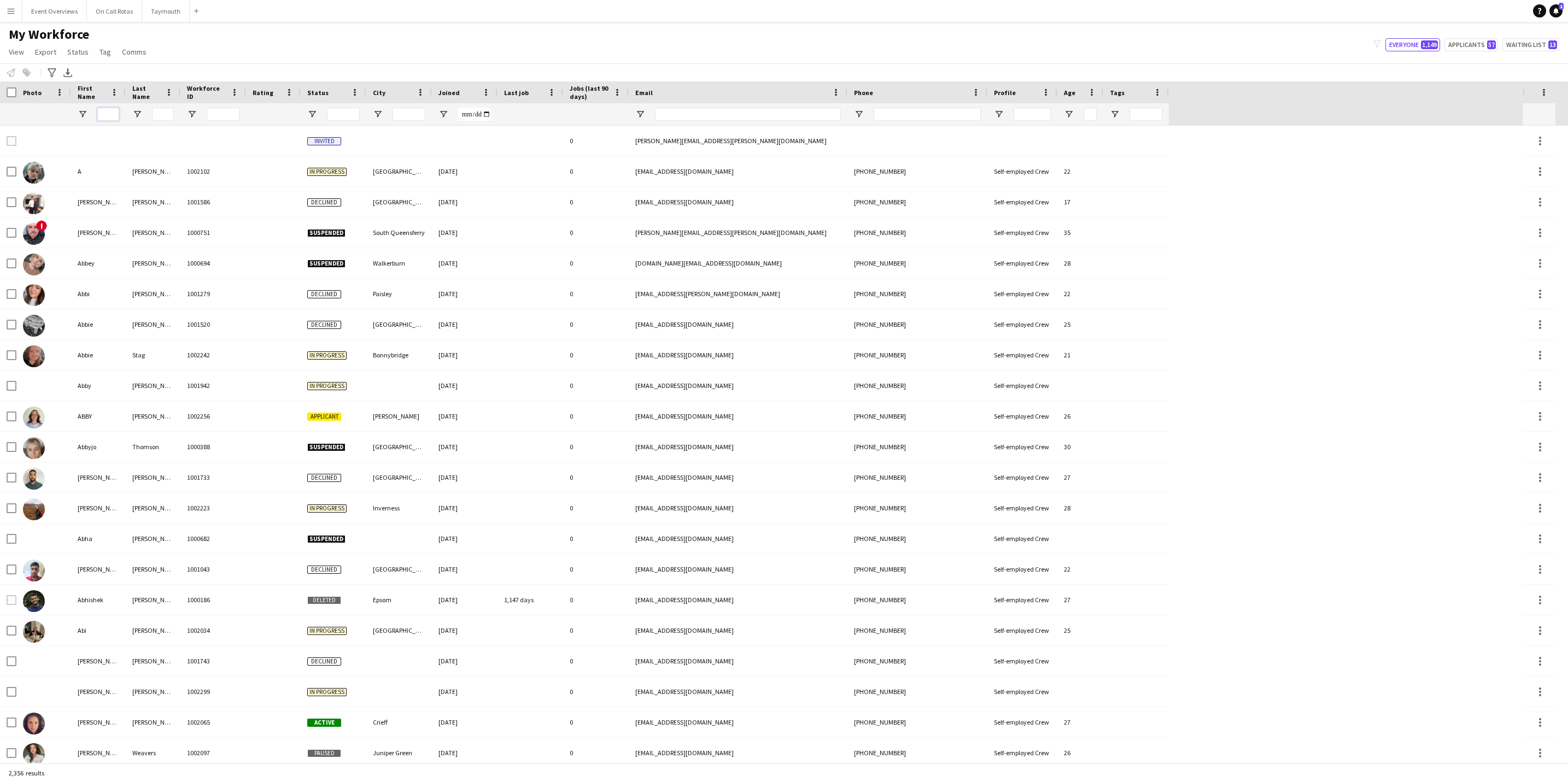
click at [115, 115] on input "First Name Filter Input" at bounding box center [108, 114] width 22 height 13
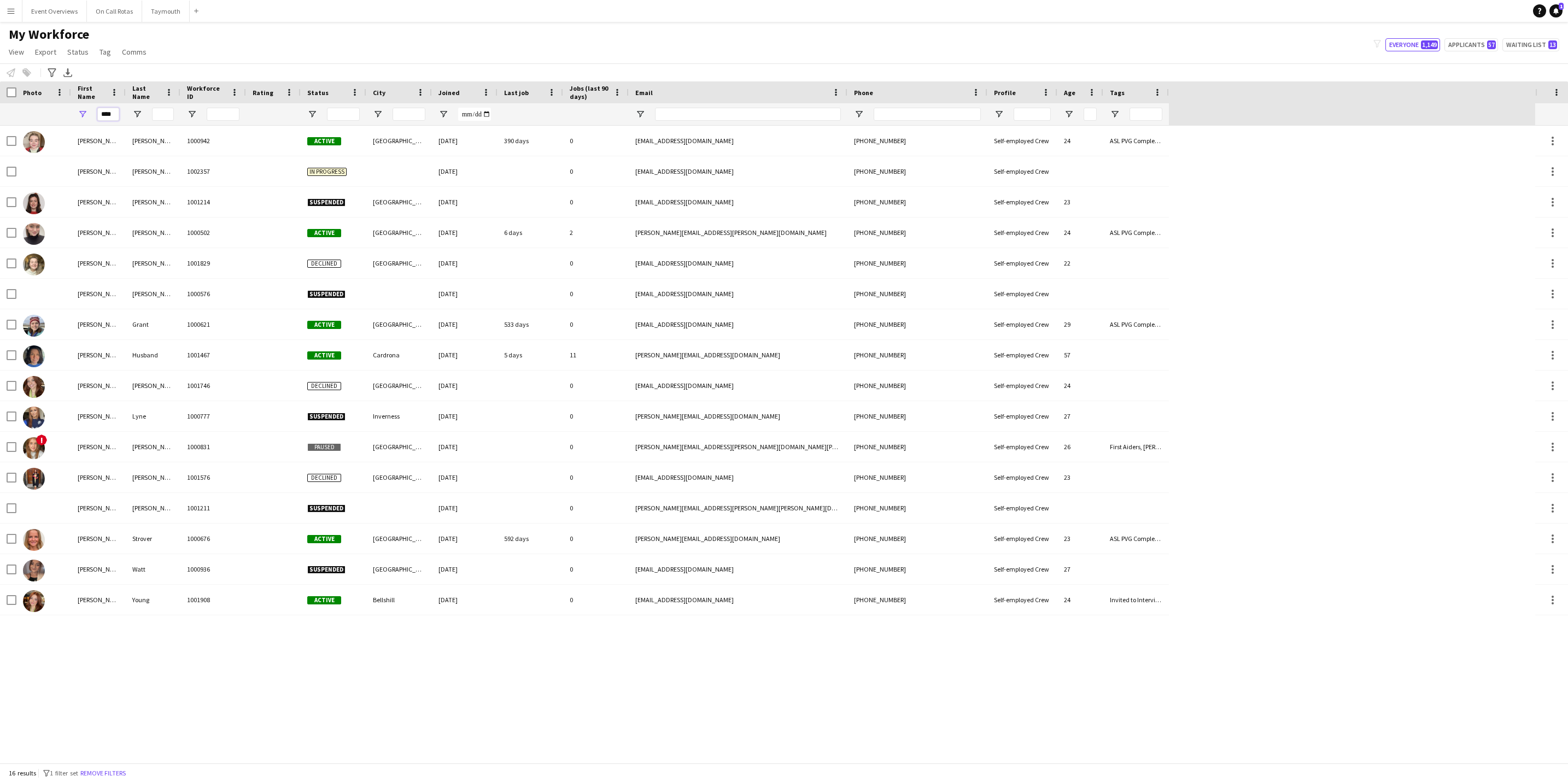
type input "****"
click at [287, 61] on div "My Workforce View Views Default view Active Staff Applications - First Aider Ap…" at bounding box center [784, 44] width 1568 height 37
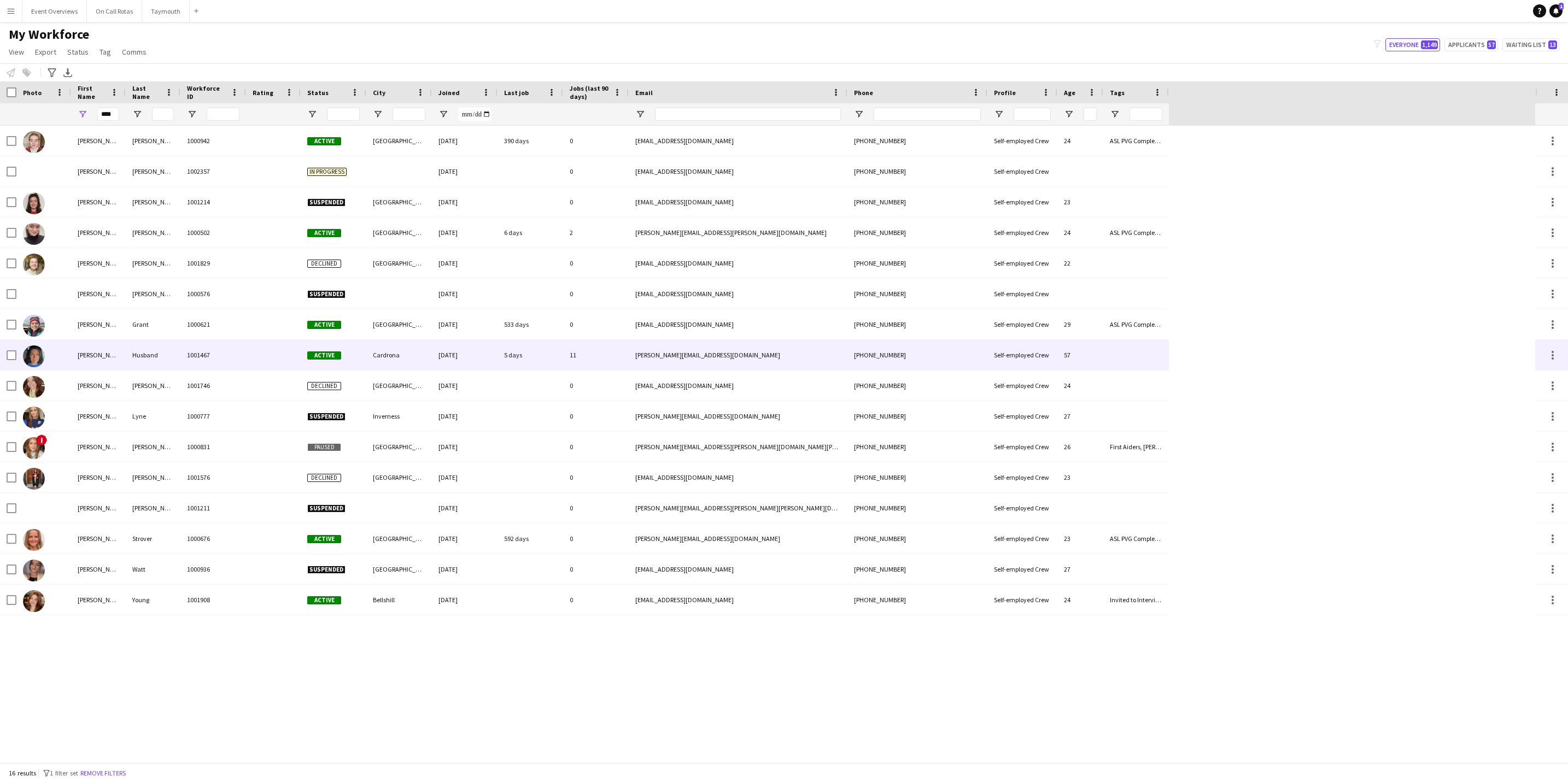
click at [146, 363] on div "Husband" at bounding box center [153, 355] width 54 height 30
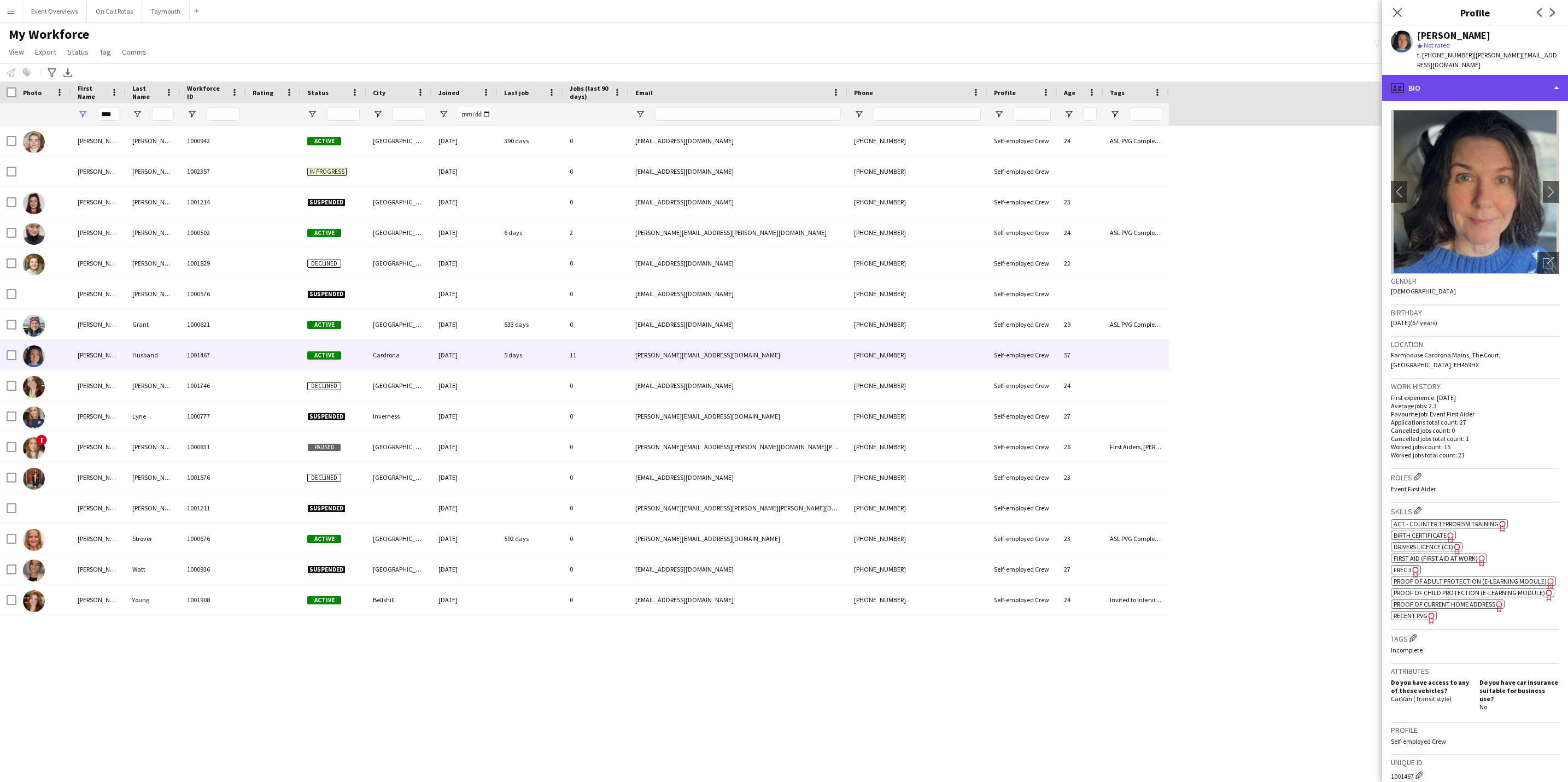
click at [1500, 85] on div "profile Bio" at bounding box center [1475, 87] width 186 height 26
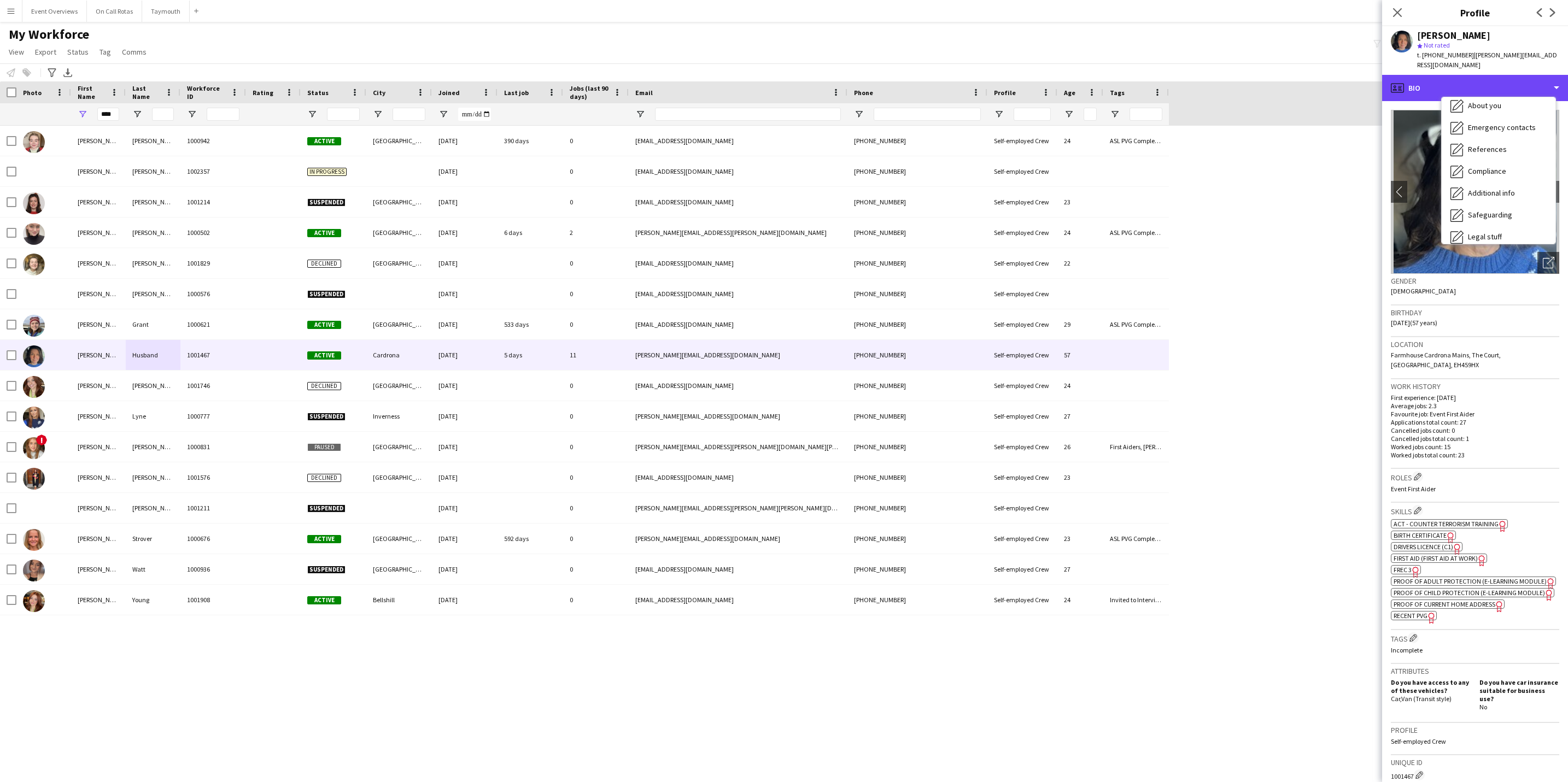
scroll to position [190, 0]
click at [1485, 223] on span "Calendar" at bounding box center [1483, 228] width 29 height 10
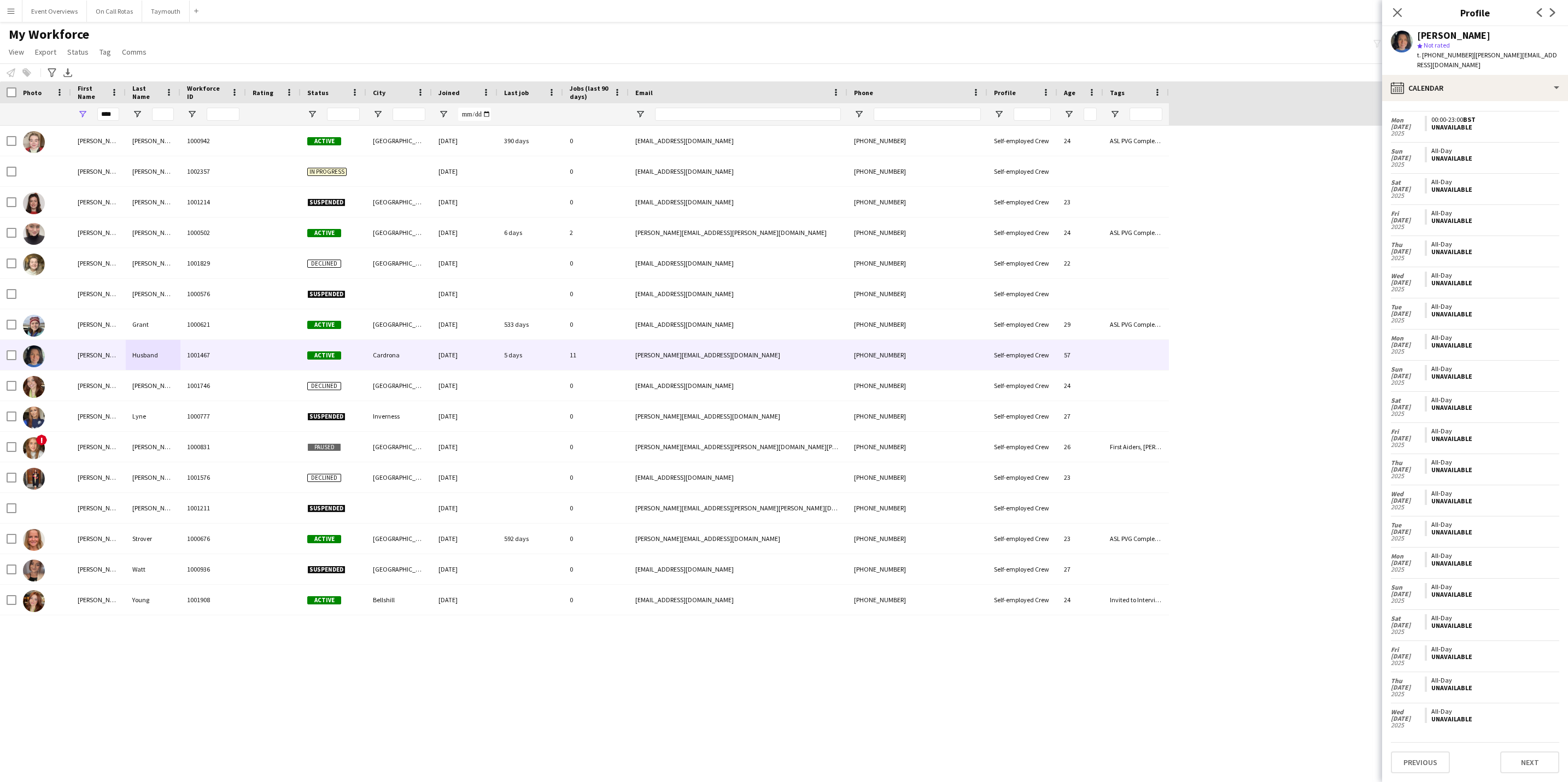
scroll to position [0, 0]
click at [1447, 114] on button "calendar-full Select date" at bounding box center [1428, 126] width 75 height 23
click at [1476, 246] on span "14" at bounding box center [1471, 247] width 20 height 20
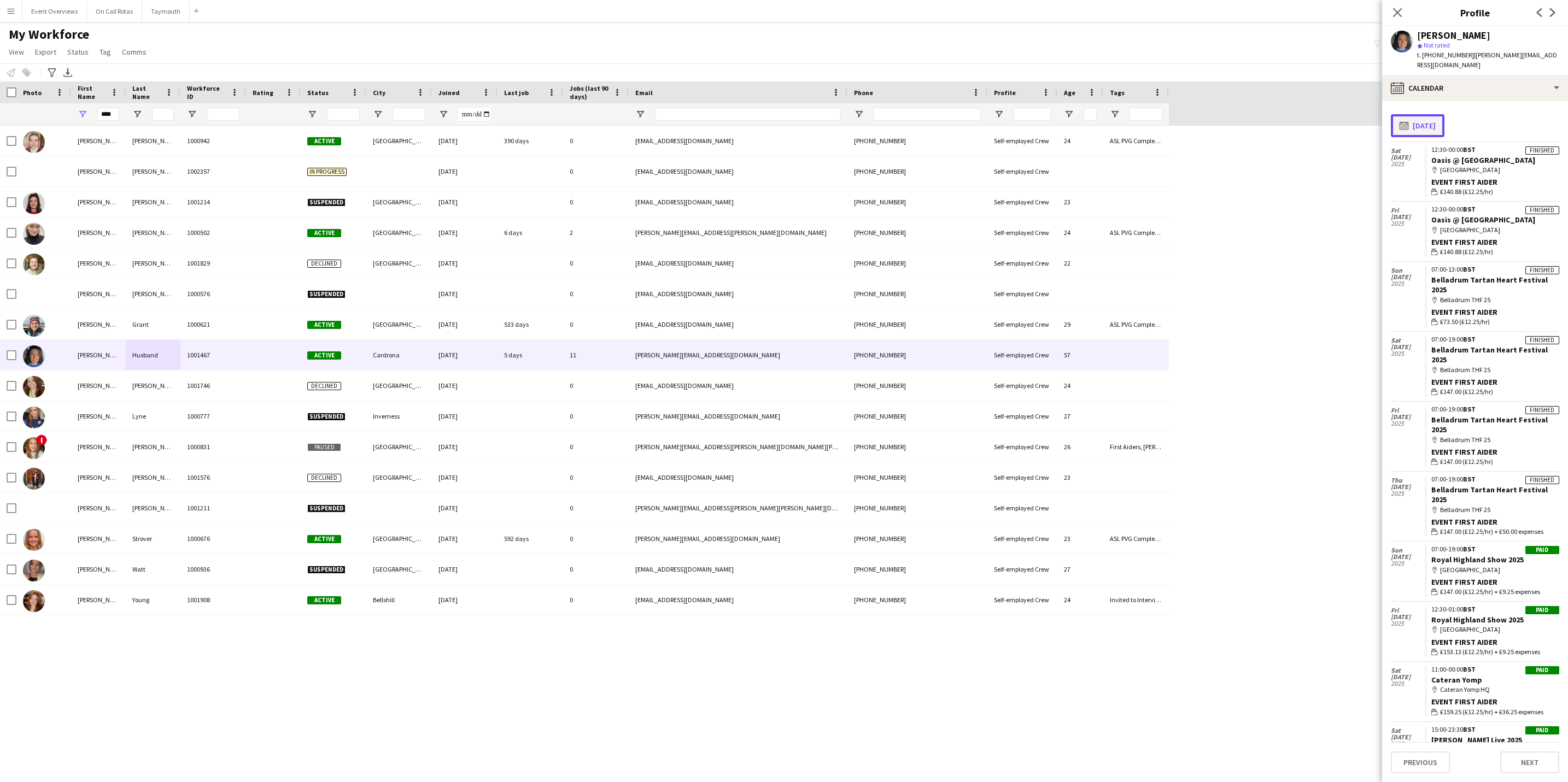
click at [1436, 114] on button "calendar-full [DATE]" at bounding box center [1417, 126] width 54 height 23
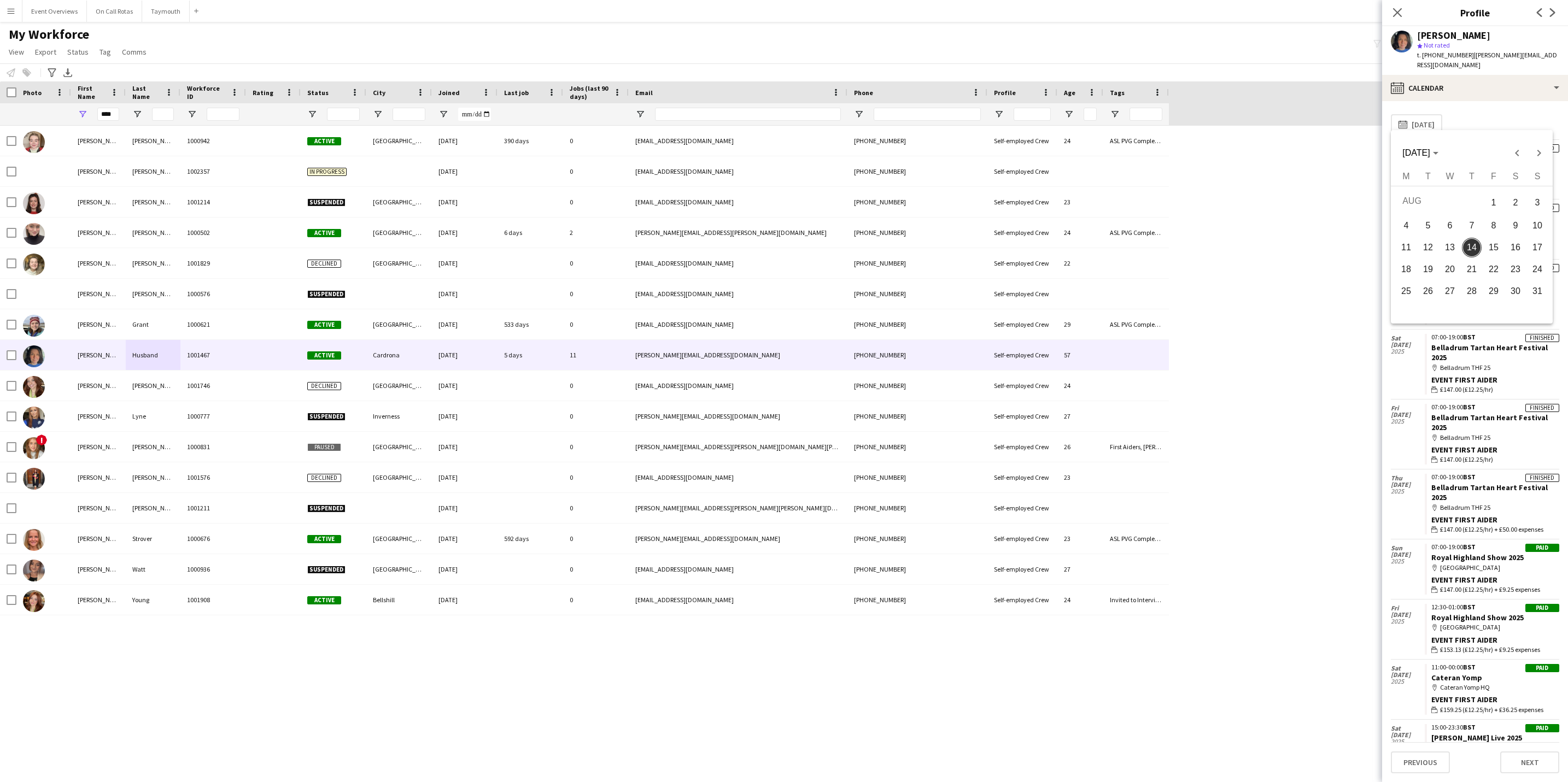
click at [1522, 244] on span "16" at bounding box center [1516, 247] width 20 height 20
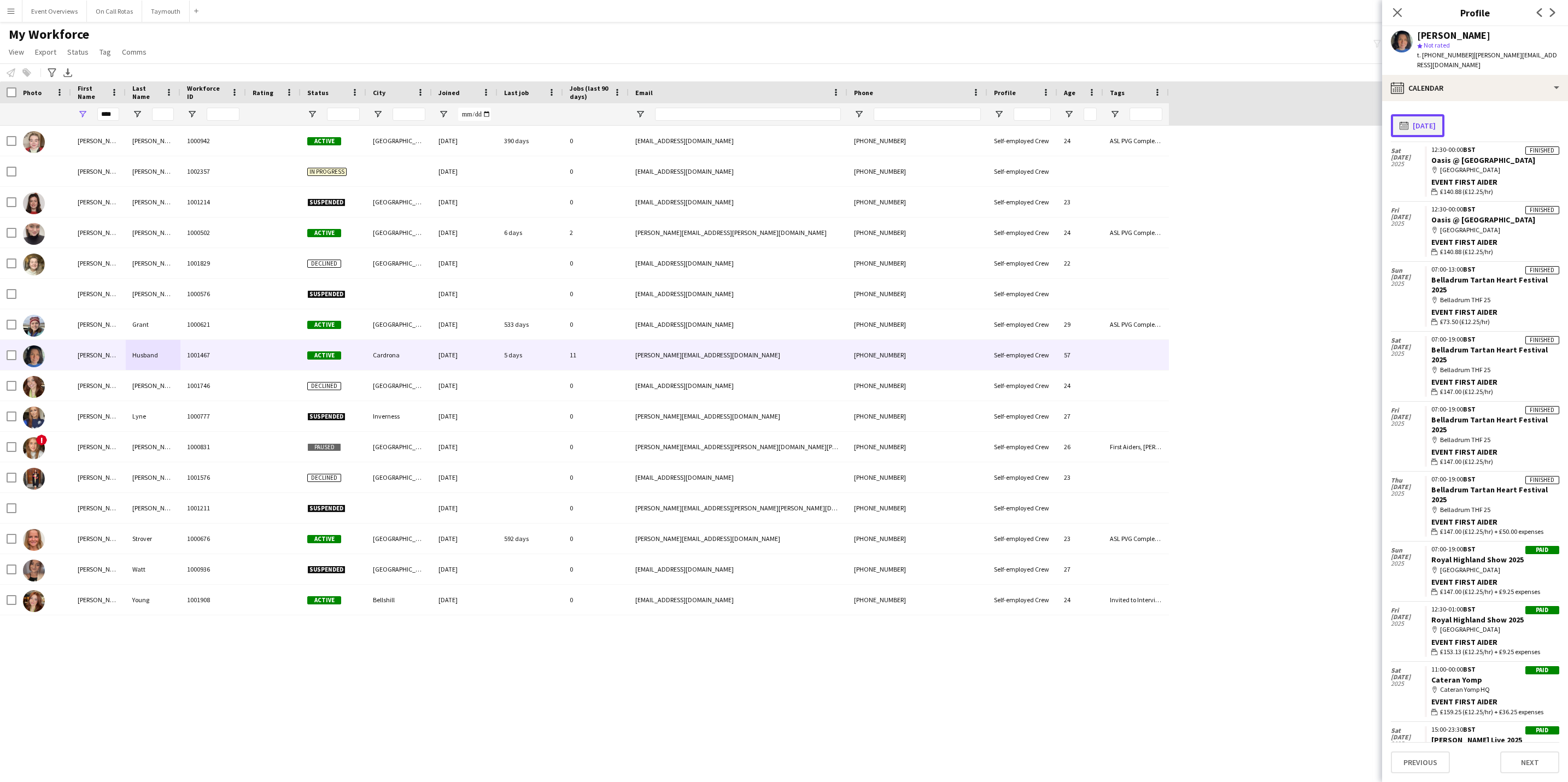
click at [1440, 114] on button "calendar-full [DATE]" at bounding box center [1417, 126] width 54 height 23
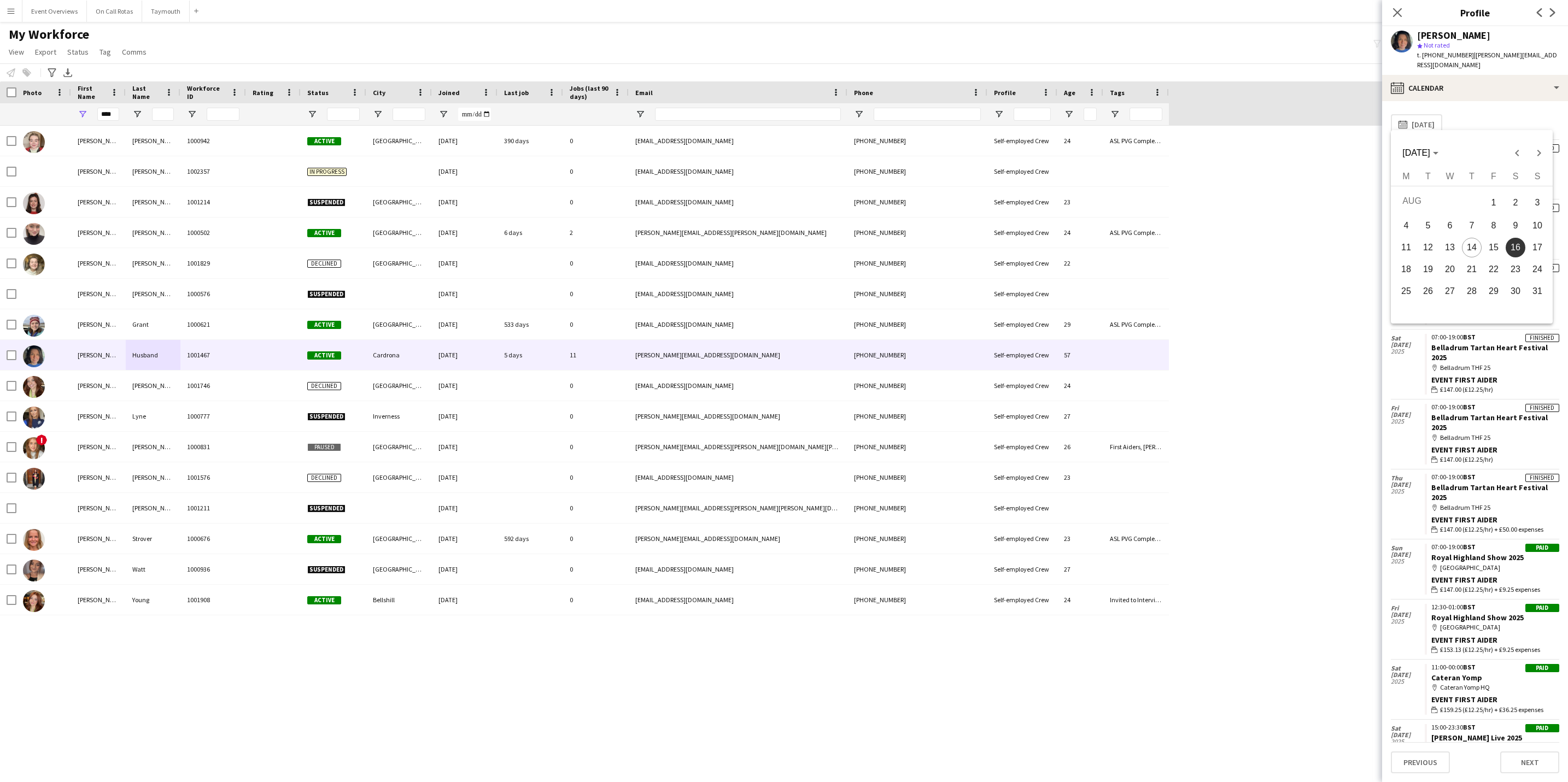
click at [1521, 288] on span "30" at bounding box center [1516, 291] width 20 height 20
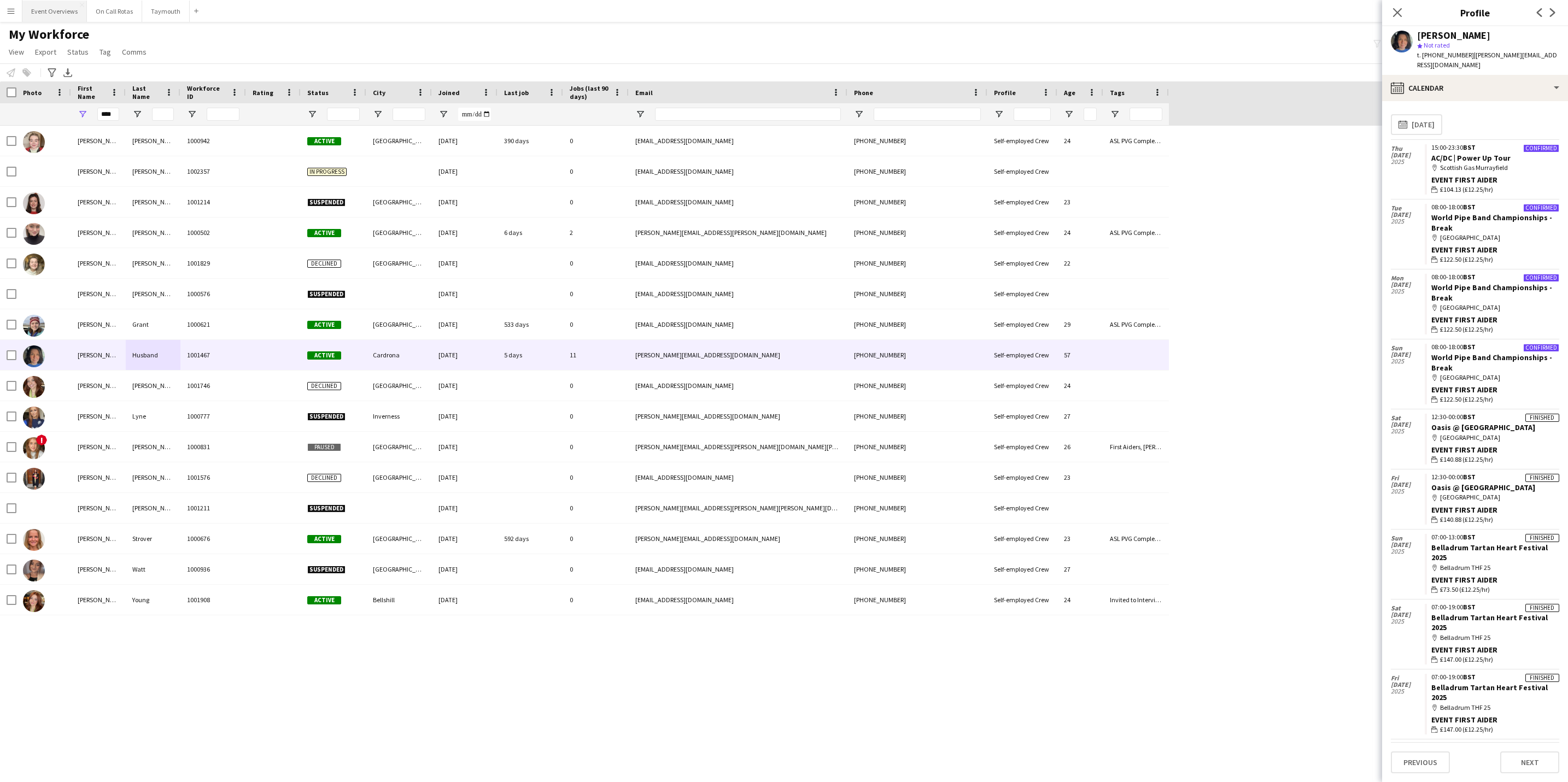
click at [72, 11] on button "Event Overviews Close" at bounding box center [54, 11] width 65 height 21
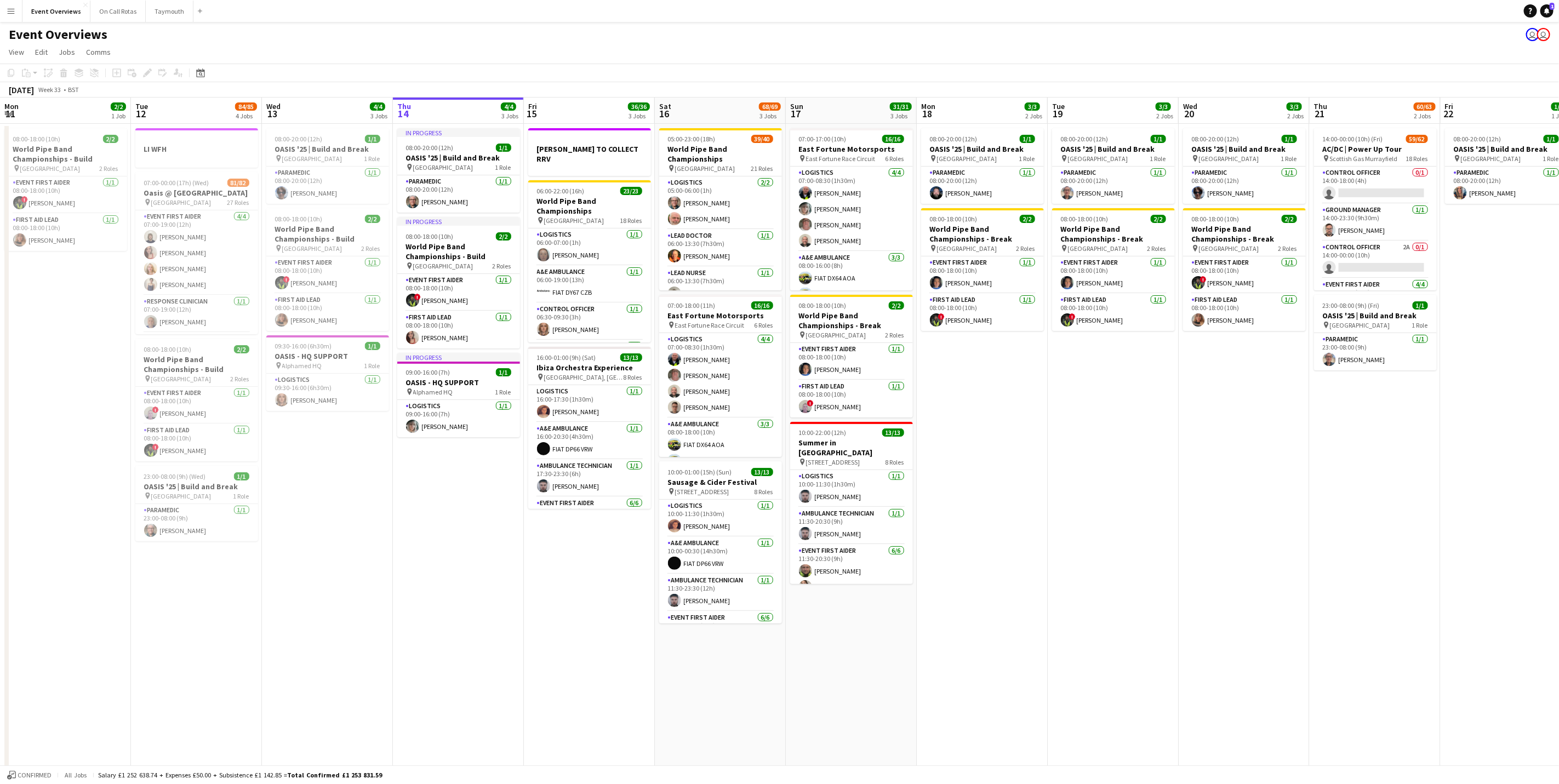
scroll to position [0, 314]
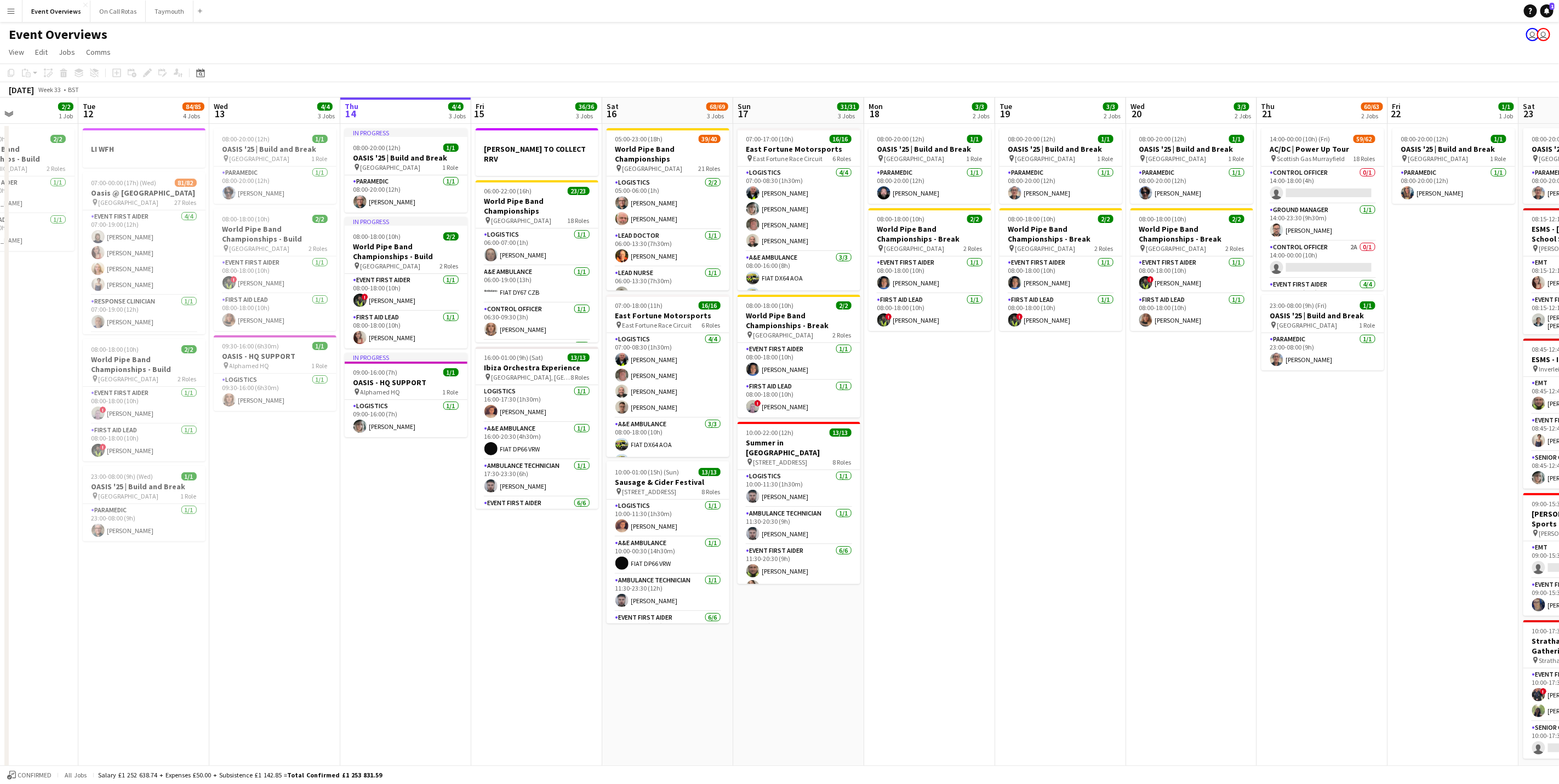
click at [479, 620] on app-calendar-viewport "Sat 9 Sun 10 Mon 11 2/2 1 Job Tue 12 84/85 4 Jobs Wed 13 4/4 3 Jobs Thu 14 4/4 …" at bounding box center [779, 444] width 1559 height 694
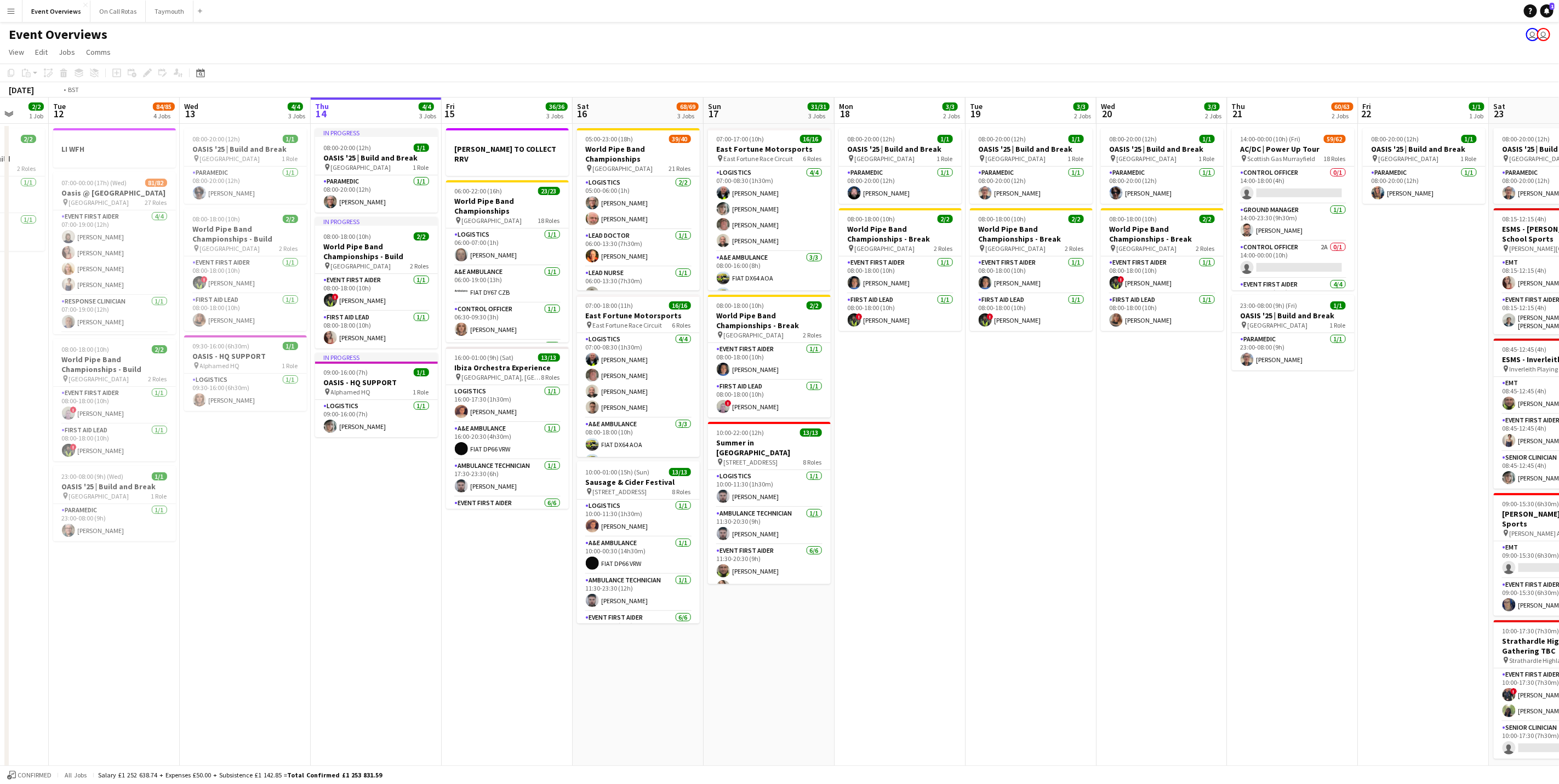
click at [651, 554] on app-calendar-viewport "Sat 9 94/95 2 Jobs Sun 10 13/13 1 Job Mon 11 2/2 1 Job Tue 12 84/85 4 Jobs Wed …" at bounding box center [779, 444] width 1559 height 694
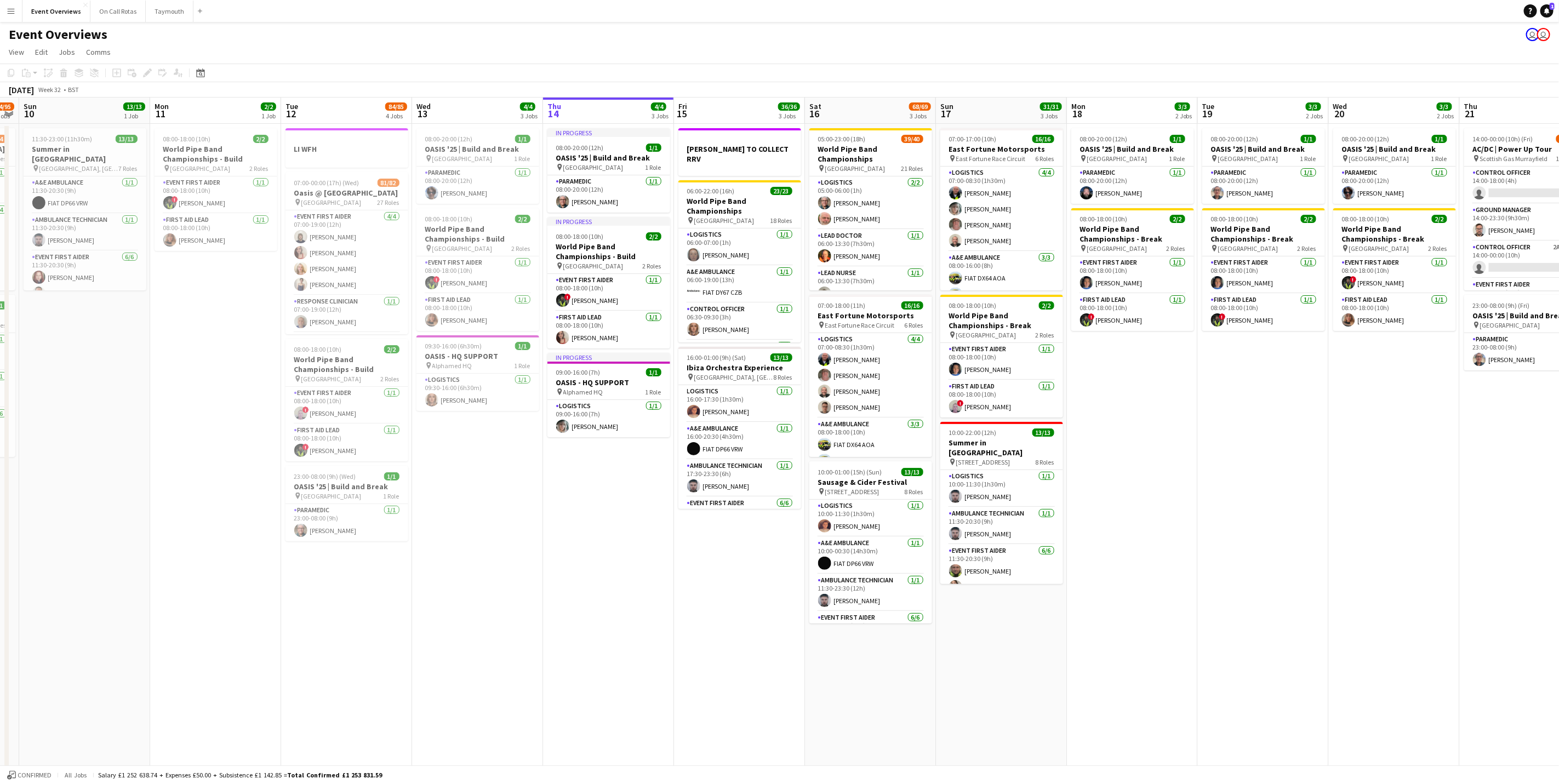
scroll to position [0, 385]
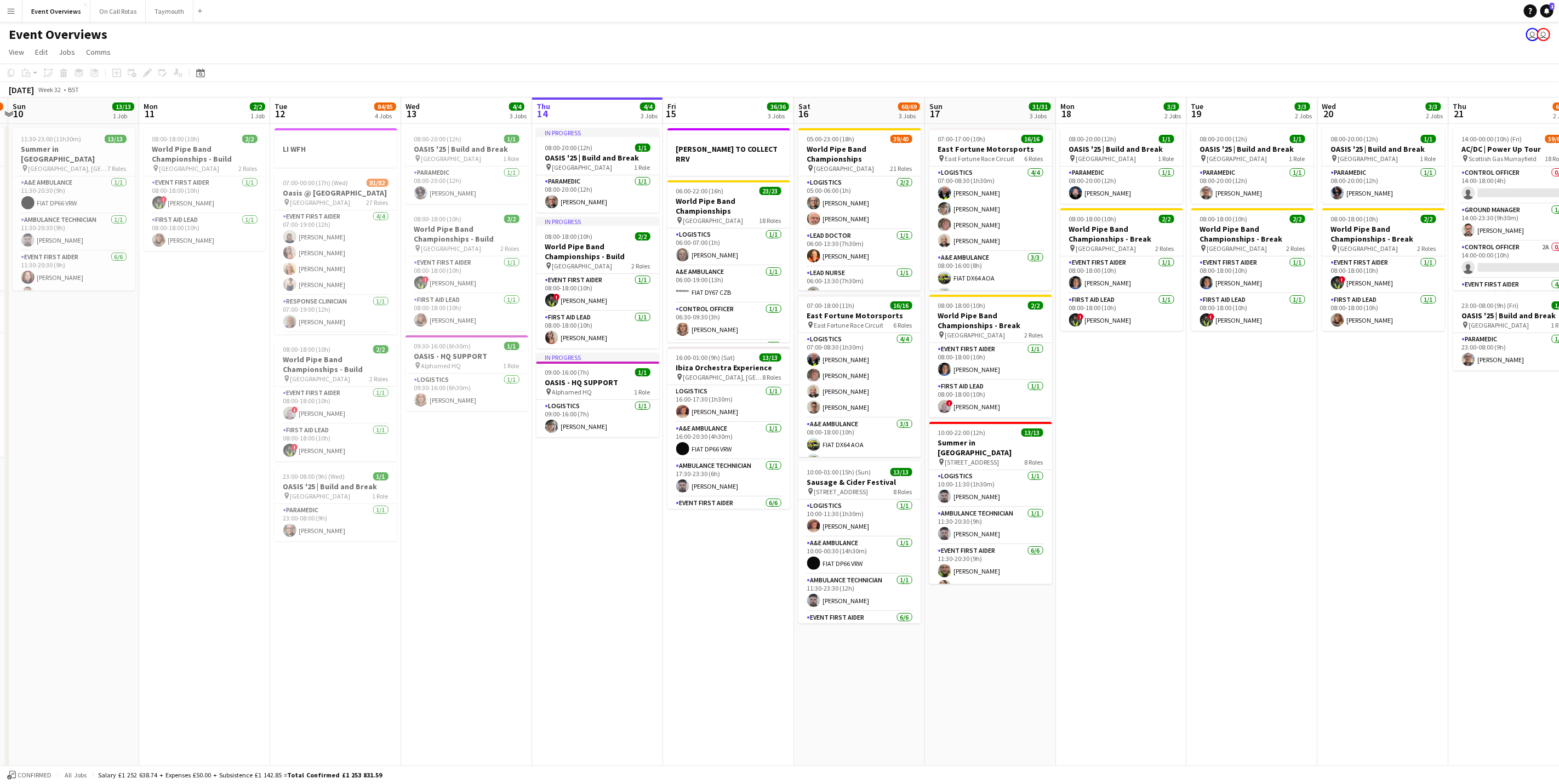
drag, startPoint x: 611, startPoint y: 516, endPoint x: 571, endPoint y: 520, distance: 40.2
click at [571, 520] on app-calendar-viewport "Thu 7 4/4 3 Jobs Fri 8 96/97 2 Jobs Sat 9 94/95 2 Jobs Sun 10 13/13 1 Job Mon 1…" at bounding box center [779, 444] width 1559 height 694
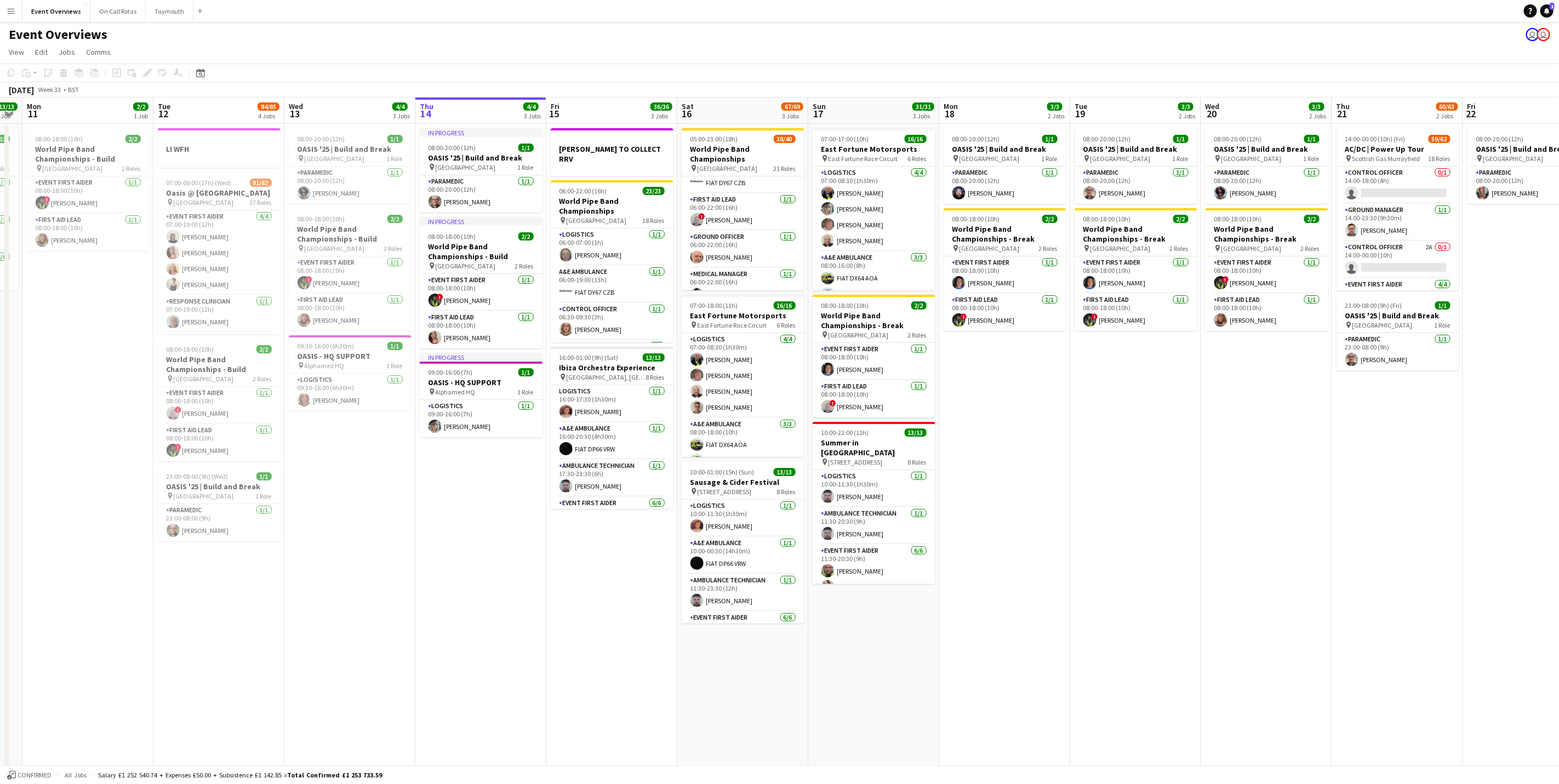
scroll to position [0, 398]
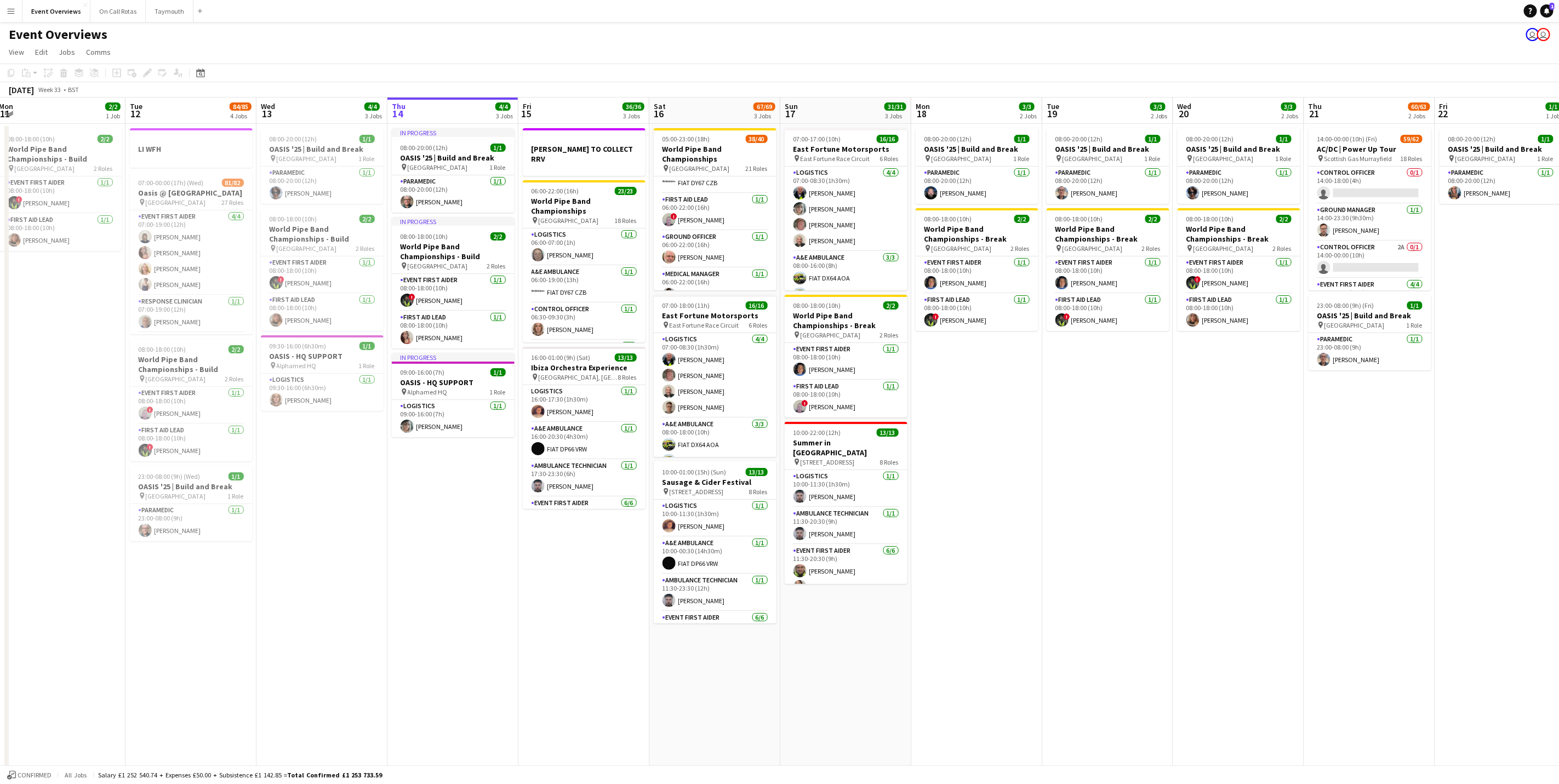
drag, startPoint x: 1101, startPoint y: 421, endPoint x: 1051, endPoint y: 424, distance: 50.1
click at [1051, 424] on app-calendar-viewport "Fri 8 96/97 2 Jobs Sat 9 94/95 2 Jobs Sun 10 13/13 1 Job Mon 11 2/2 1 Job Tue 1…" at bounding box center [779, 444] width 1559 height 694
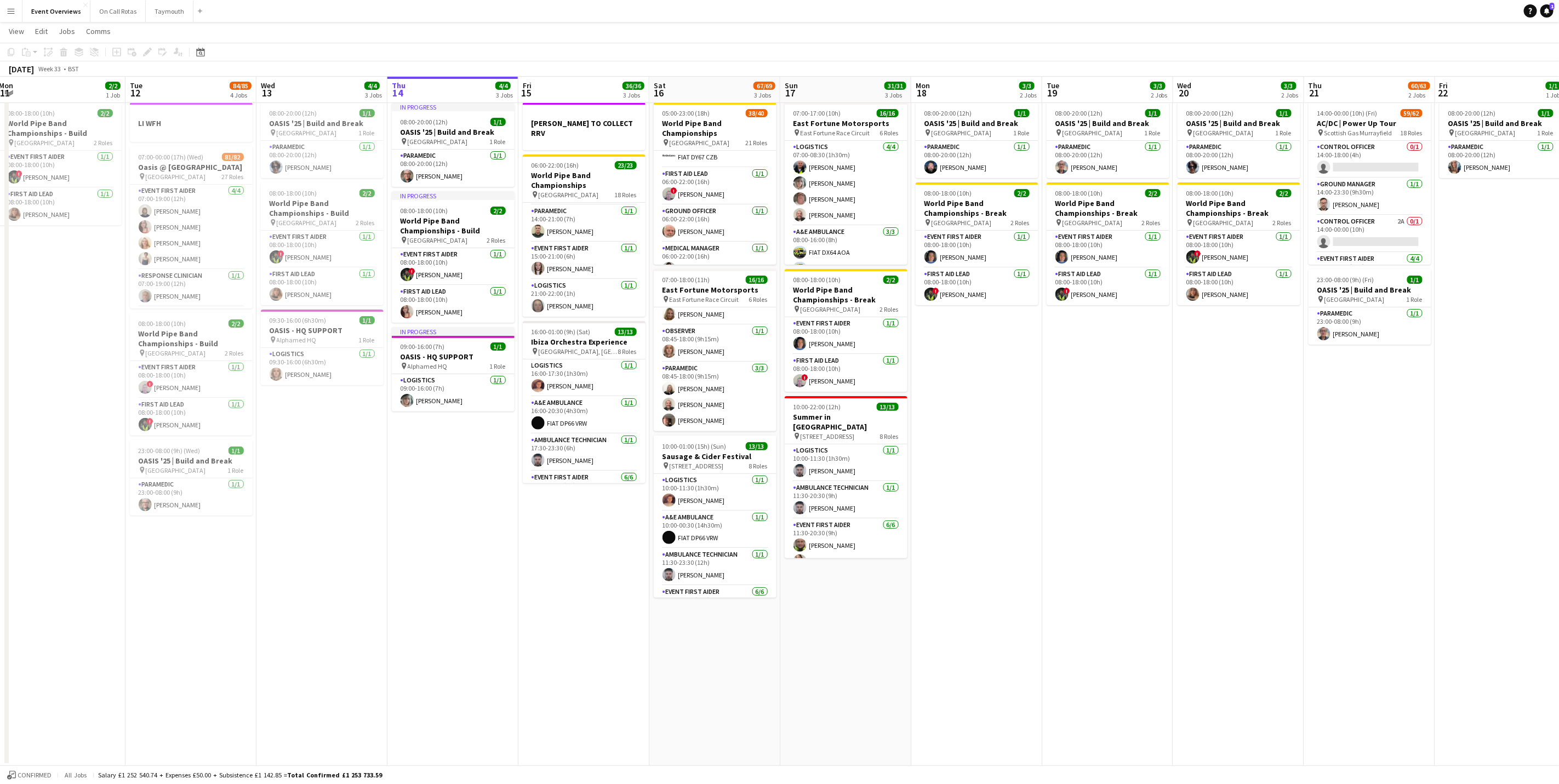
scroll to position [180, 0]
click at [705, 395] on app-card-role "Motorsports Doctor [DATE] 08:45-18:00 (9h15m) [PERSON_NAME] [PERSON_NAME]" at bounding box center [715, 377] width 123 height 53
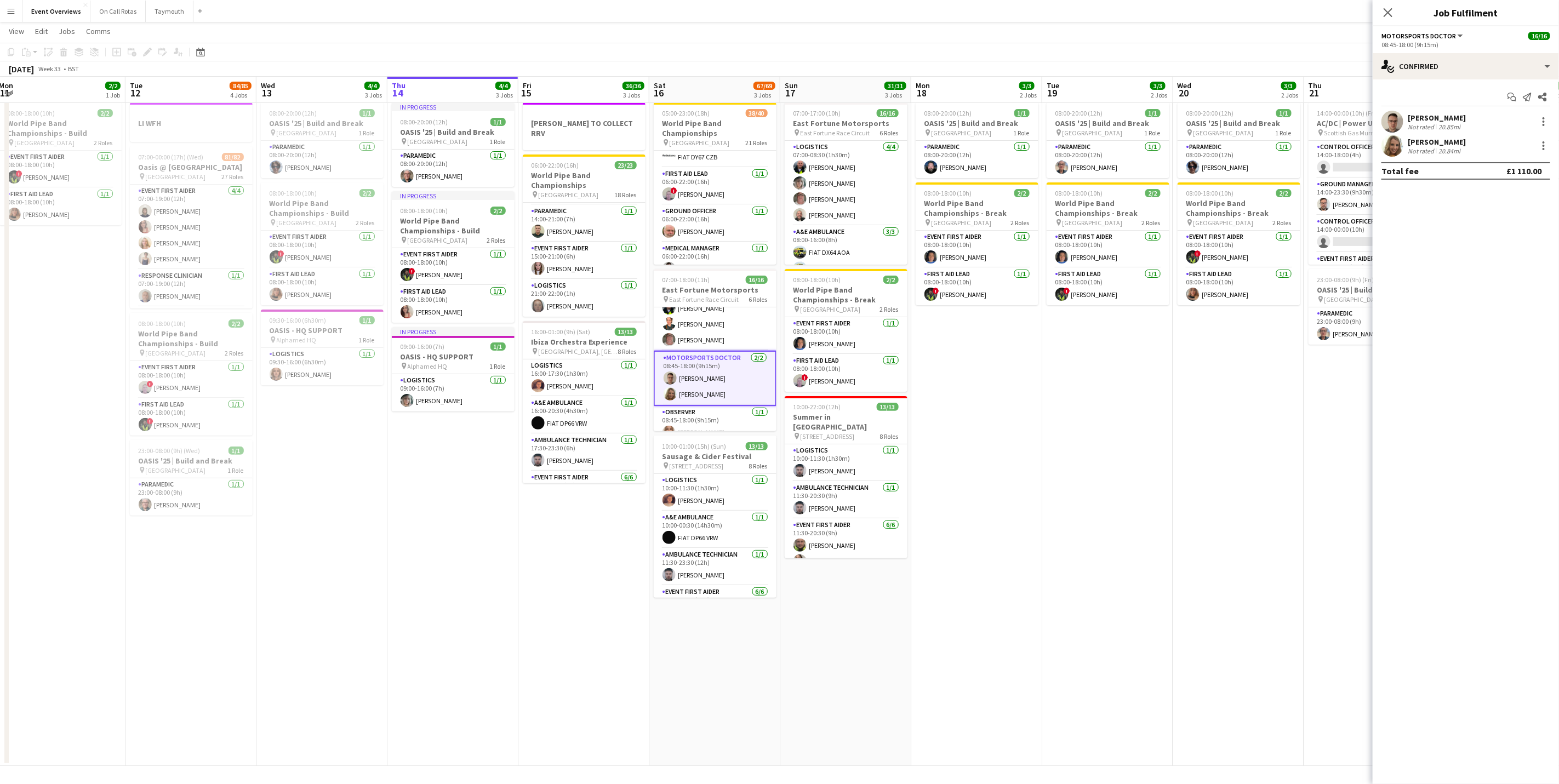
click at [1441, 133] on div "[PERSON_NAME] Not rated 20.85mi [PERSON_NAME] Not rated 20.84mi" at bounding box center [1466, 134] width 186 height 46
click at [1433, 147] on div "Not rated" at bounding box center [1422, 151] width 29 height 8
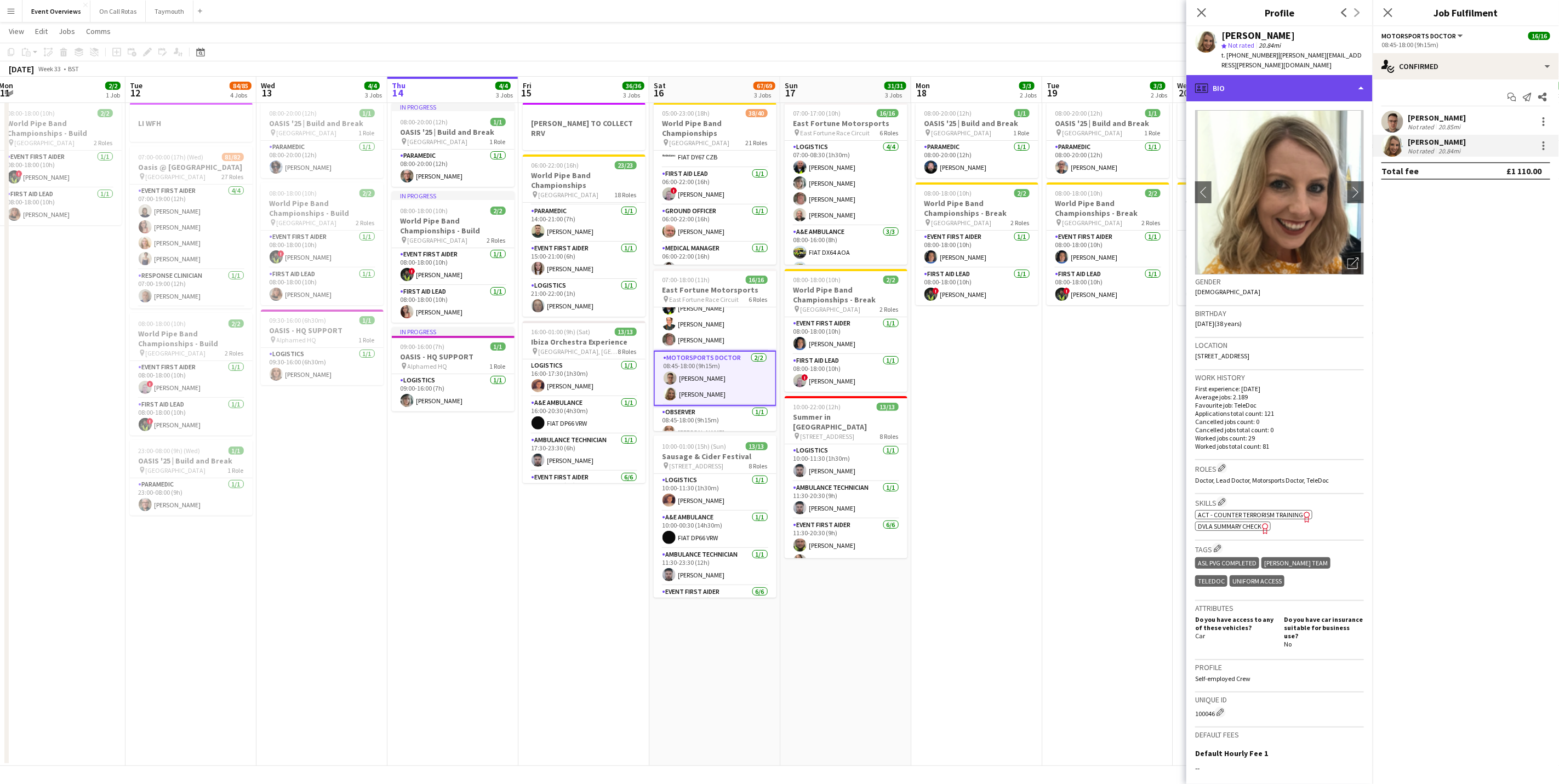
click at [1328, 80] on div "profile Bio" at bounding box center [1279, 87] width 186 height 26
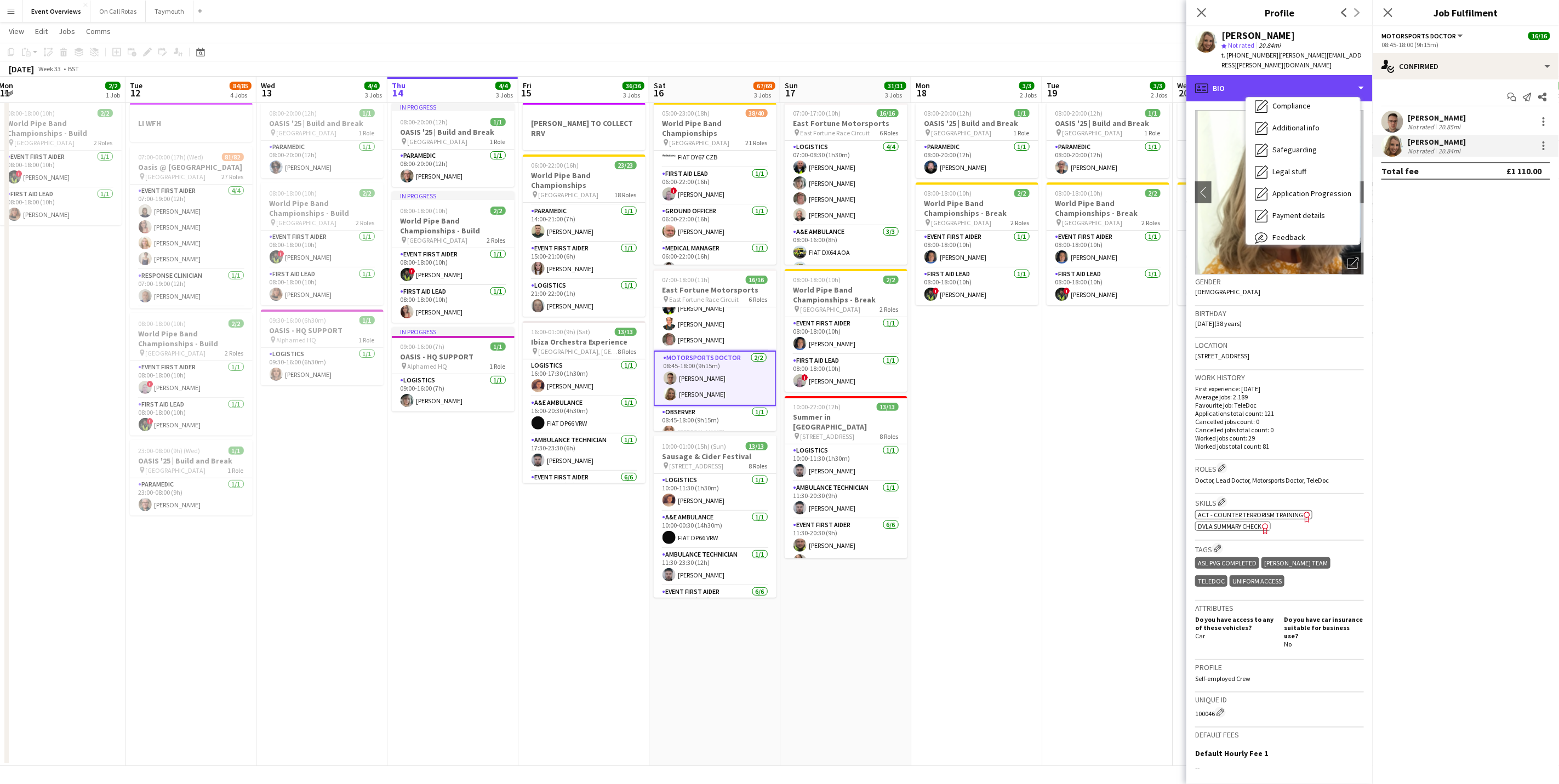
scroll to position [191, 0]
click at [1303, 218] on div "Calendar Calendar" at bounding box center [1303, 229] width 114 height 22
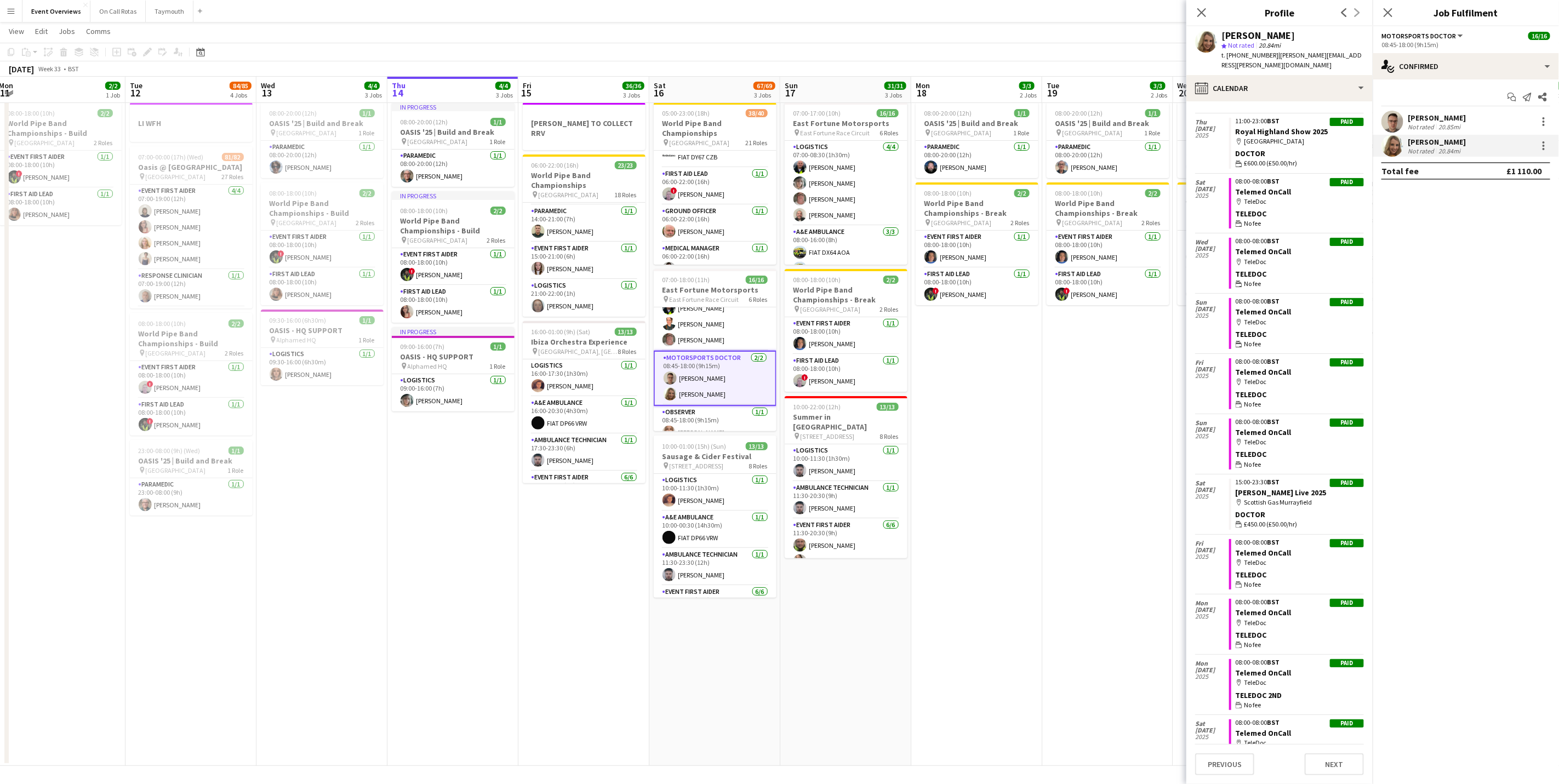
scroll to position [1233, 0]
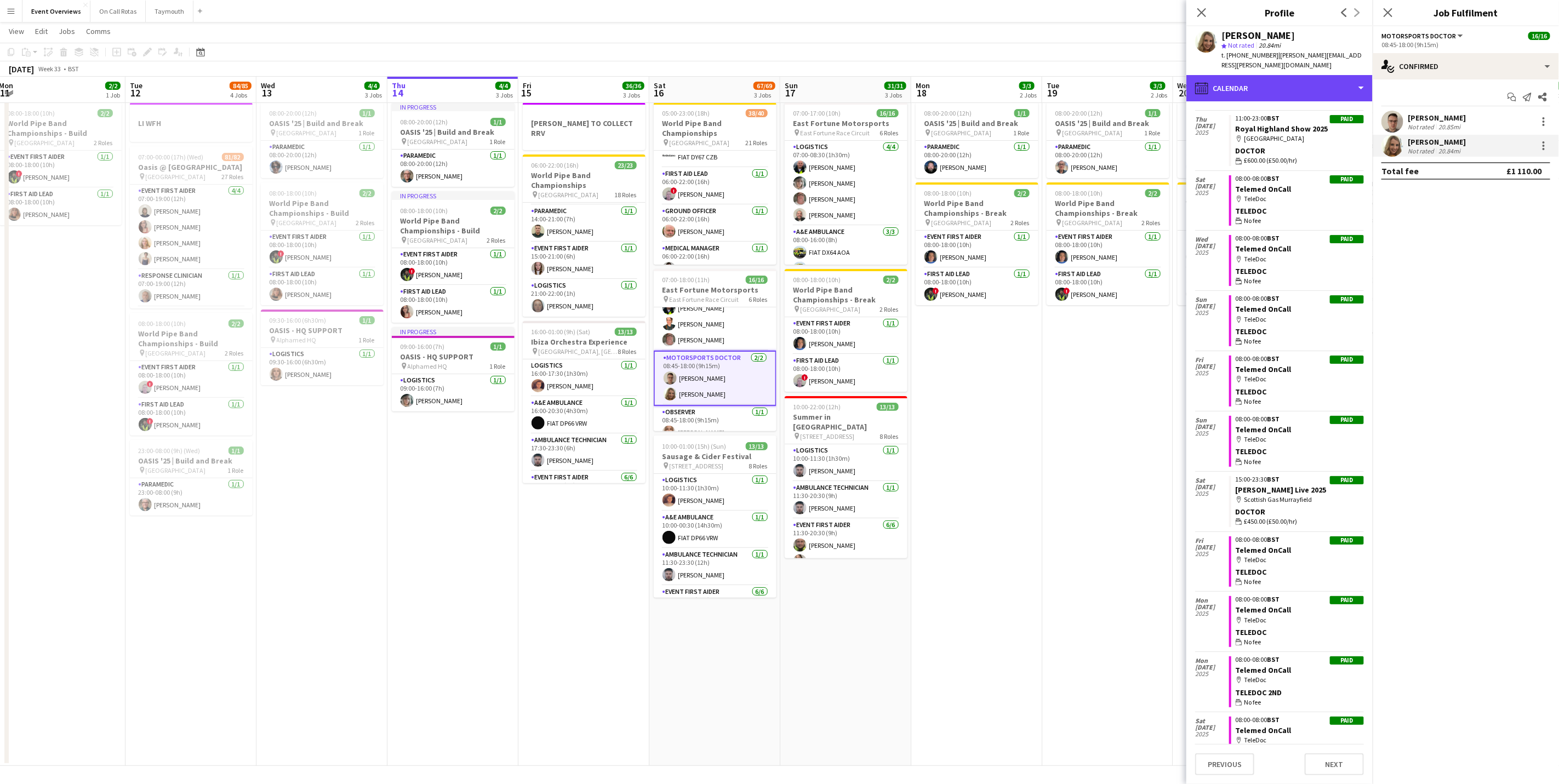
drag, startPoint x: 1273, startPoint y: 70, endPoint x: 1278, endPoint y: 89, distance: 19.6
click at [1273, 75] on div "calendar-full Calendar" at bounding box center [1279, 87] width 186 height 26
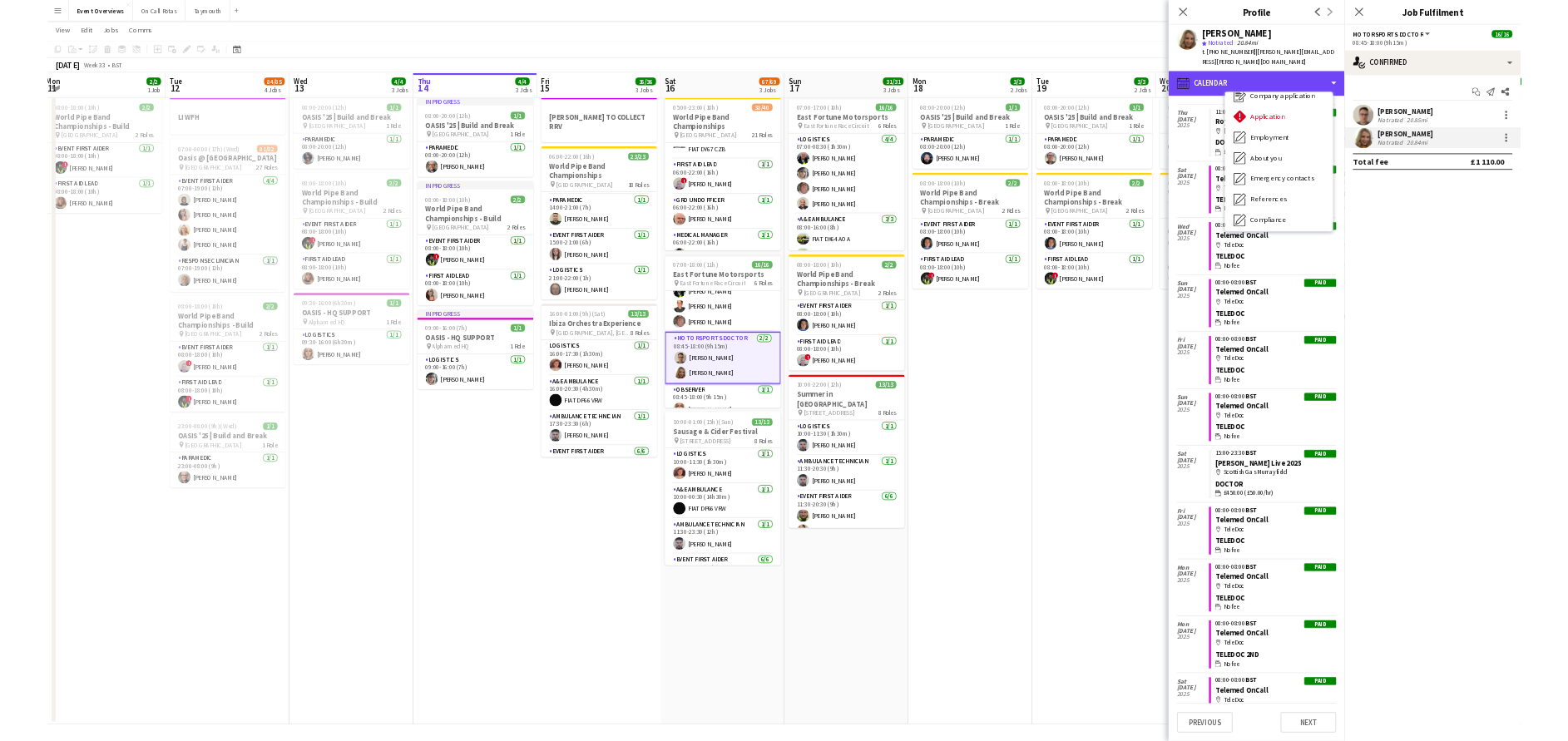
scroll to position [39, 0]
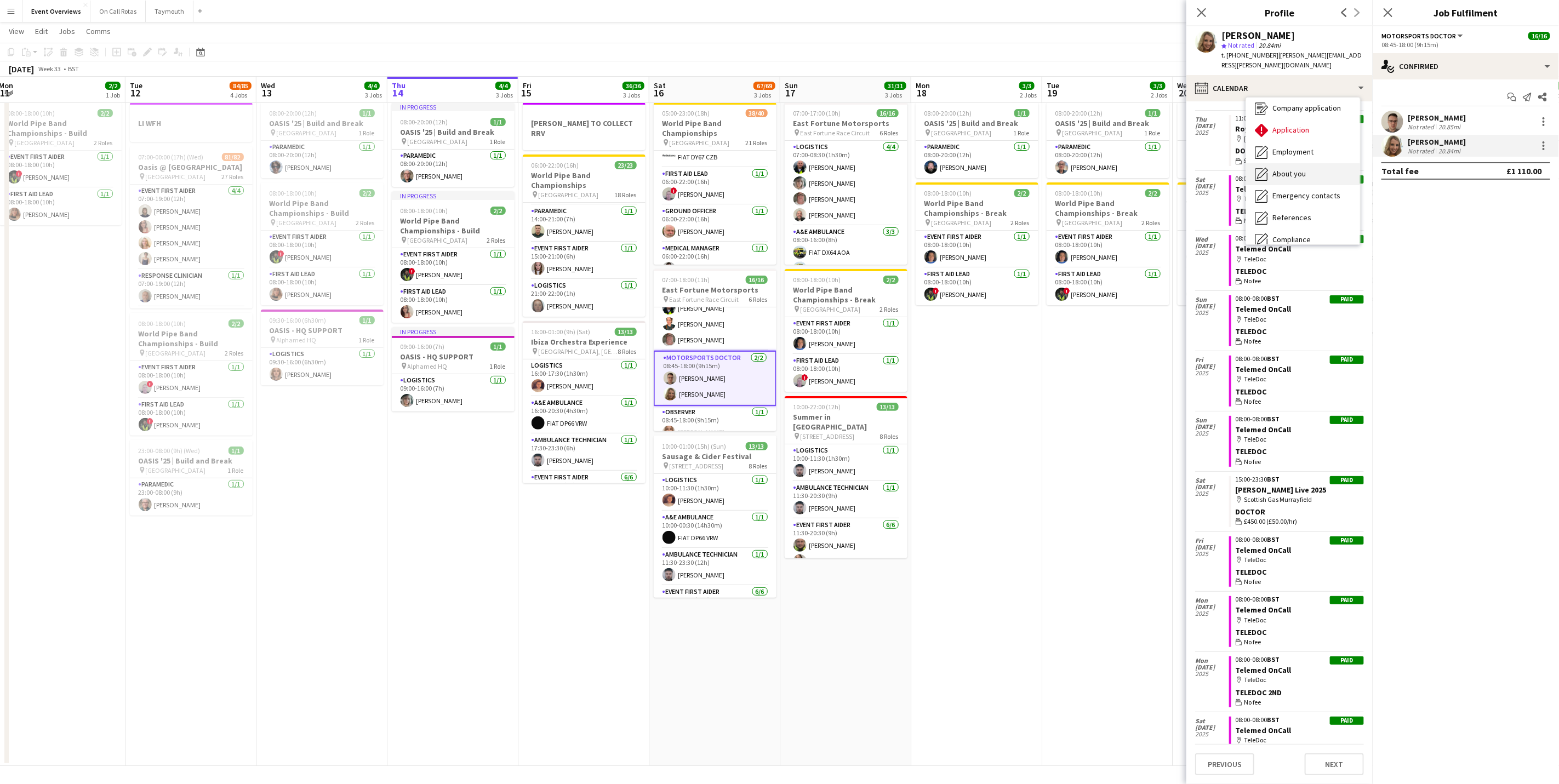
click at [1292, 164] on div "About you About you" at bounding box center [1303, 174] width 114 height 22
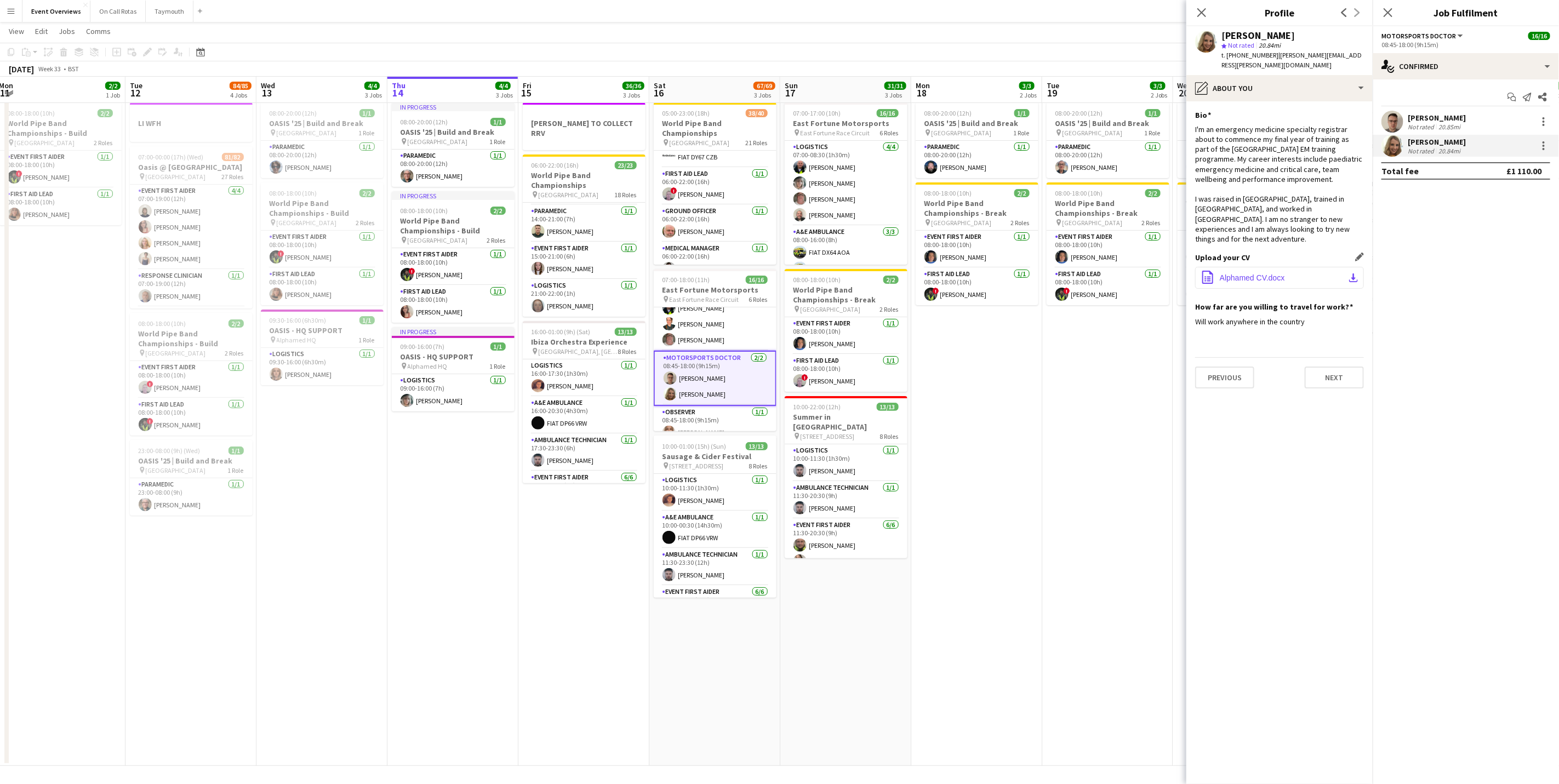
click at [1276, 273] on span "Alphamed CV.docx" at bounding box center [1252, 278] width 65 height 9
drag, startPoint x: 829, startPoint y: 28, endPoint x: 820, endPoint y: 8, distance: 21.9
click at [829, 28] on app-page-menu "View Day view expanded Day view collapsed Month view Date picker Jump to [DATE]…" at bounding box center [779, 32] width 1559 height 21
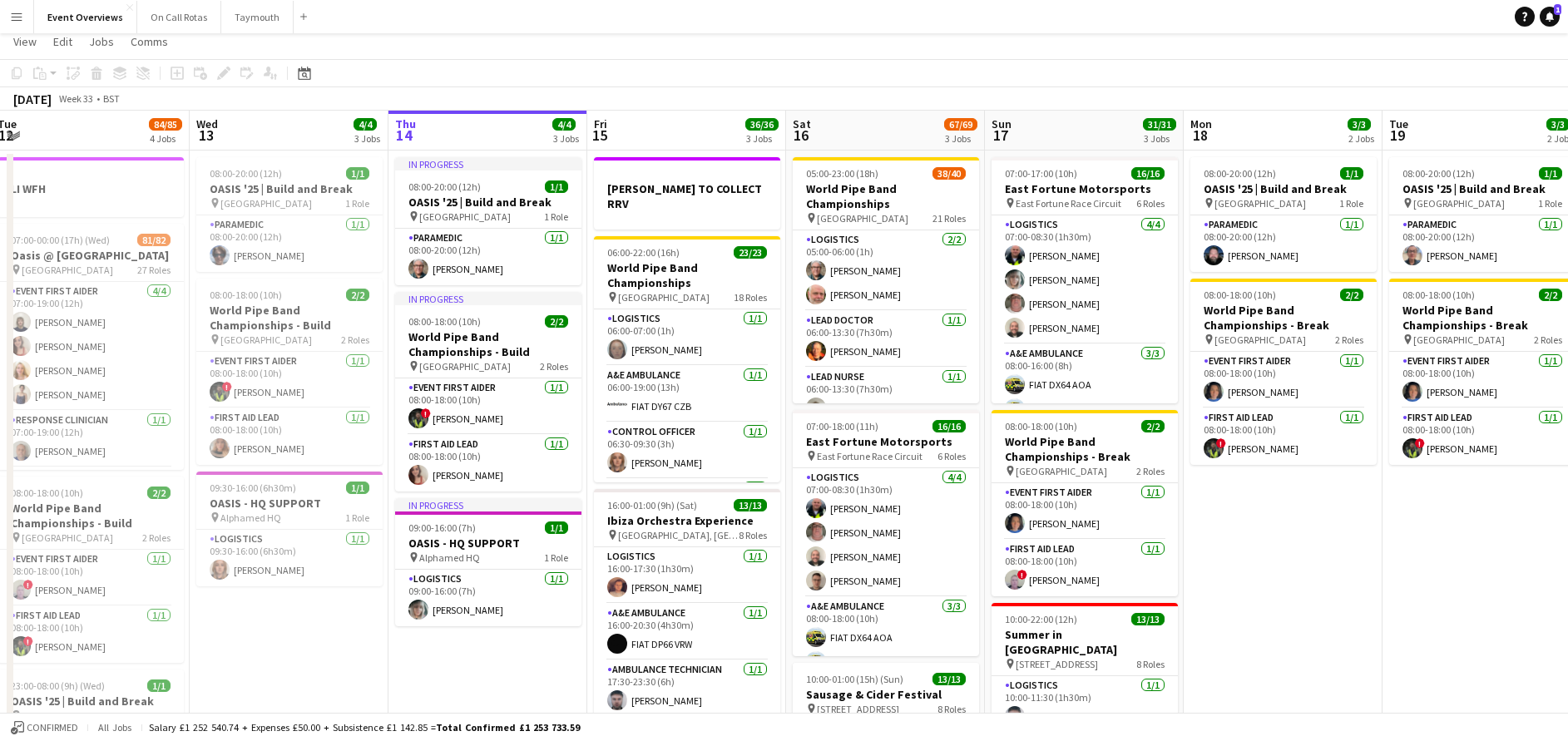
scroll to position [0, 0]
